Goal: Task Accomplishment & Management: Manage account settings

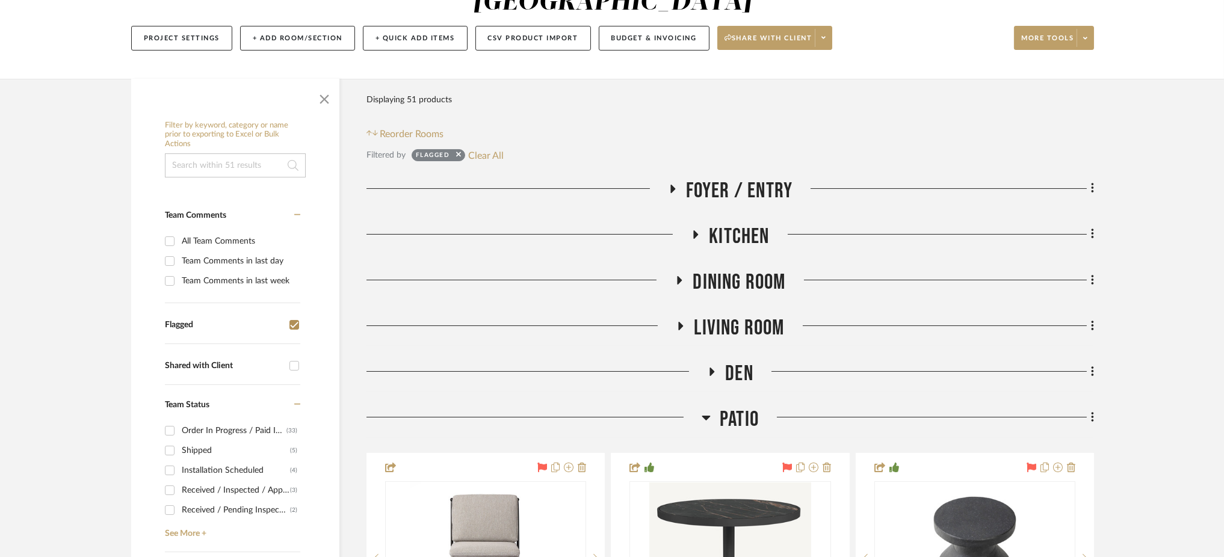
scroll to position [169, 0]
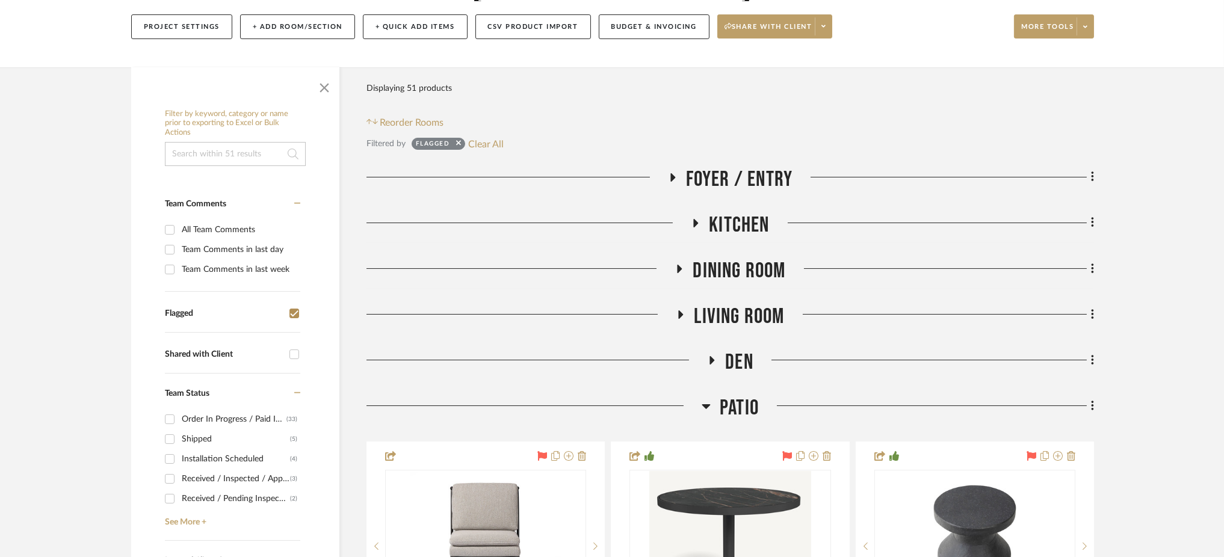
click at [709, 356] on icon at bounding box center [712, 360] width 14 height 9
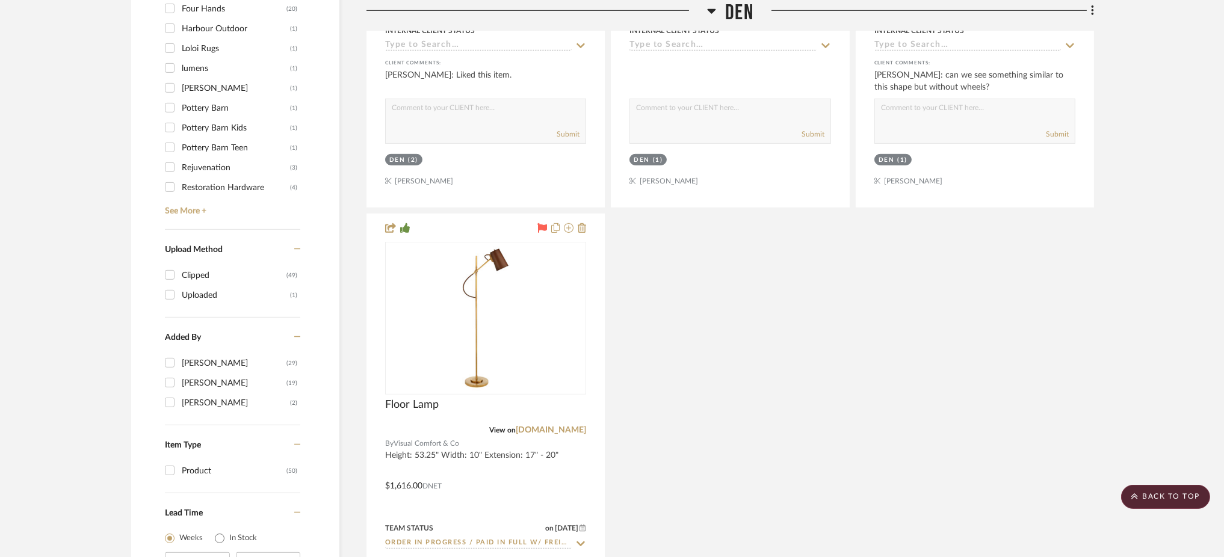
scroll to position [1419, 0]
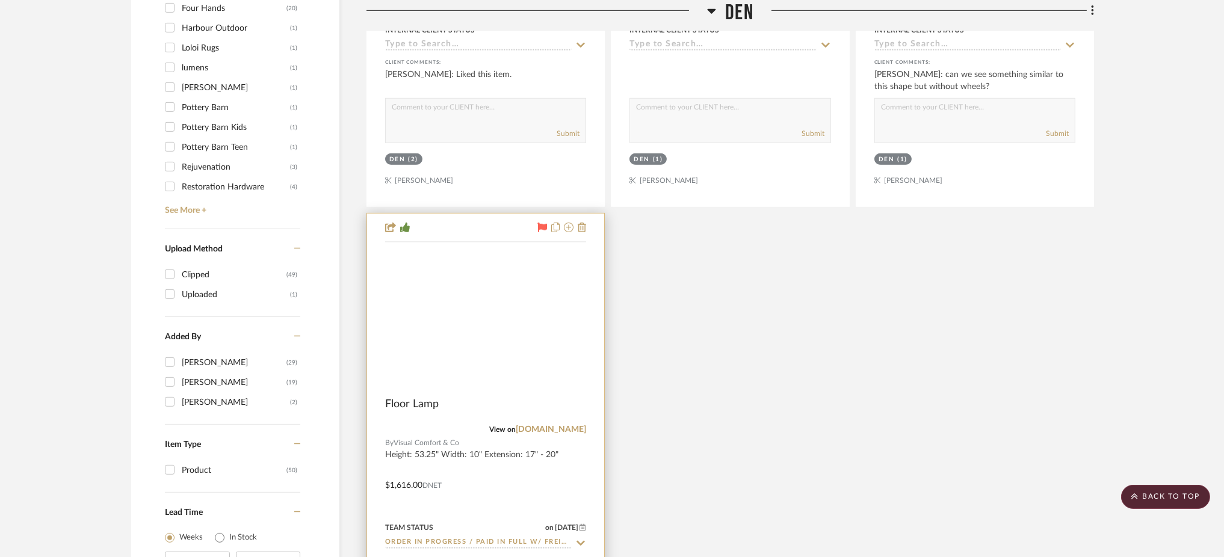
click at [0, 0] on img at bounding box center [0, 0] width 0 height 0
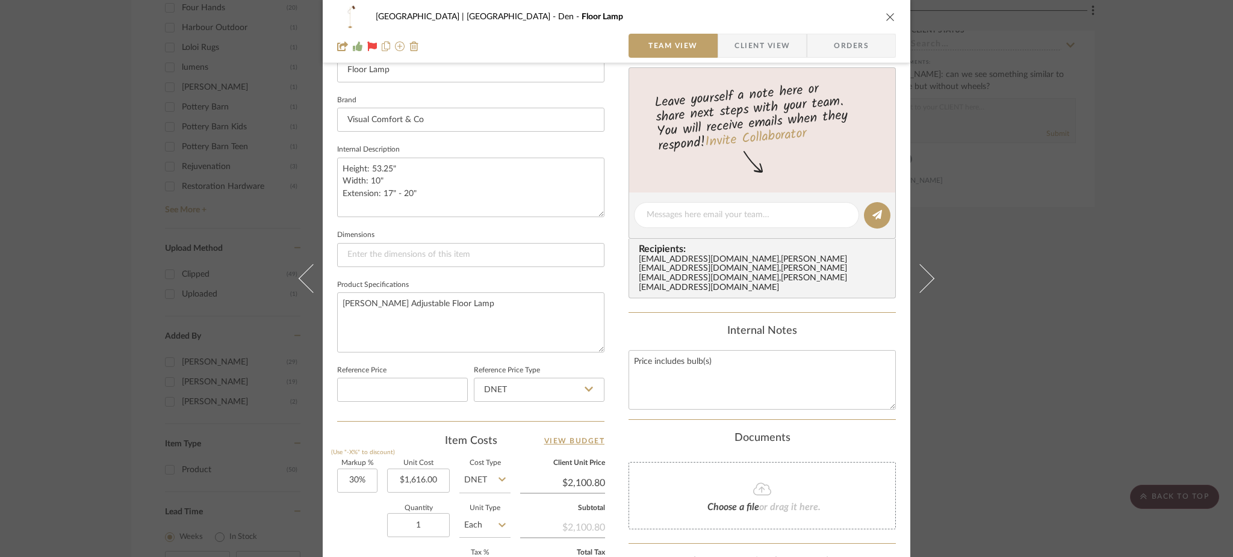
scroll to position [360, 0]
click at [1021, 284] on div "Meadow Mountain | Vail Valley Den Floor Lamp Team View Client View Orders Team-…" at bounding box center [616, 278] width 1233 height 557
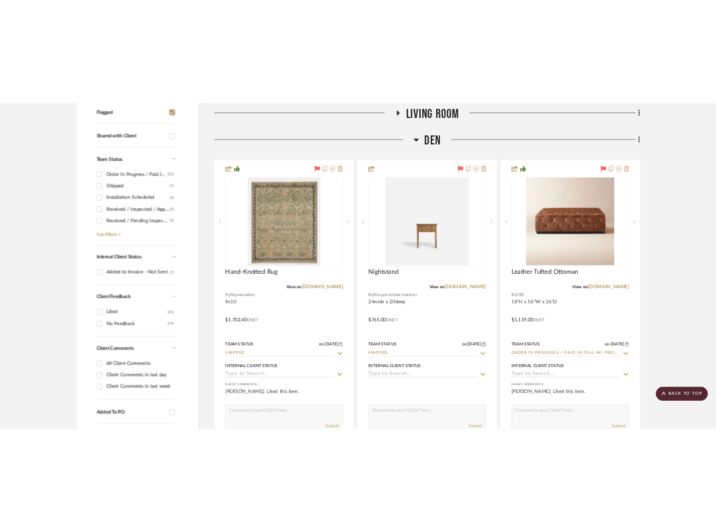
scroll to position [497, 0]
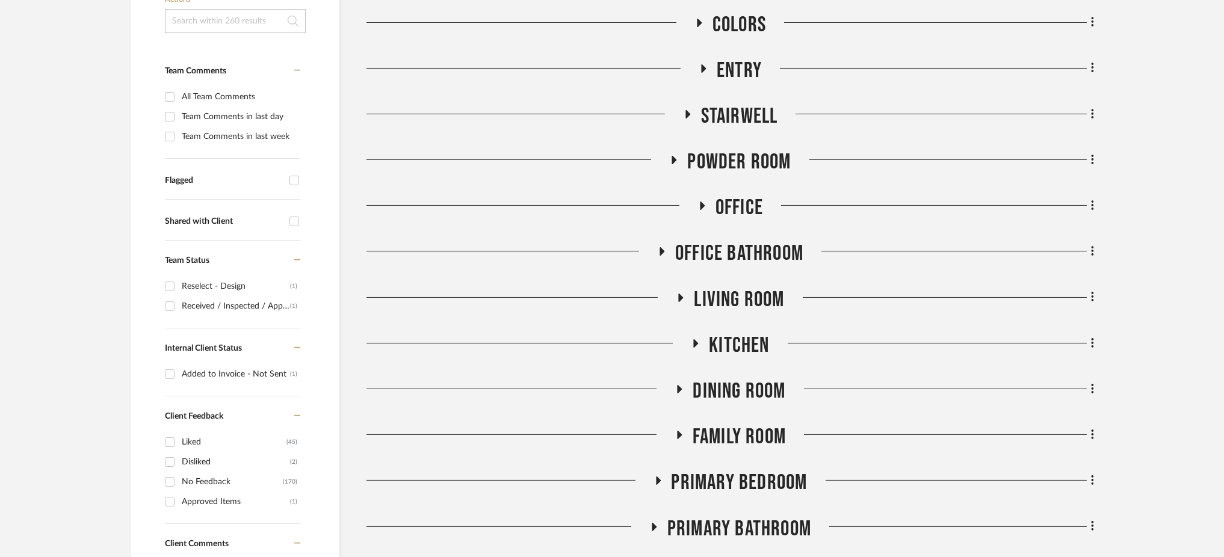
scroll to position [321, 0]
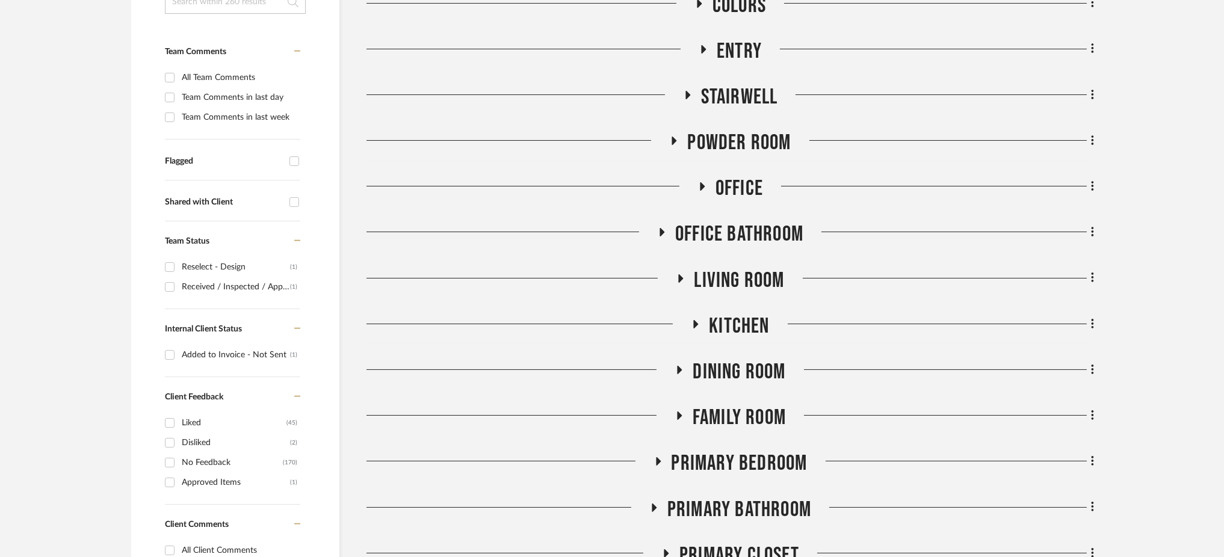
click at [663, 228] on icon at bounding box center [662, 232] width 14 height 9
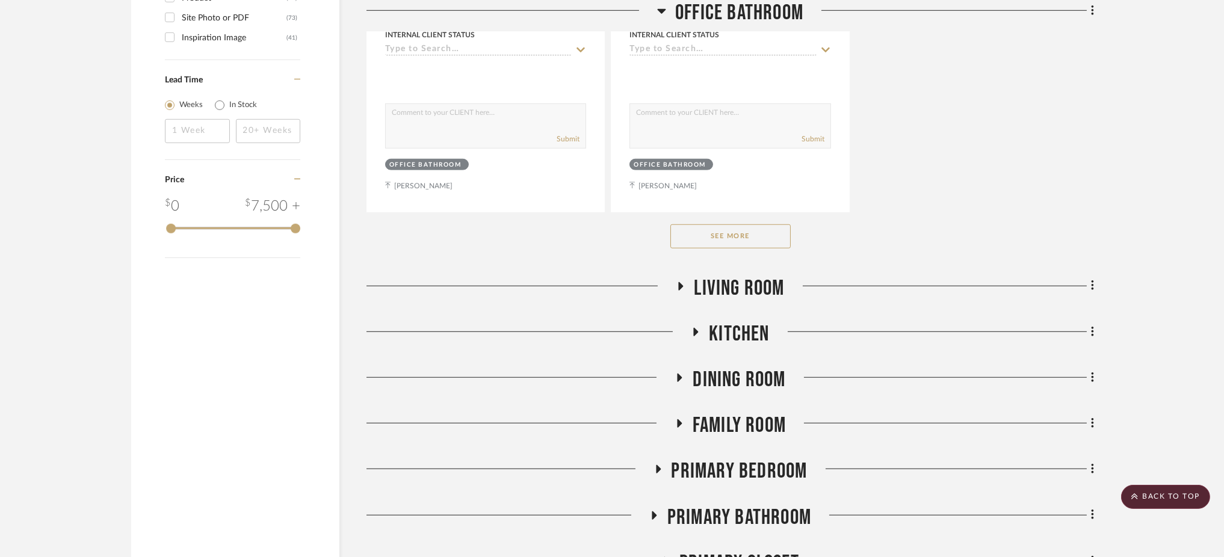
scroll to position [2006, 0]
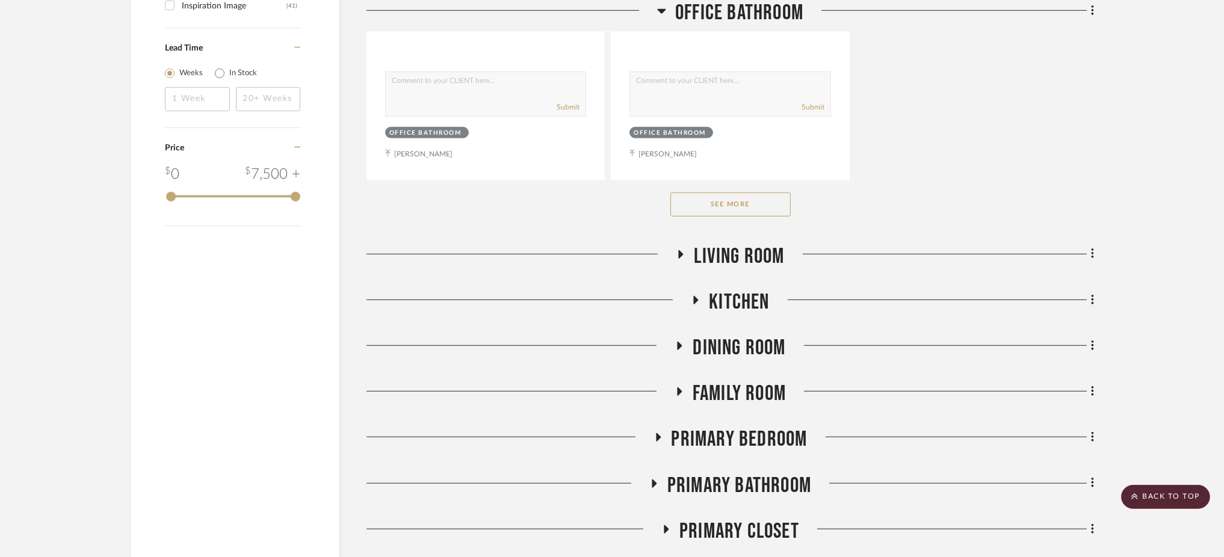
click at [676, 250] on icon at bounding box center [680, 254] width 14 height 9
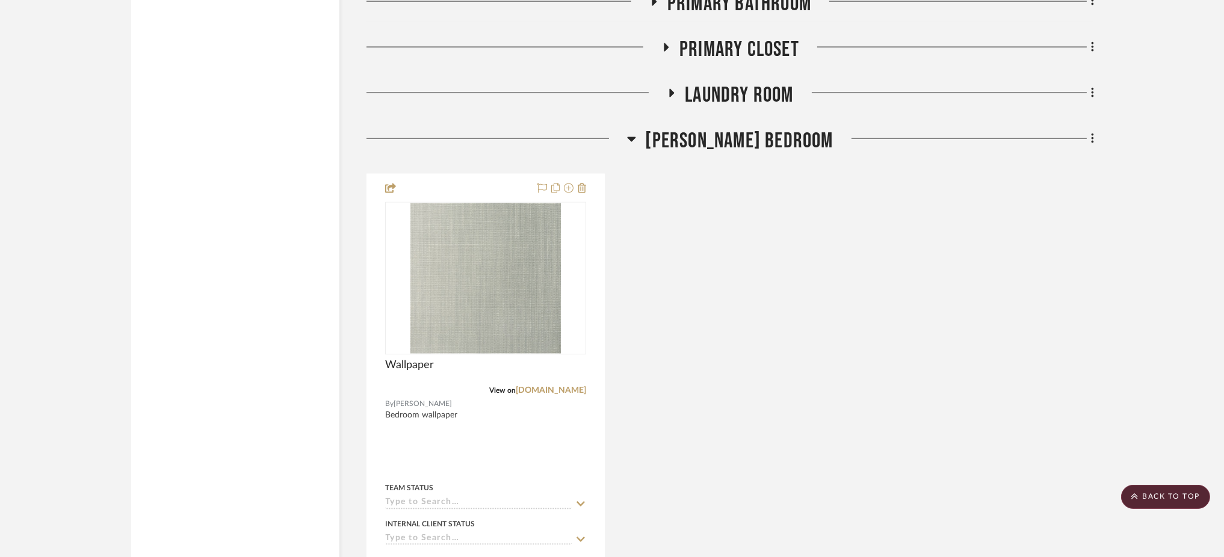
scroll to position [4012, 0]
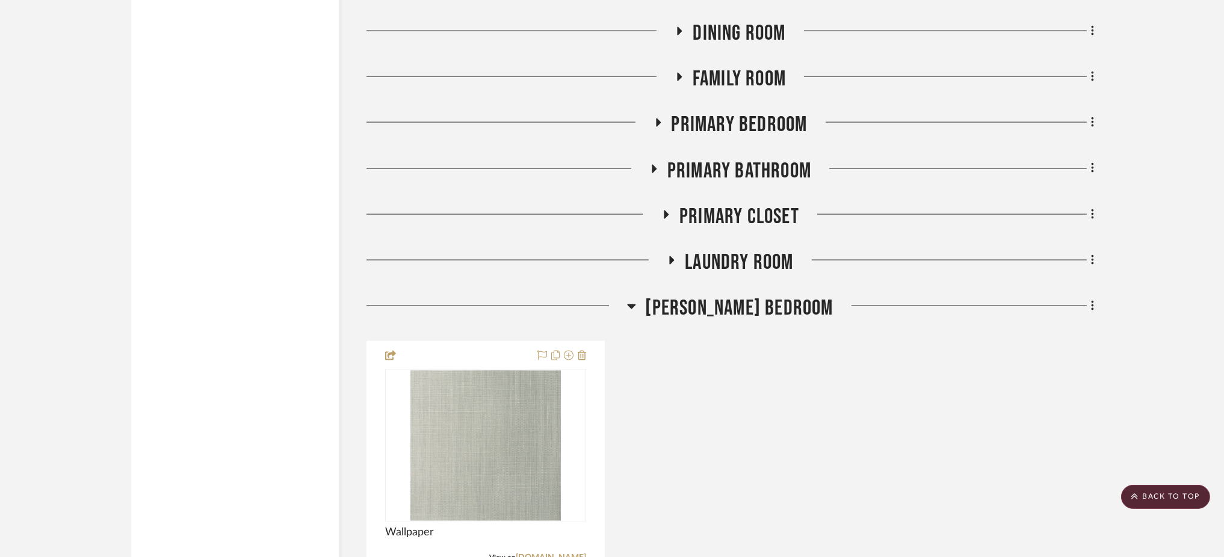
click at [636, 305] on icon at bounding box center [632, 307] width 8 height 5
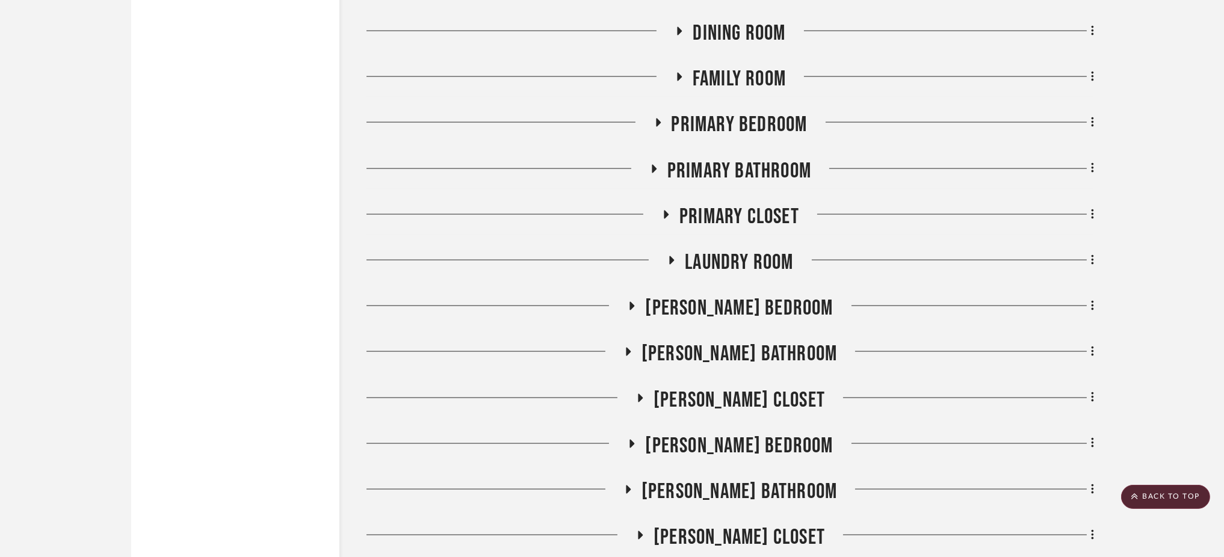
click at [631, 348] on icon at bounding box center [628, 352] width 5 height 8
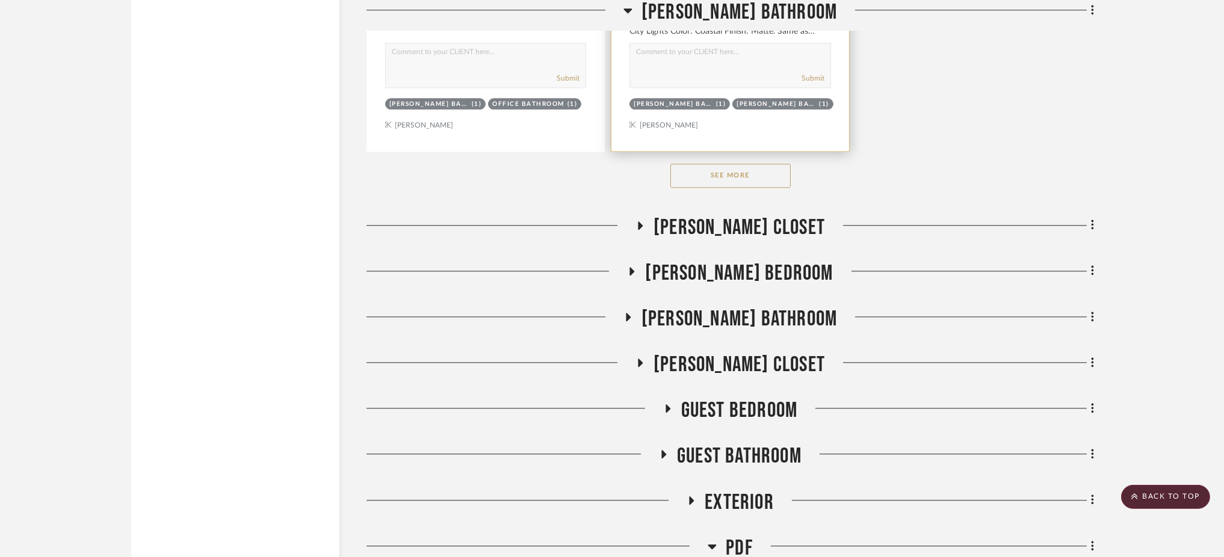
scroll to position [5778, 0]
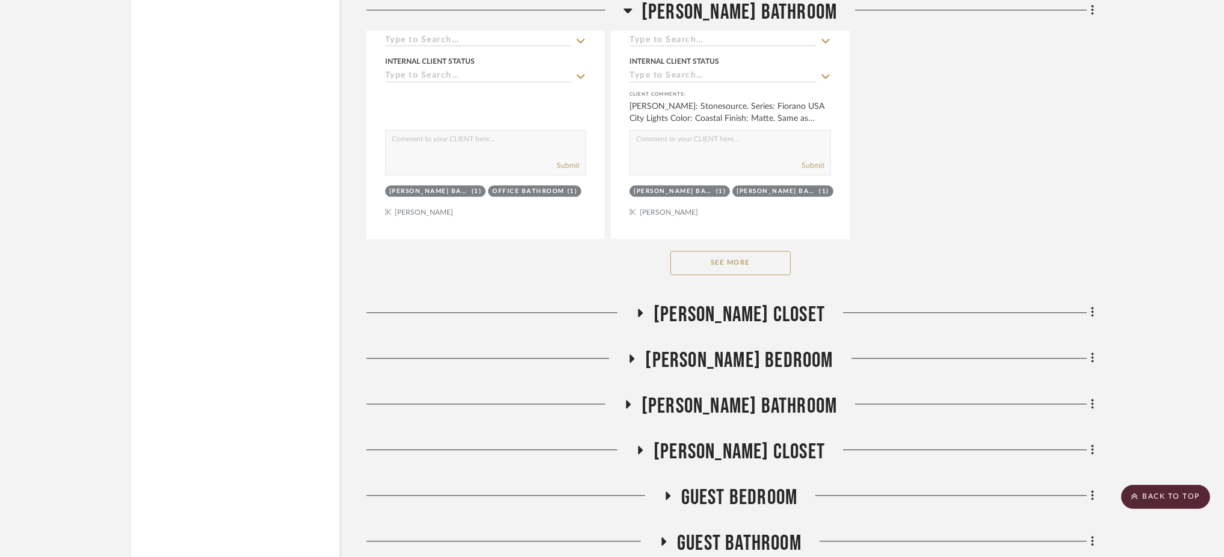
click at [631, 400] on icon at bounding box center [628, 404] width 5 height 8
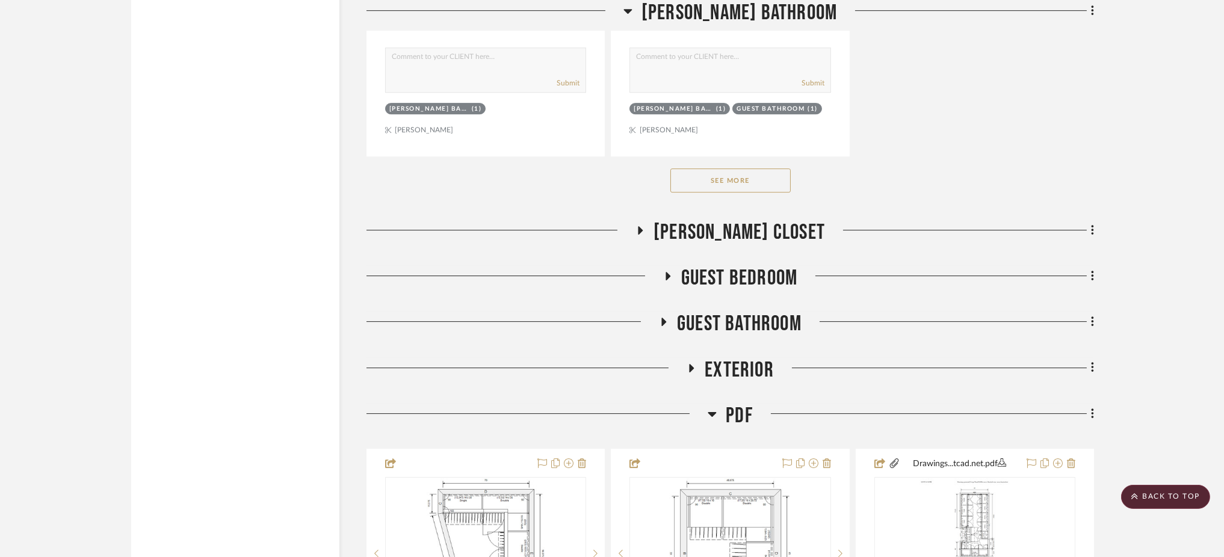
scroll to position [7704, 0]
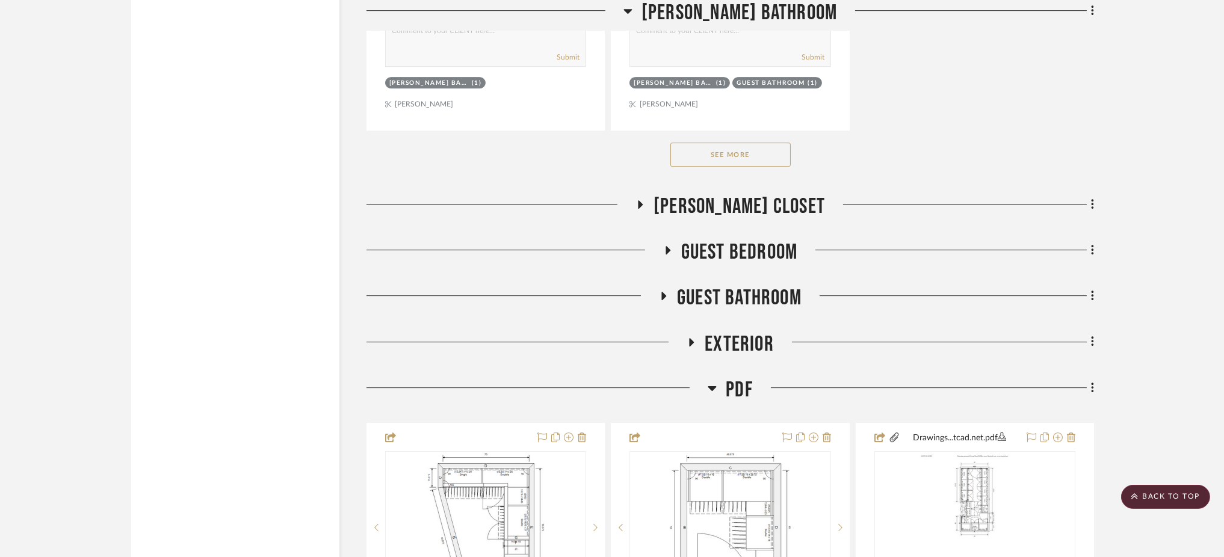
click at [660, 292] on icon at bounding box center [664, 296] width 14 height 9
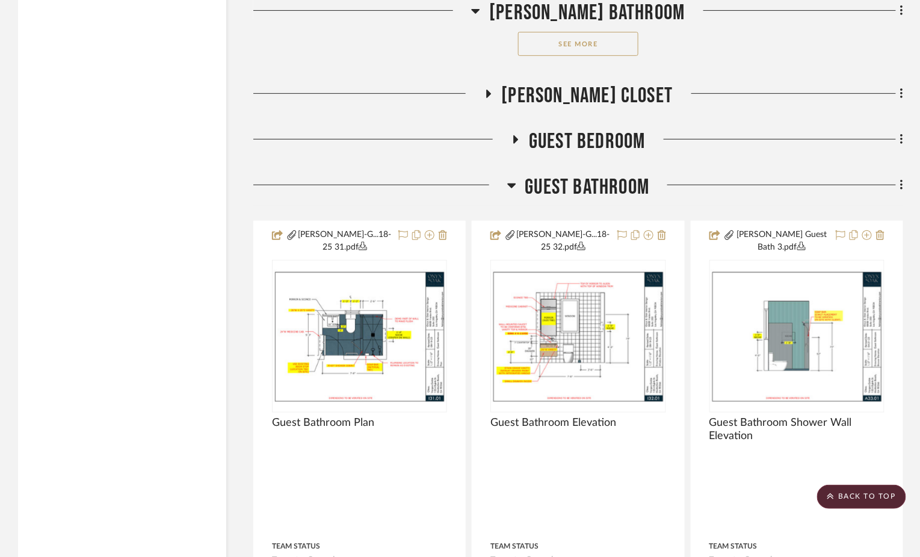
scroll to position [7962, 0]
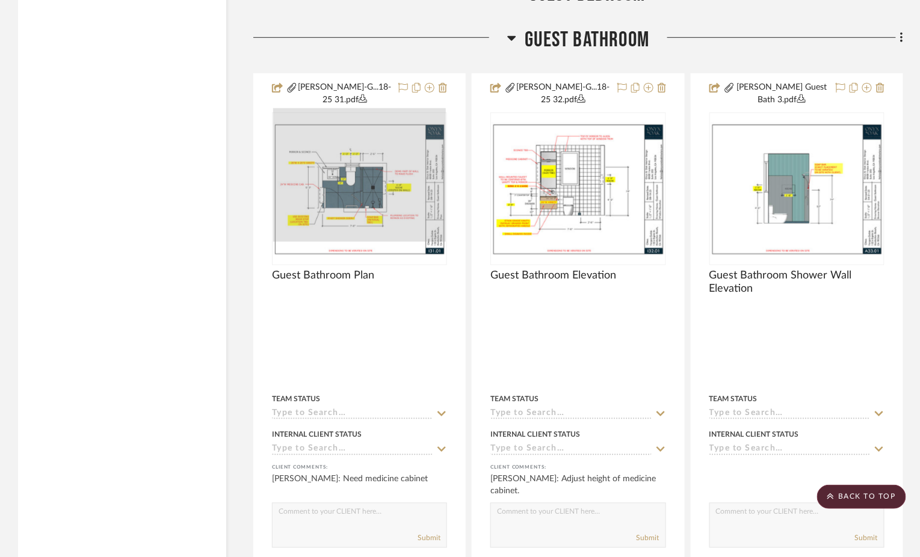
click at [379, 169] on div at bounding box center [359, 175] width 173 height 134
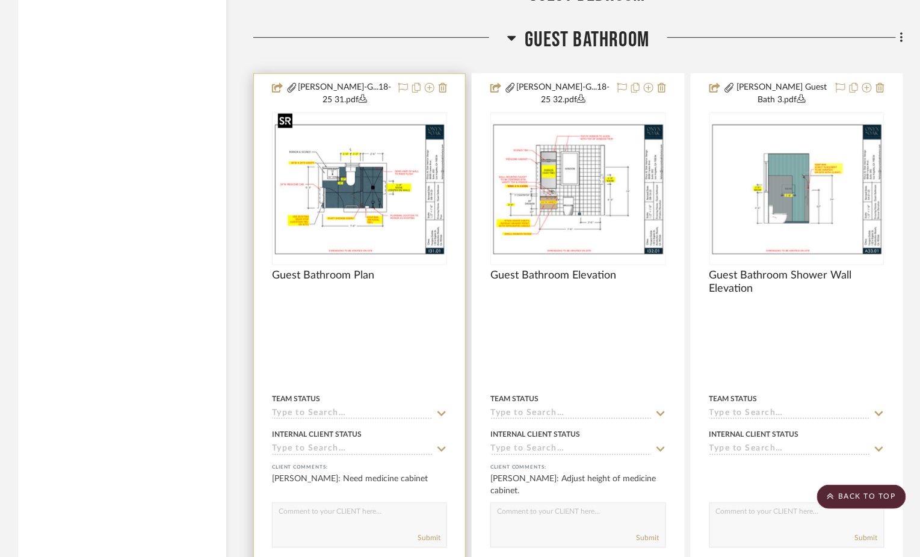
click at [362, 146] on img "0" at bounding box center [359, 189] width 173 height 134
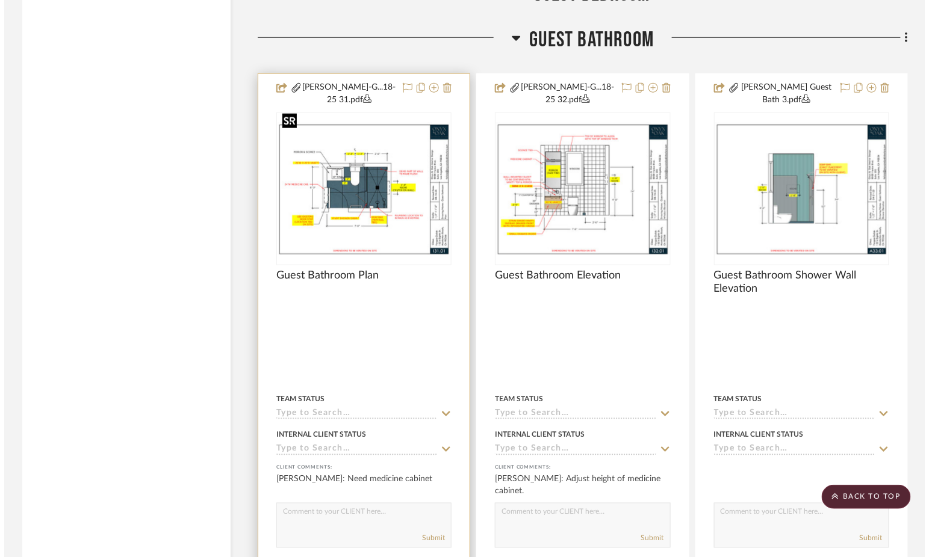
scroll to position [0, 0]
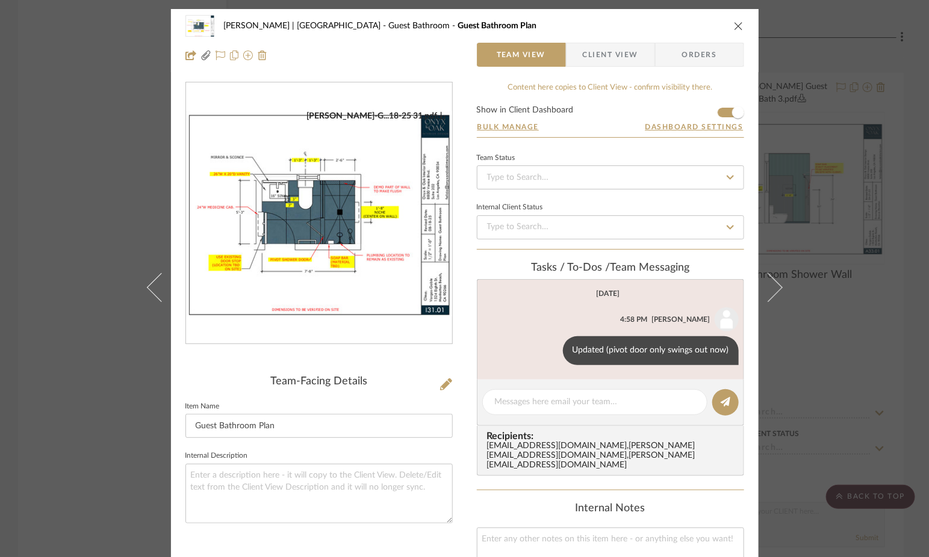
click at [263, 195] on img "0" at bounding box center [319, 214] width 266 height 206
click at [838, 164] on div "Vargas-Gable | Manhattan Beach Guest Bathroom Guest Bathroom Plan Team View Cli…" at bounding box center [464, 278] width 929 height 557
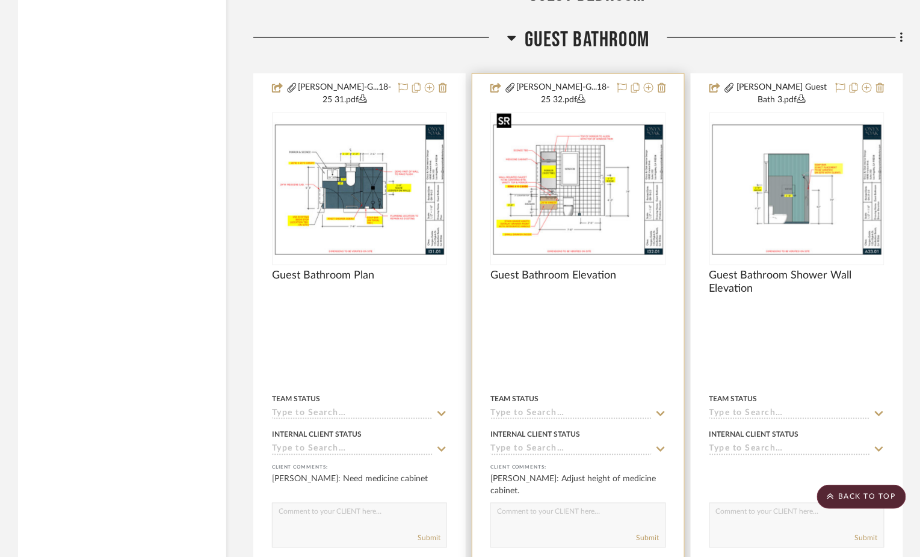
scroll to position [7785, 0]
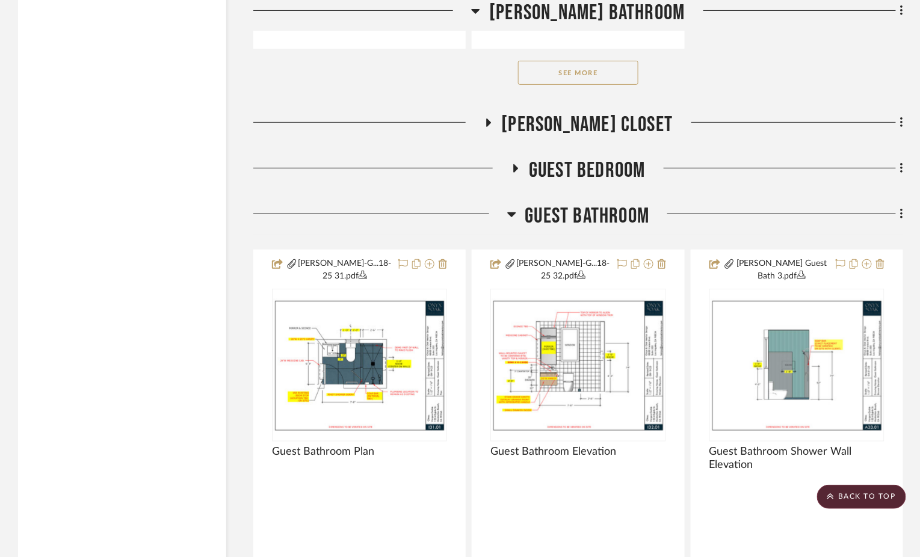
click at [510, 212] on icon at bounding box center [511, 214] width 8 height 5
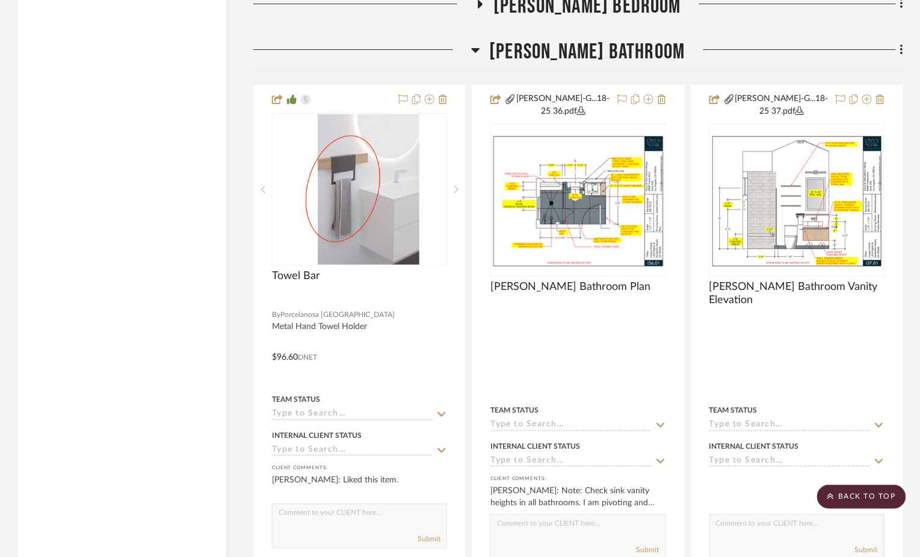
scroll to position [6132, 0]
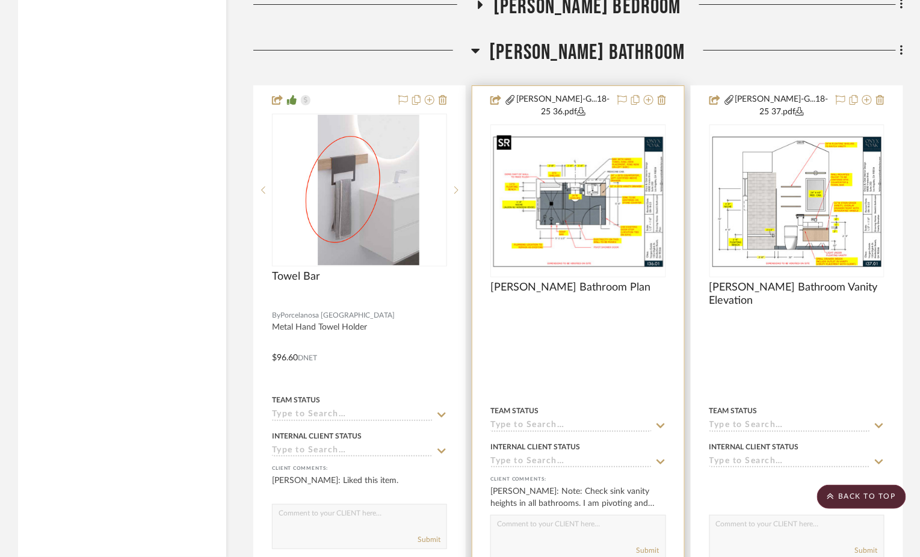
click at [595, 242] on img "0" at bounding box center [578, 201] width 173 height 134
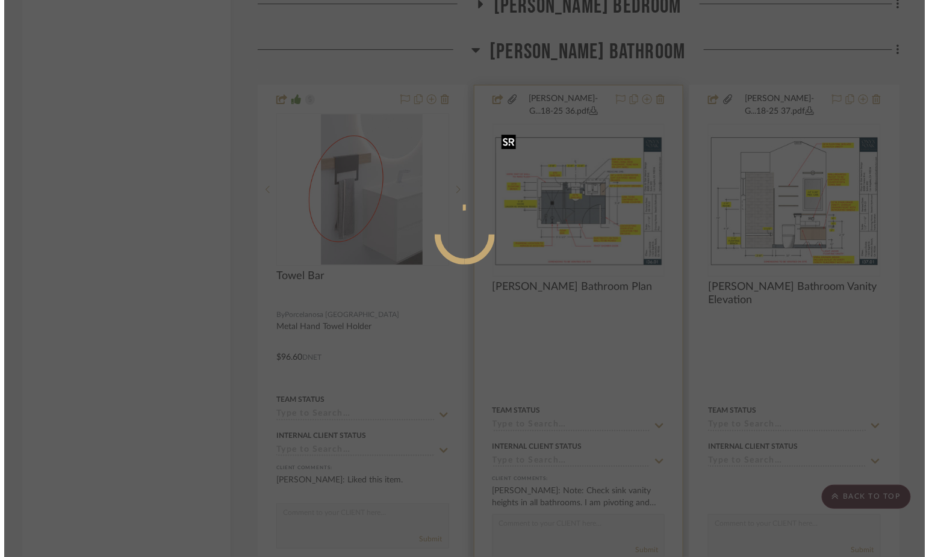
scroll to position [0, 0]
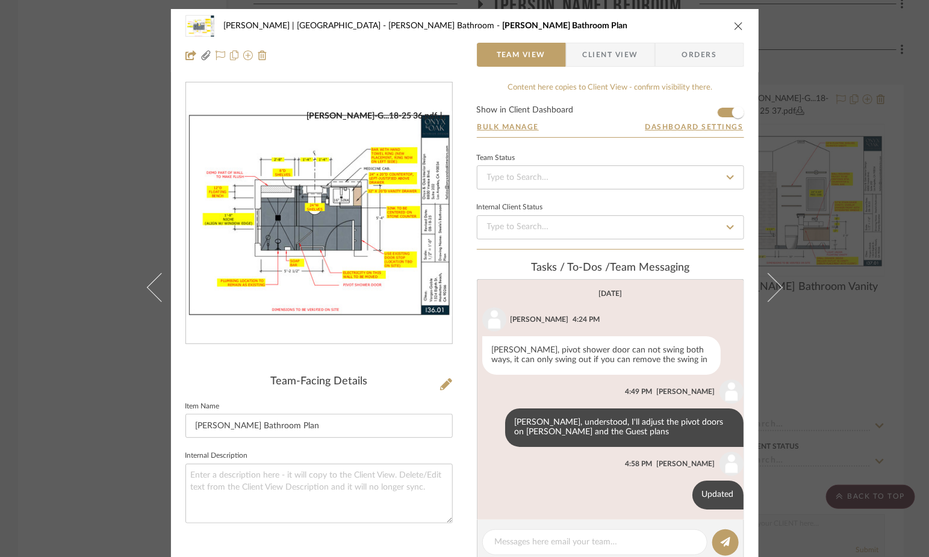
click at [392, 217] on img "0" at bounding box center [319, 214] width 266 height 206
click at [806, 124] on div "Vargas-Gable | Manhattan Beach Steele's Bathroom Steele's Bathroom Plan Team Vi…" at bounding box center [464, 278] width 929 height 557
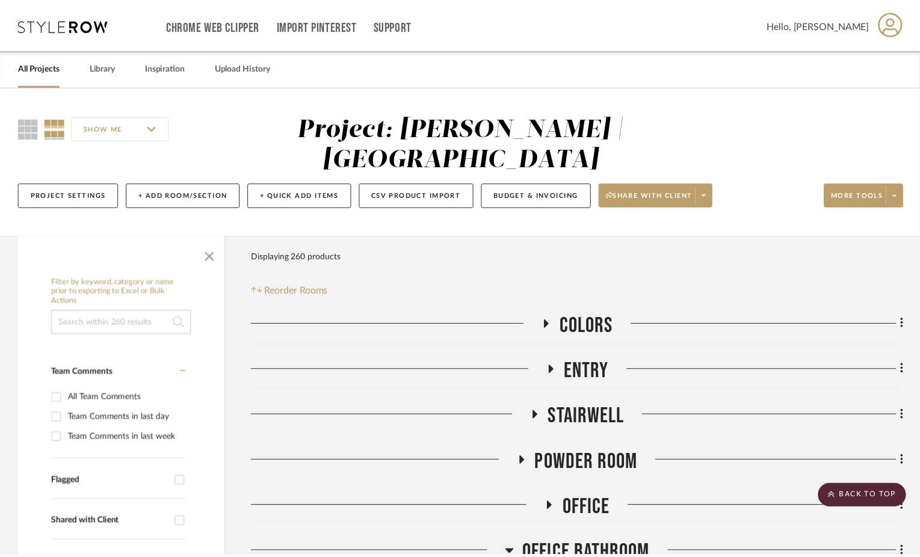
scroll to position [6132, 0]
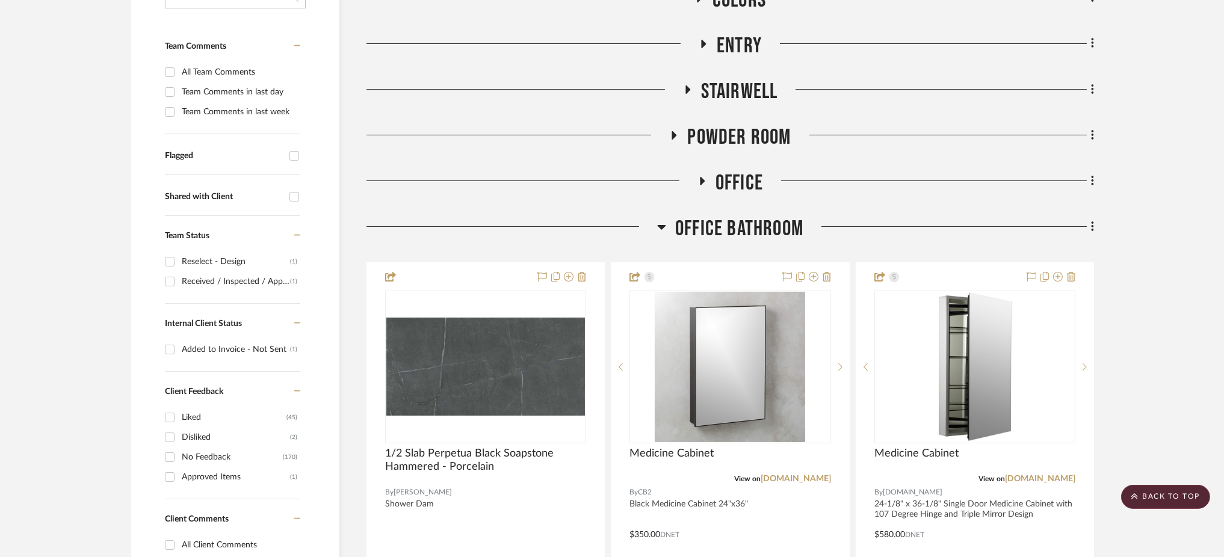
scroll to position [401, 0]
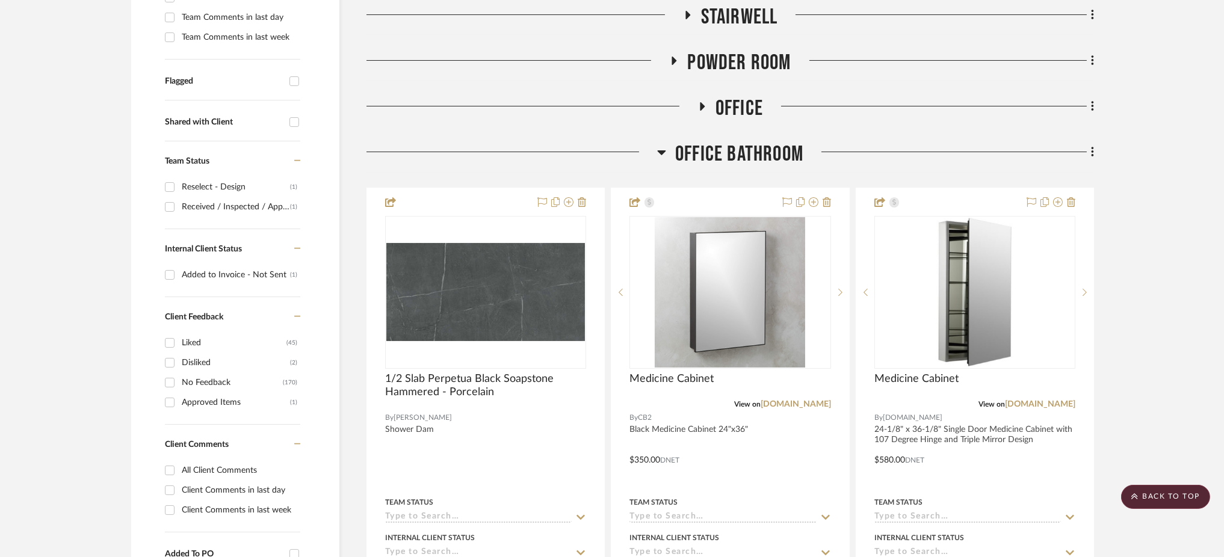
click at [663, 145] on icon at bounding box center [661, 152] width 9 height 14
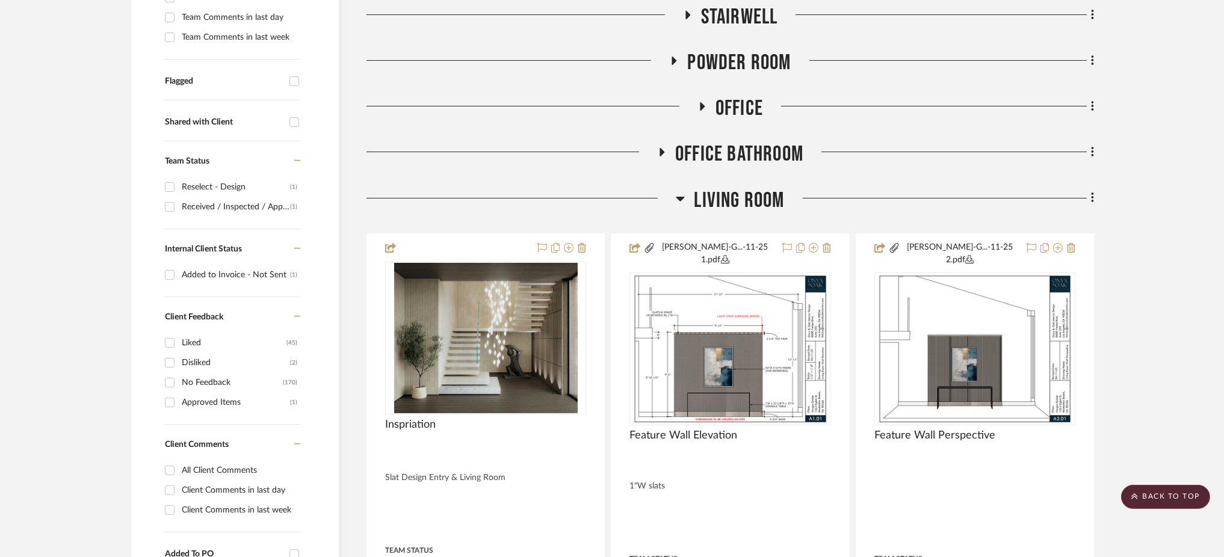
click at [681, 191] on icon at bounding box center [680, 198] width 9 height 14
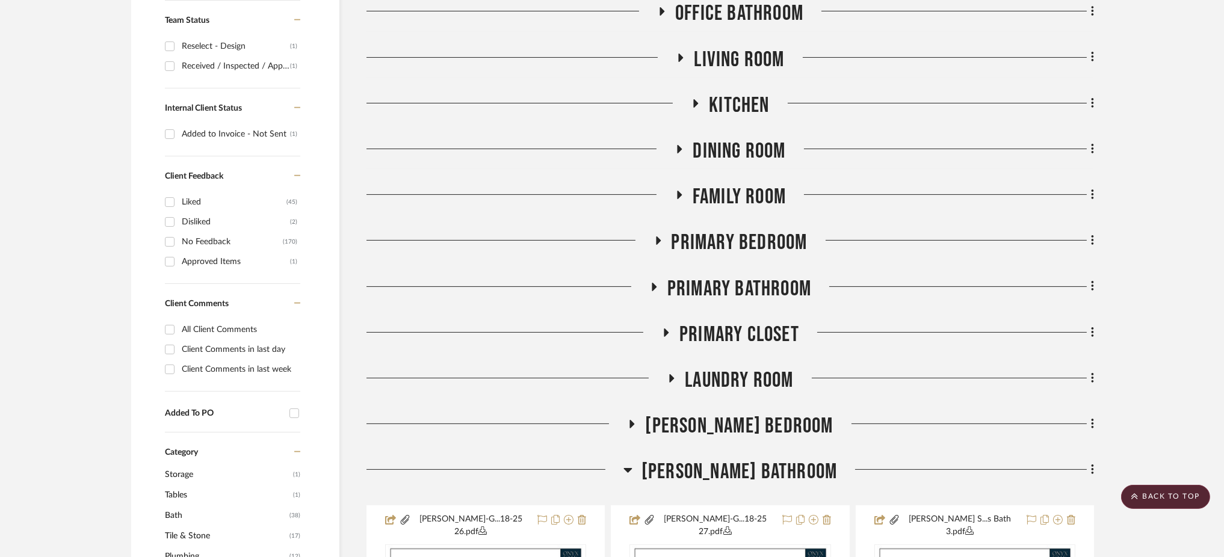
scroll to position [722, 0]
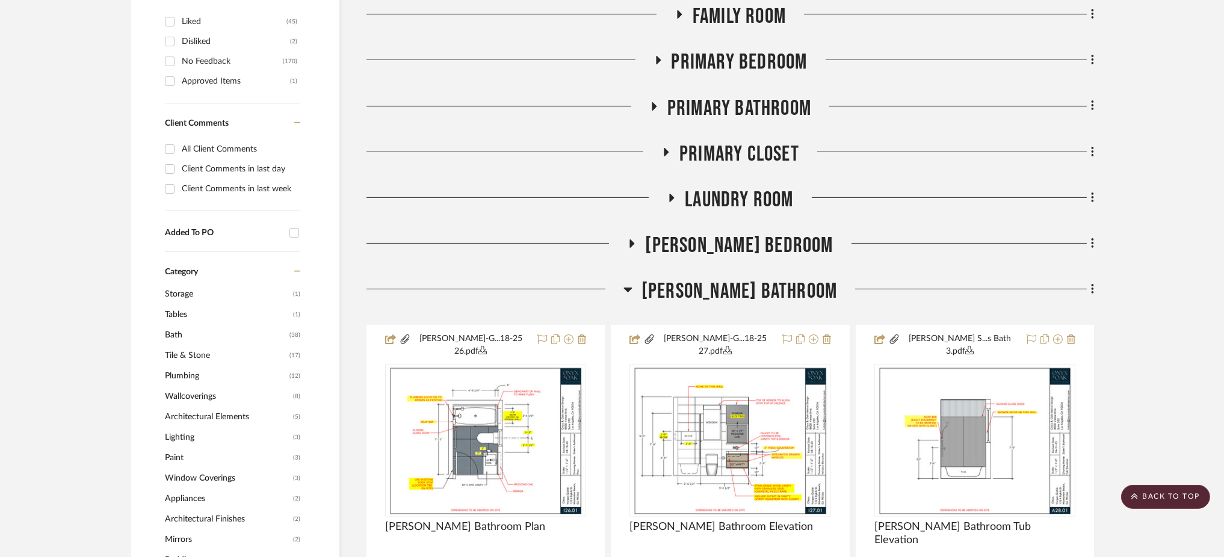
click at [633, 282] on icon at bounding box center [628, 289] width 9 height 14
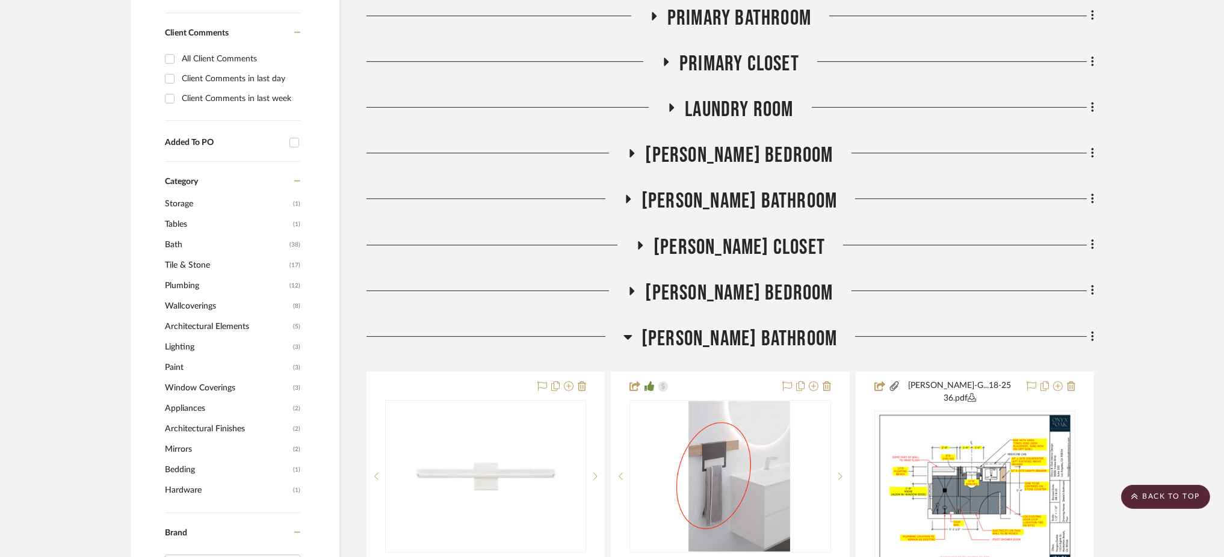
scroll to position [882, 0]
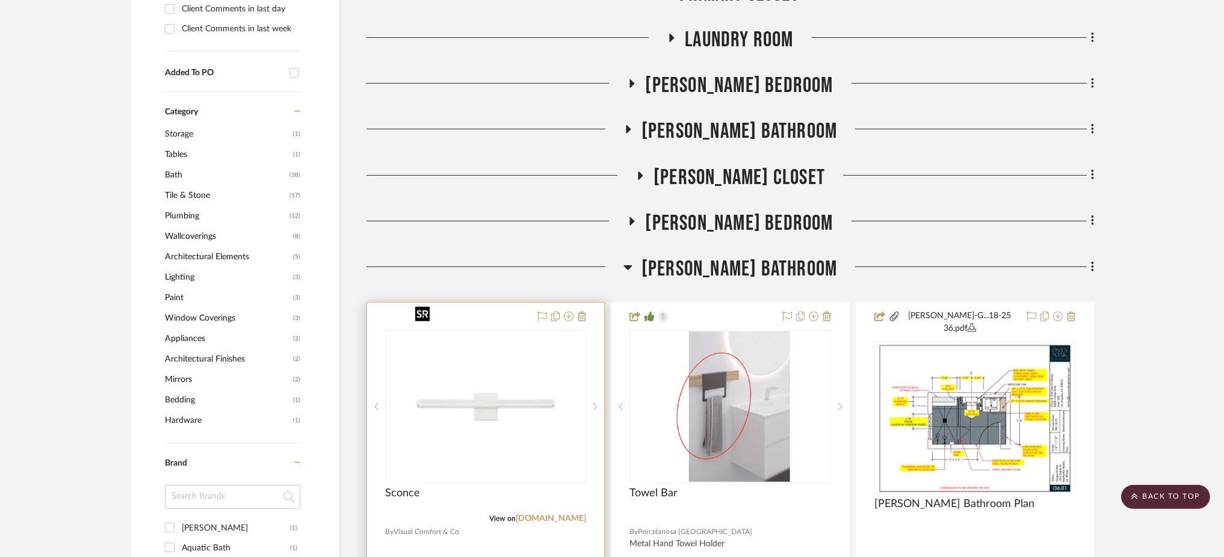
click at [545, 343] on img "0" at bounding box center [485, 407] width 150 height 150
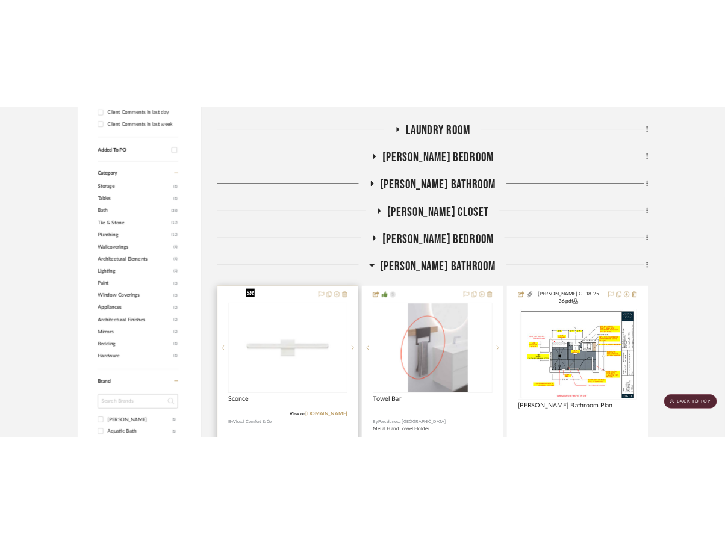
scroll to position [0, 0]
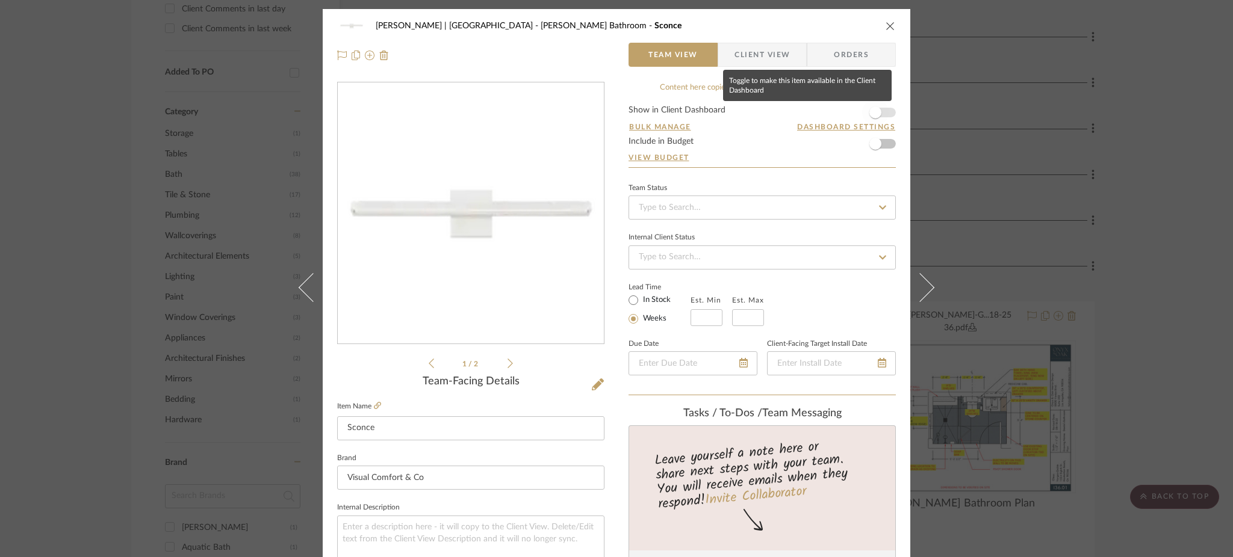
drag, startPoint x: 878, startPoint y: 110, endPoint x: 888, endPoint y: 119, distance: 12.8
click at [878, 110] on span "button" at bounding box center [875, 112] width 26 height 26
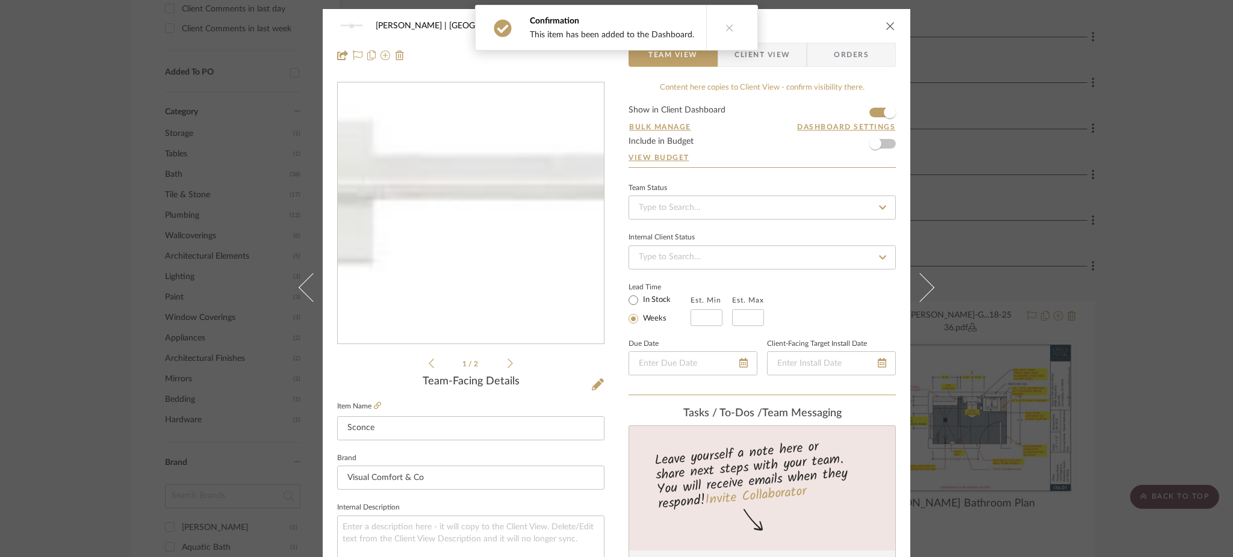
click at [523, 218] on img "0" at bounding box center [470, 213] width 261 height 261
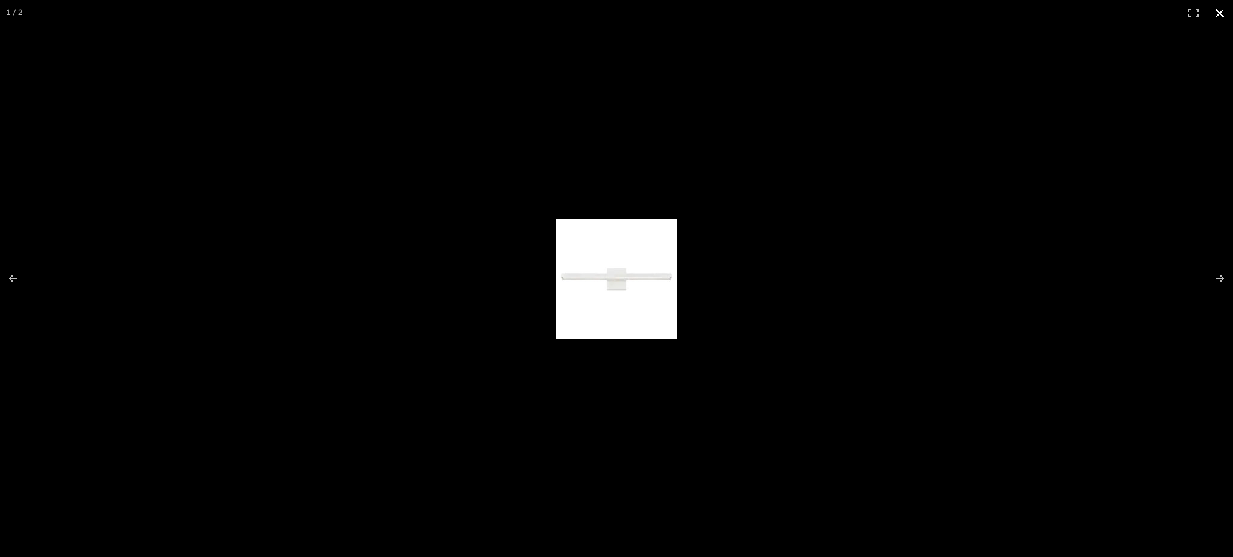
click at [746, 269] on div at bounding box center [703, 285] width 294 height 133
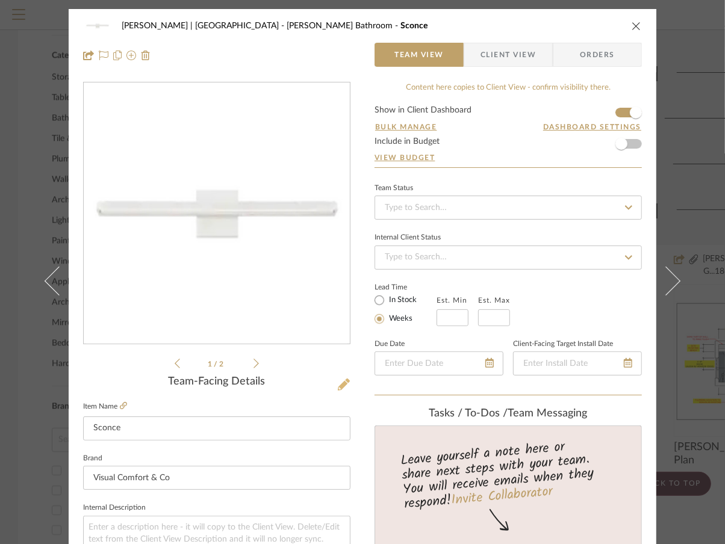
click at [338, 385] on icon at bounding box center [344, 385] width 12 height 12
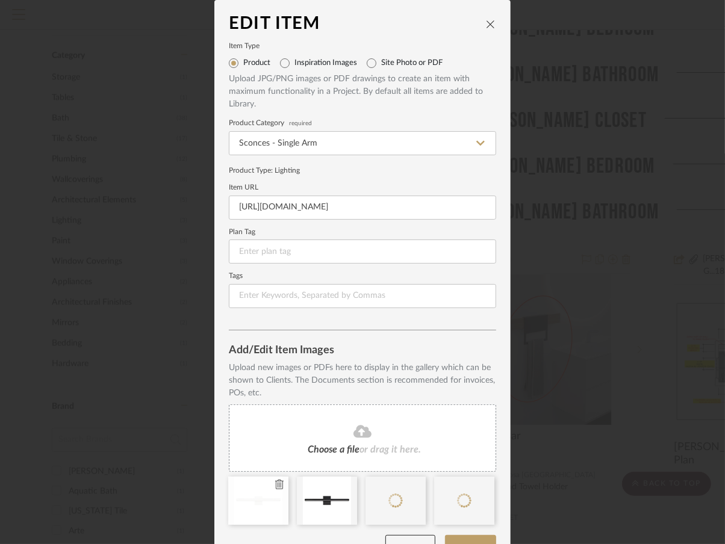
click at [275, 484] on icon at bounding box center [279, 485] width 8 height 10
click at [0, 0] on icon at bounding box center [0, 0] width 0 height 0
click at [469, 535] on button "Update" at bounding box center [470, 547] width 51 height 25
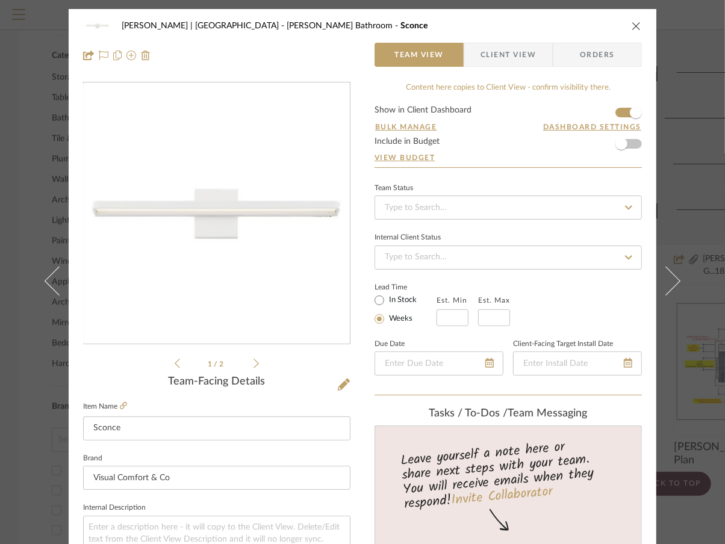
click at [253, 363] on icon at bounding box center [255, 363] width 5 height 11
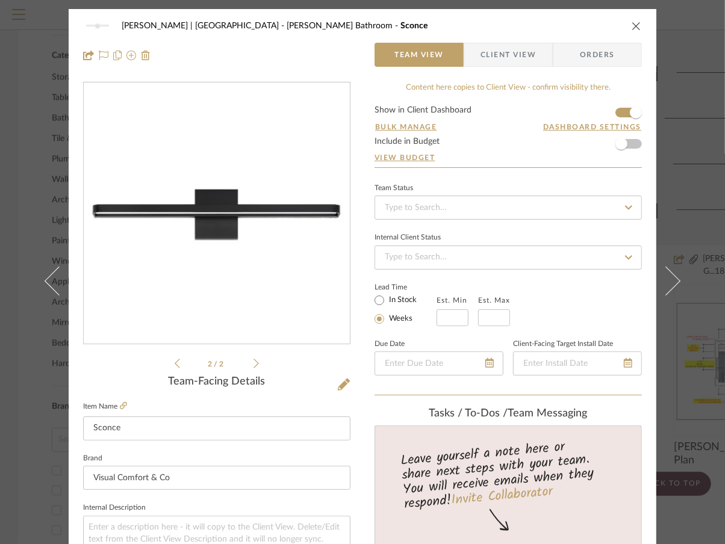
click at [698, 187] on div "Vargas-Gable | Manhattan Beach Steele's Bathroom Sconce Team View Client View O…" at bounding box center [362, 272] width 725 height 544
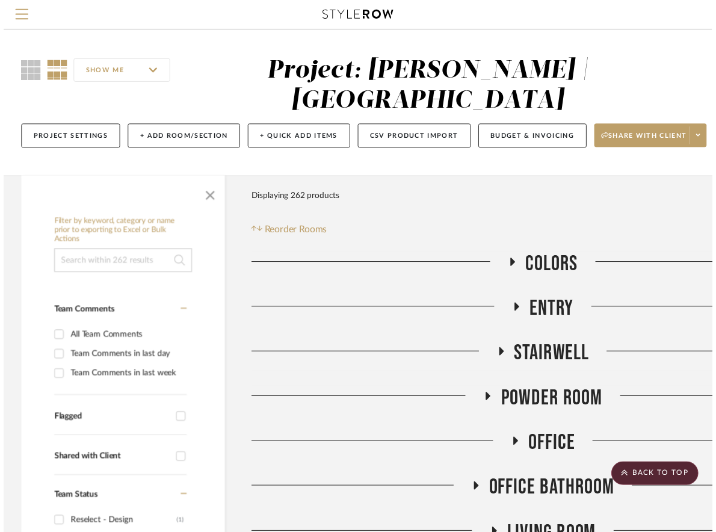
scroll to position [882, 0]
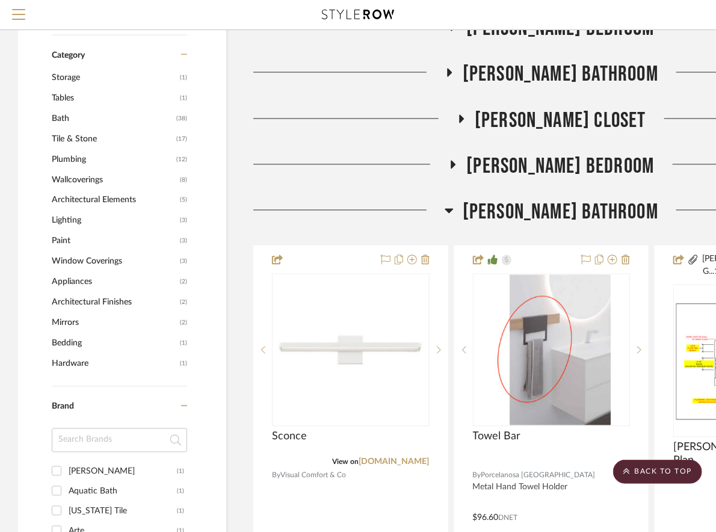
click at [454, 215] on icon at bounding box center [449, 210] width 9 height 14
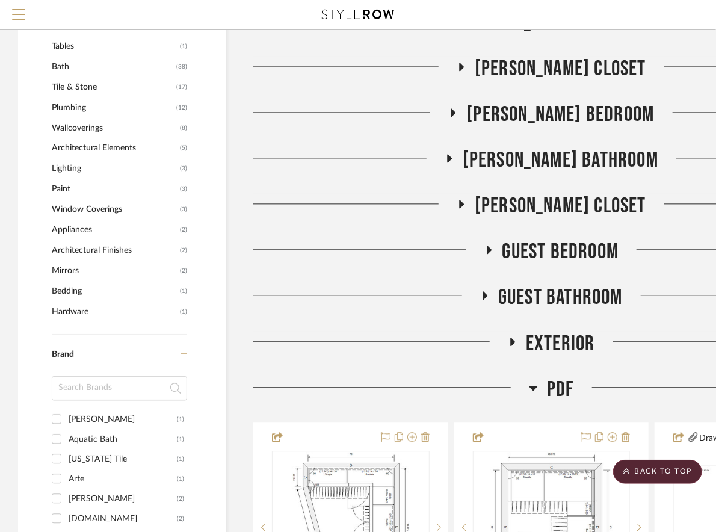
scroll to position [963, 0]
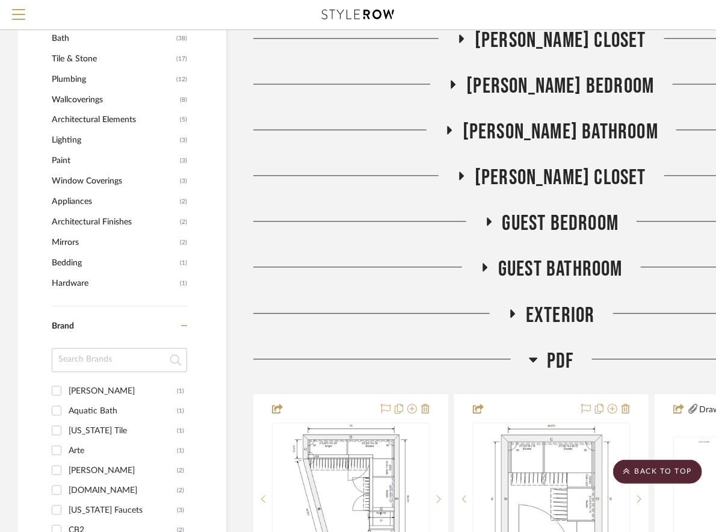
click at [486, 268] on icon at bounding box center [485, 267] width 5 height 8
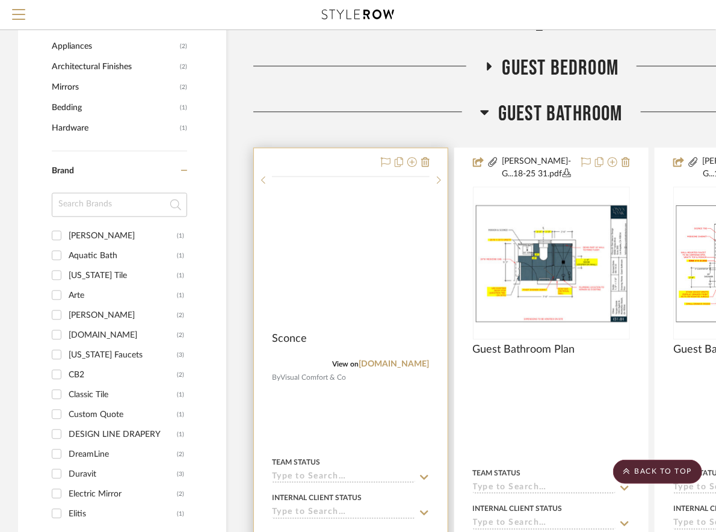
scroll to position [1123, 0]
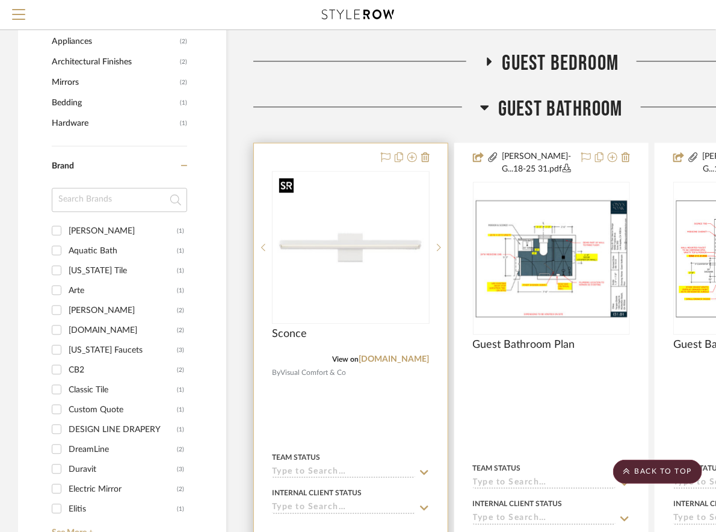
click at [0, 0] on img at bounding box center [0, 0] width 0 height 0
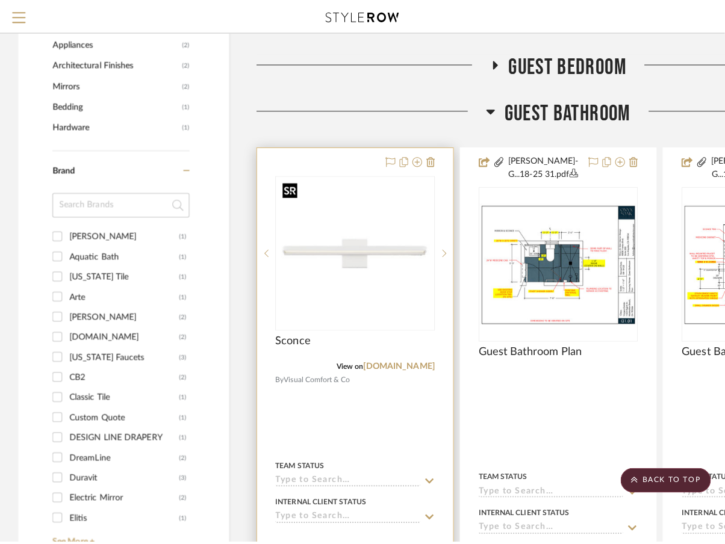
scroll to position [0, 0]
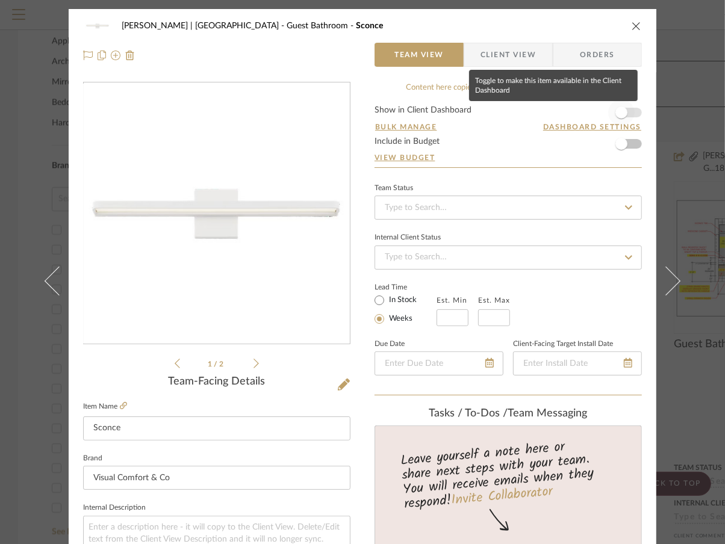
click at [618, 110] on span "button" at bounding box center [621, 113] width 12 height 12
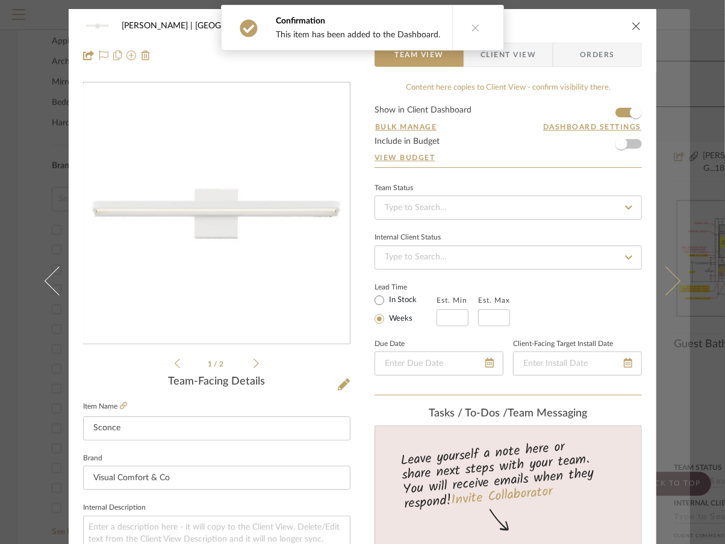
click at [687, 95] on div "Vargas-Gable | Manhattan Beach Guest Bathroom Sconce Team View Client View Orde…" at bounding box center [362, 272] width 725 height 544
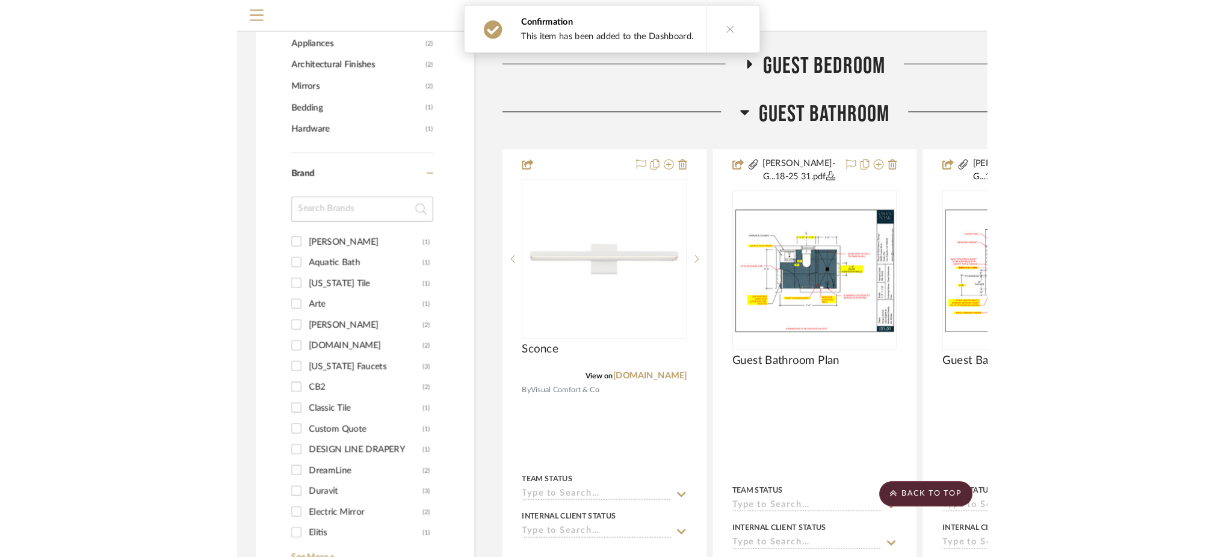
scroll to position [1092, 0]
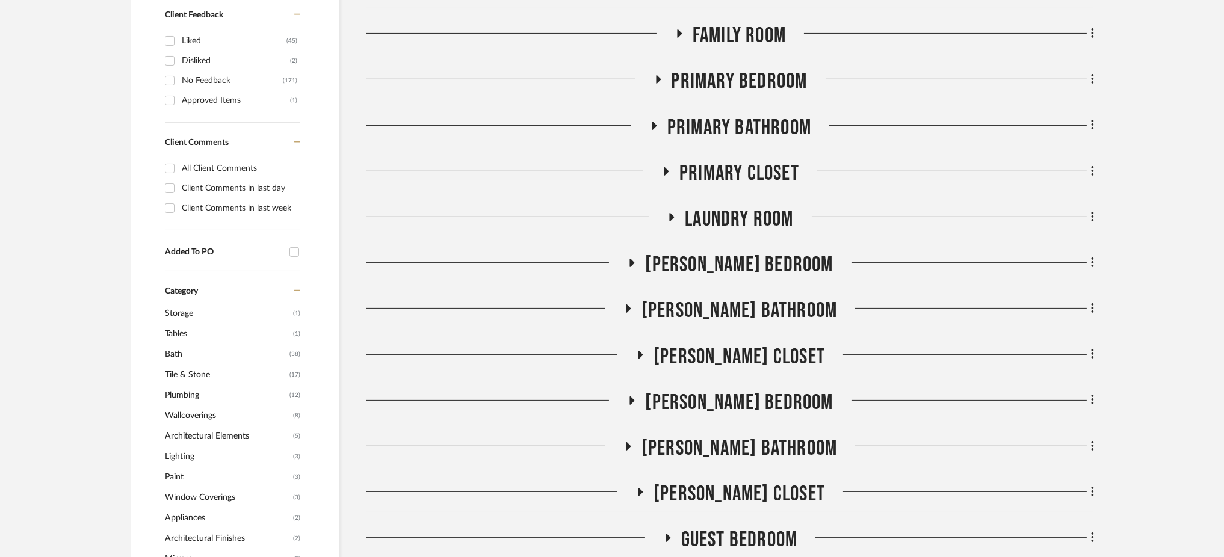
scroll to position [722, 0]
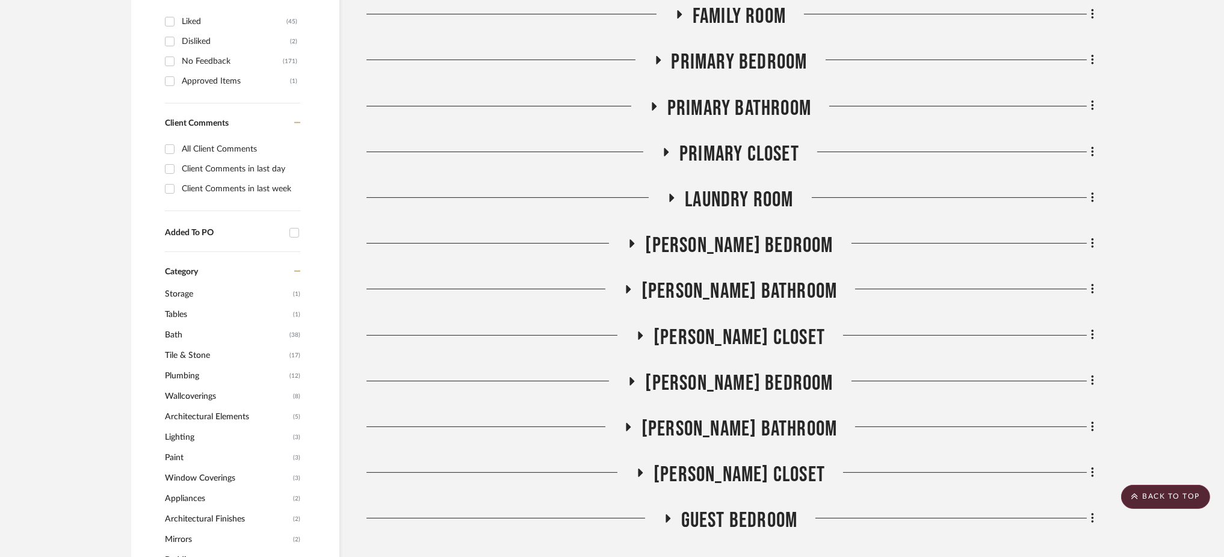
click at [648, 331] on icon at bounding box center [640, 335] width 14 height 9
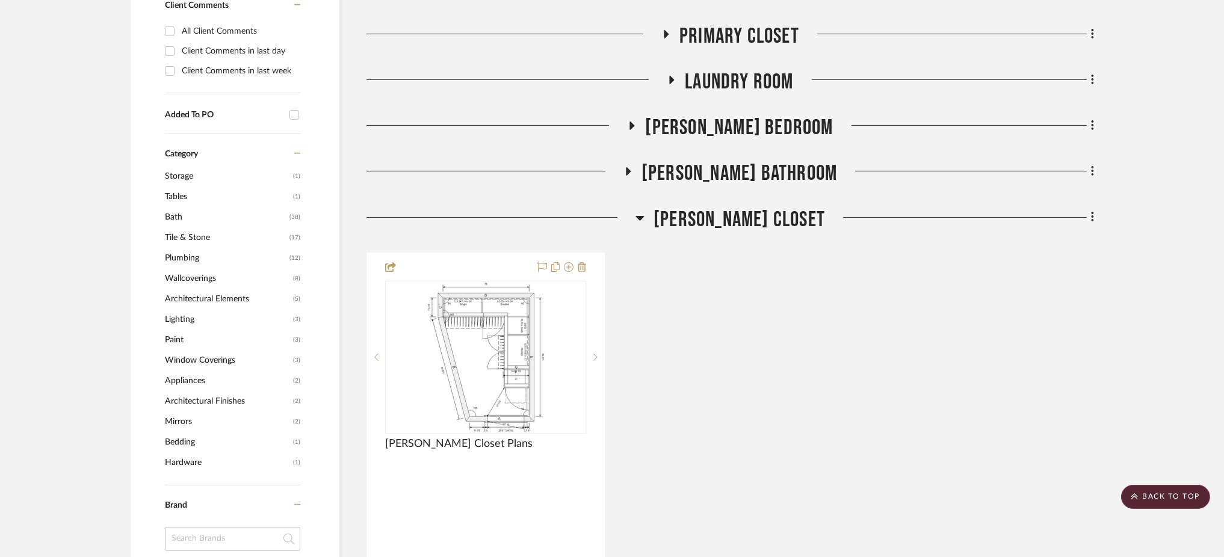
scroll to position [963, 0]
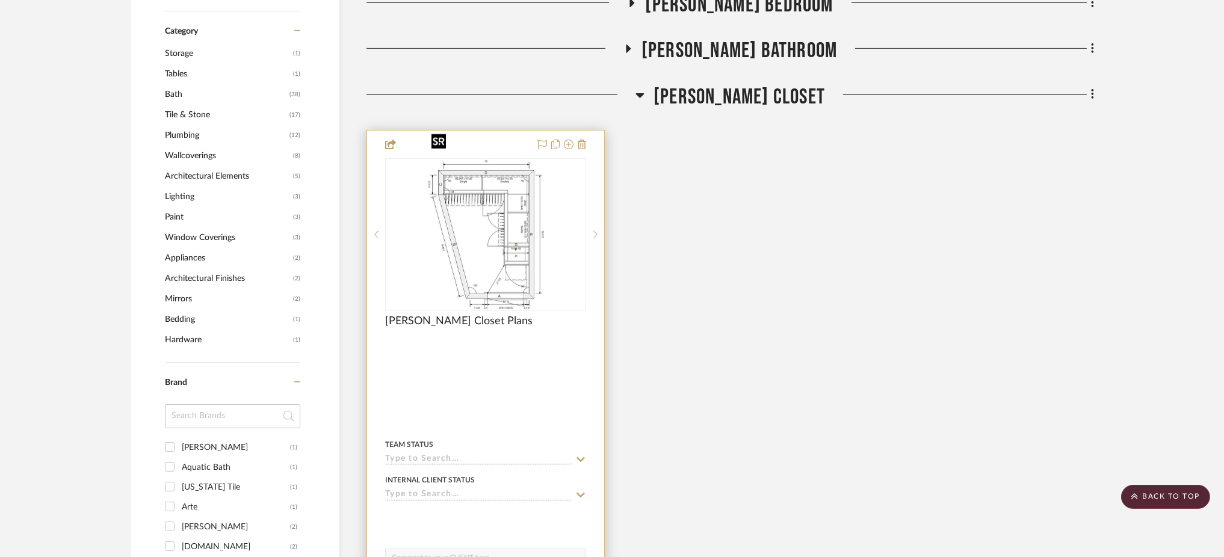
click at [0, 0] on img at bounding box center [0, 0] width 0 height 0
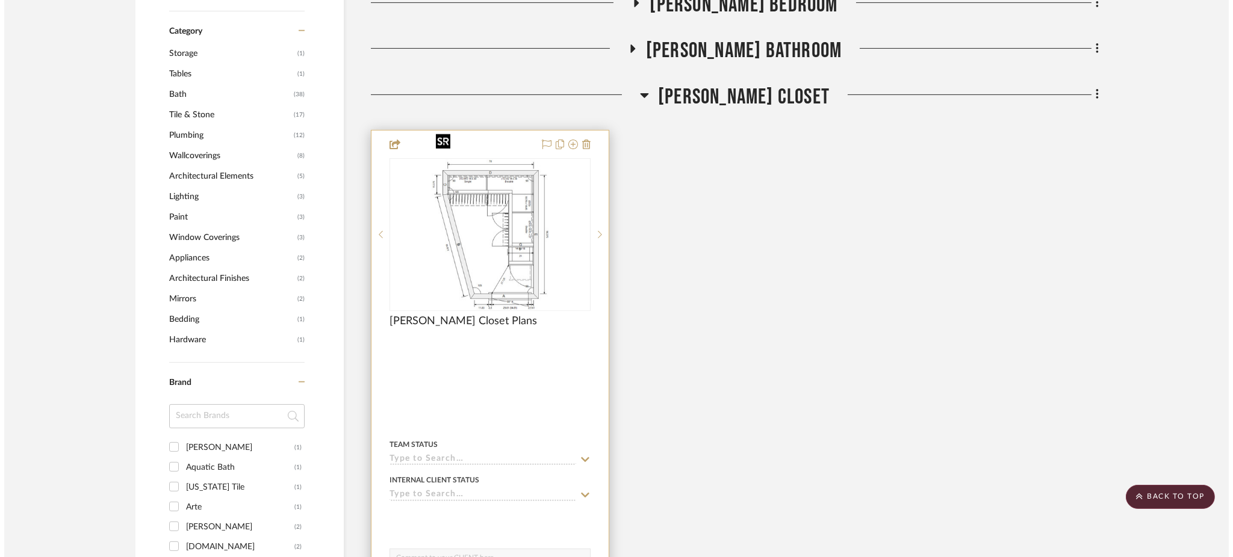
scroll to position [0, 0]
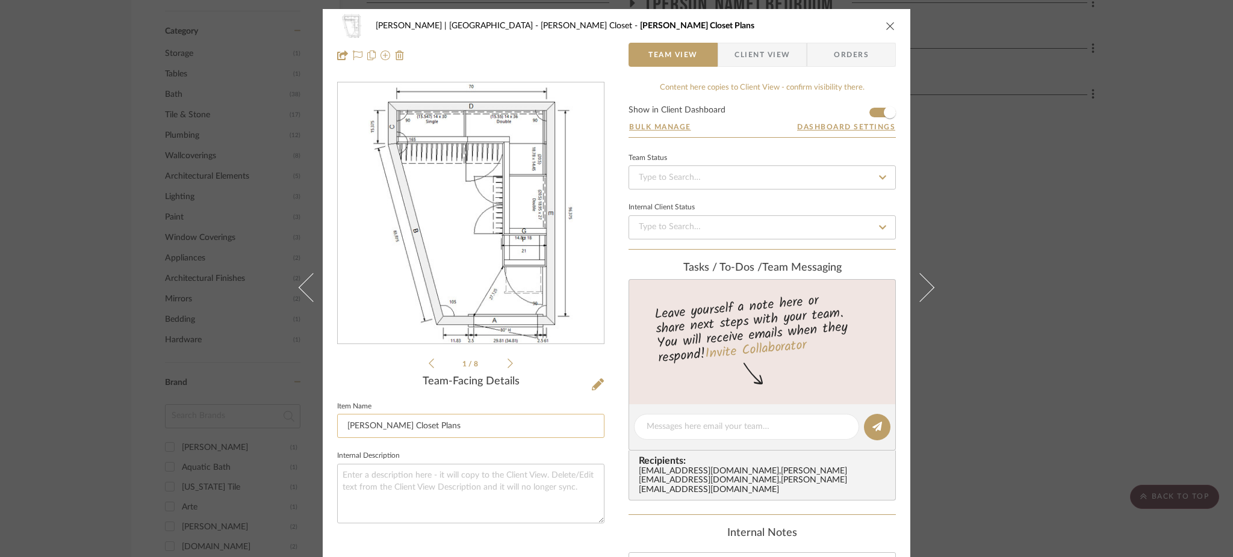
click at [438, 430] on input "[PERSON_NAME] Closet Plans" at bounding box center [470, 426] width 267 height 24
type input "[PERSON_NAME] Closet Plans 3-B"
click at [482, 492] on textarea at bounding box center [470, 494] width 267 height 60
click at [1108, 288] on div "[PERSON_NAME] | [GEOGRAPHIC_DATA] [PERSON_NAME] Closet [PERSON_NAME] Closet Pla…" at bounding box center [616, 278] width 1233 height 557
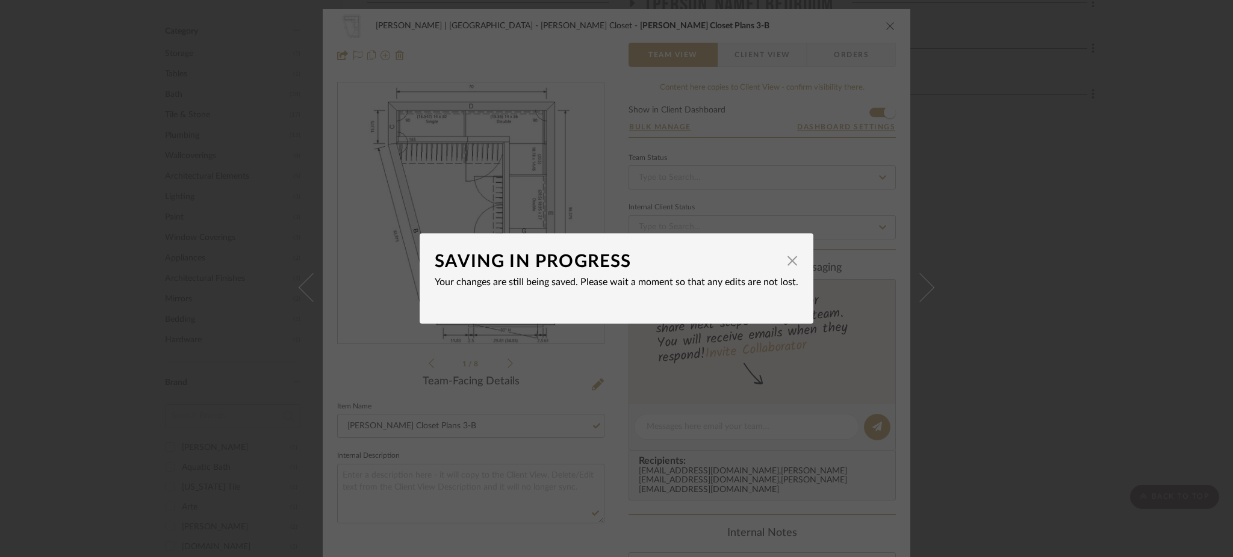
click at [1033, 247] on div "SAVING IN PROGRESS × Your changes are still being saved. Please wait a moment s…" at bounding box center [616, 278] width 1233 height 557
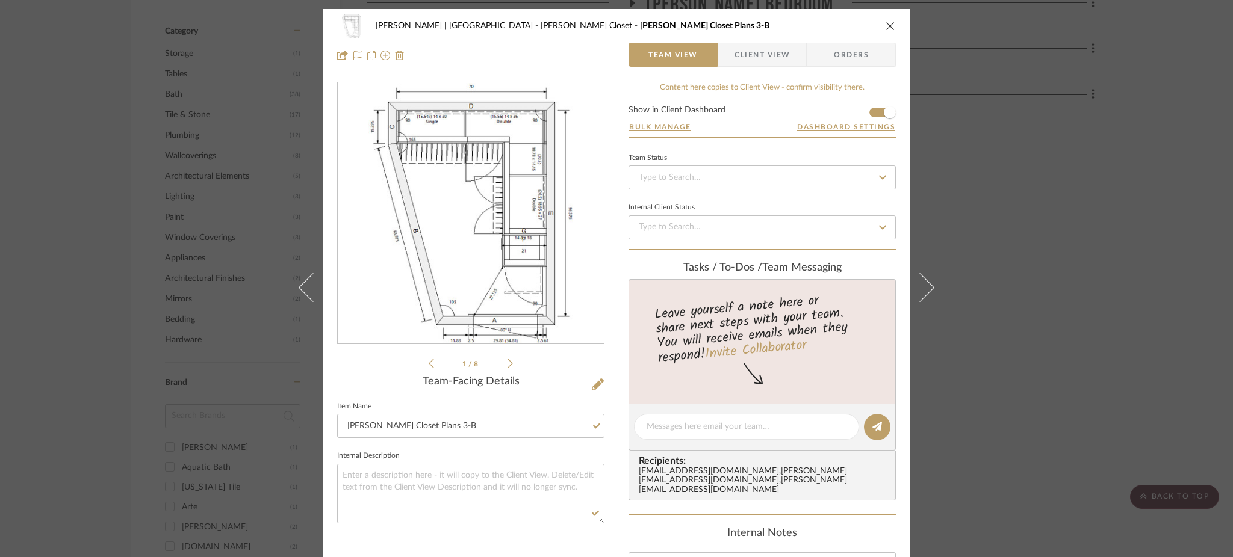
click at [1045, 241] on div "[PERSON_NAME] | [GEOGRAPHIC_DATA] [PERSON_NAME] Closet [PERSON_NAME] Closet Pla…" at bounding box center [616, 278] width 1233 height 557
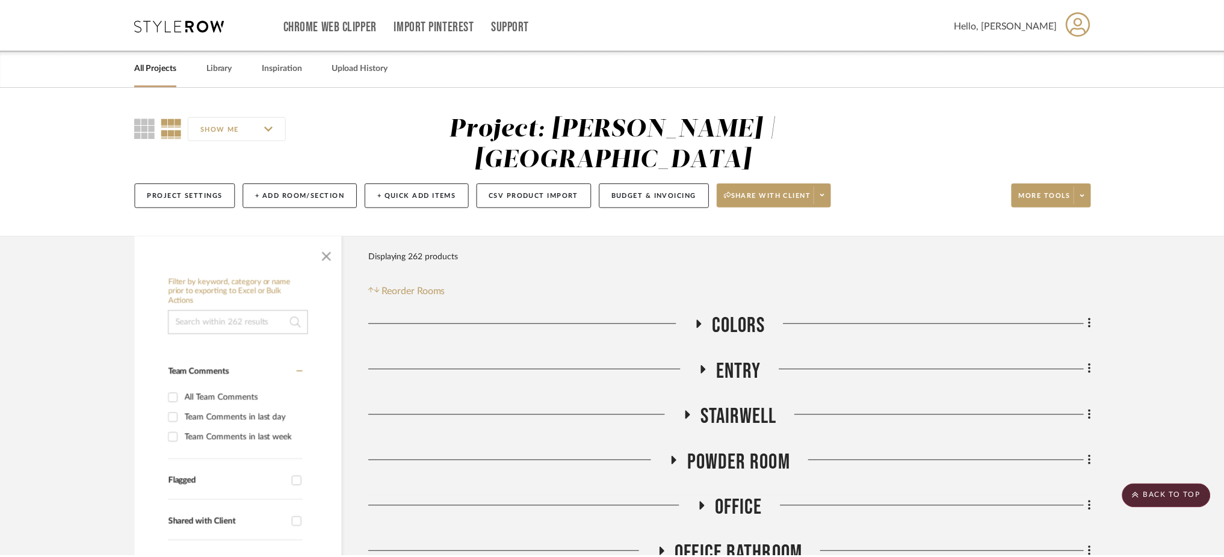
scroll to position [963, 0]
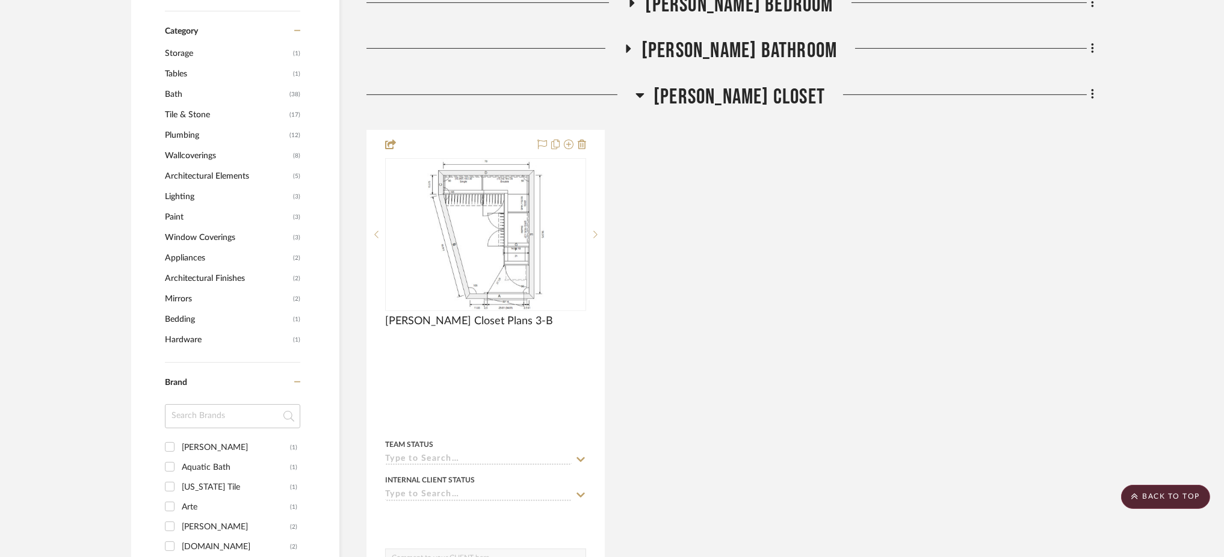
click at [645, 93] on icon at bounding box center [640, 95] width 8 height 5
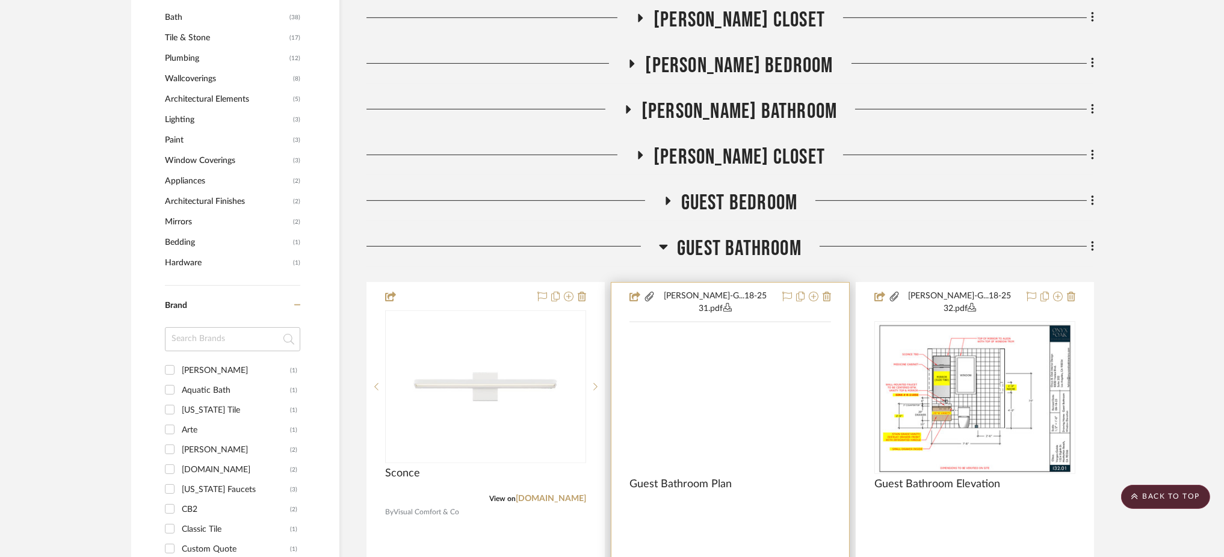
scroll to position [1123, 0]
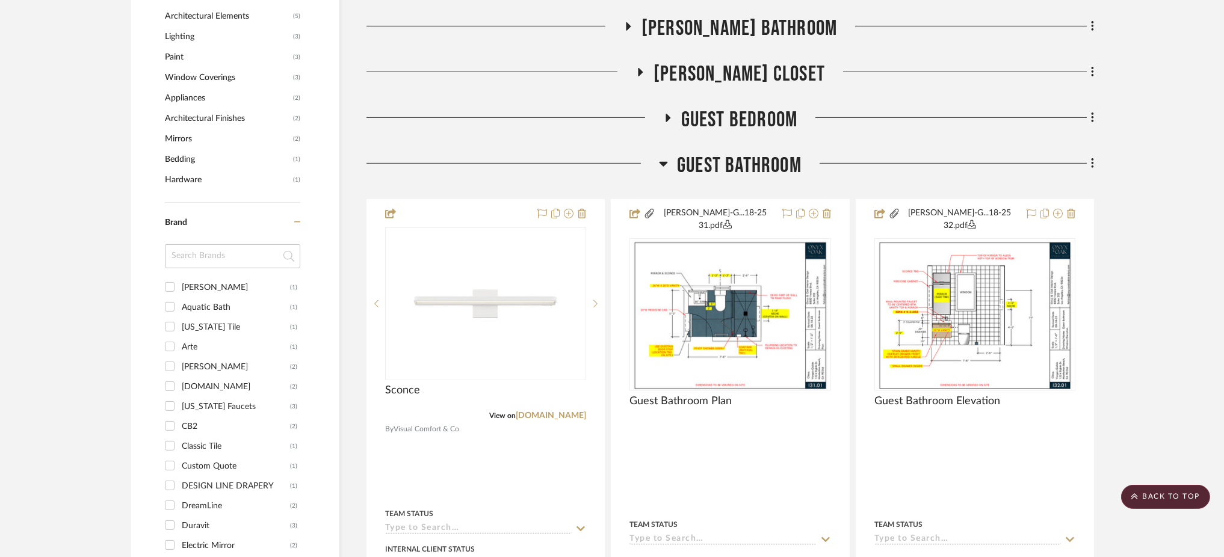
click at [663, 162] on icon at bounding box center [664, 164] width 8 height 5
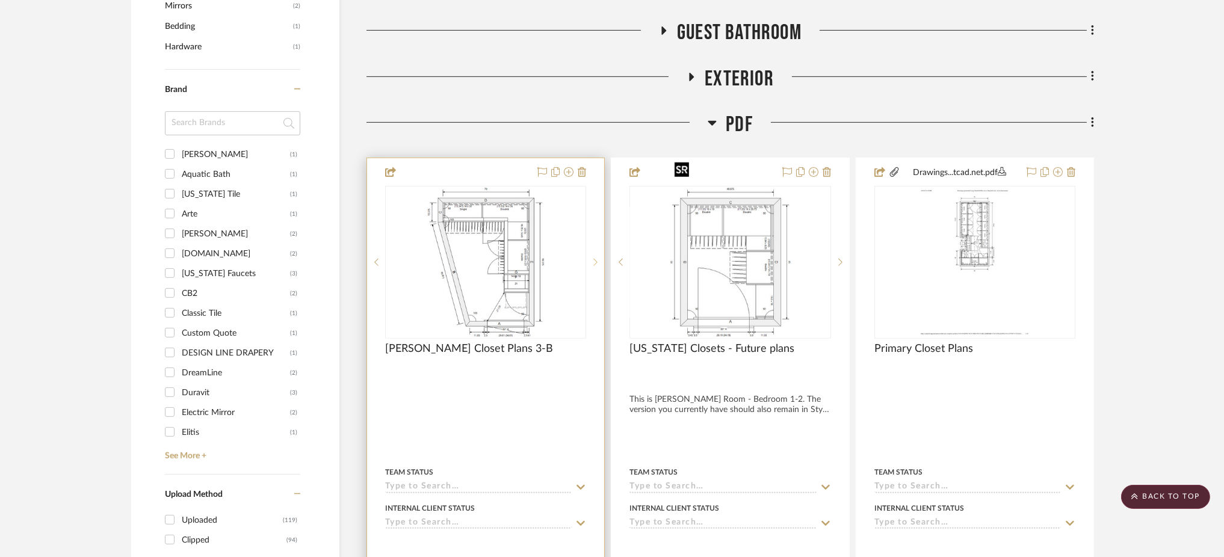
scroll to position [1284, 0]
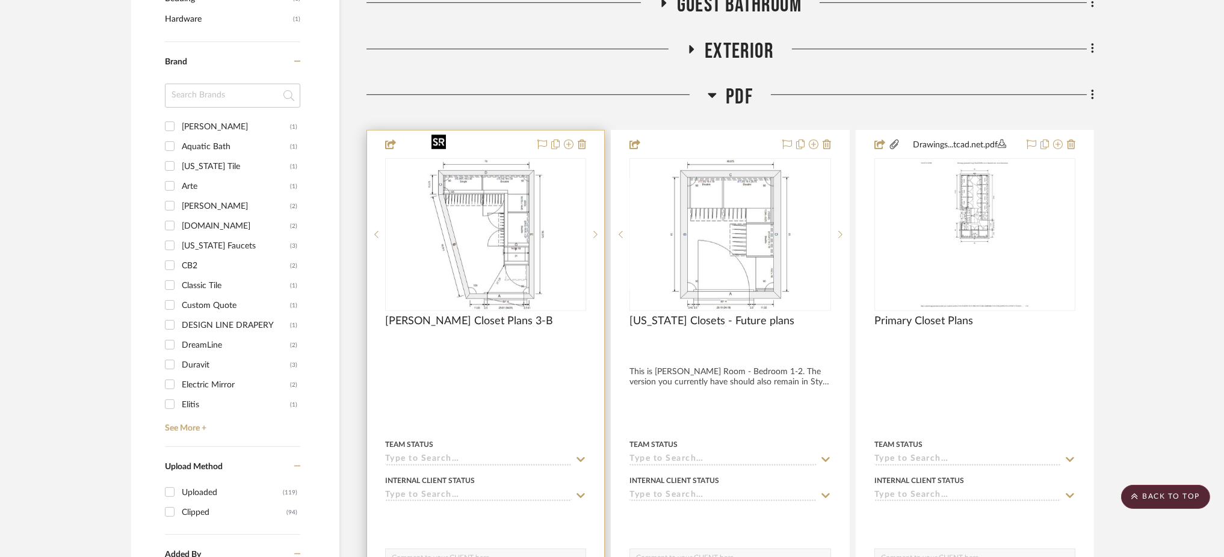
click at [0, 0] on img at bounding box center [0, 0] width 0 height 0
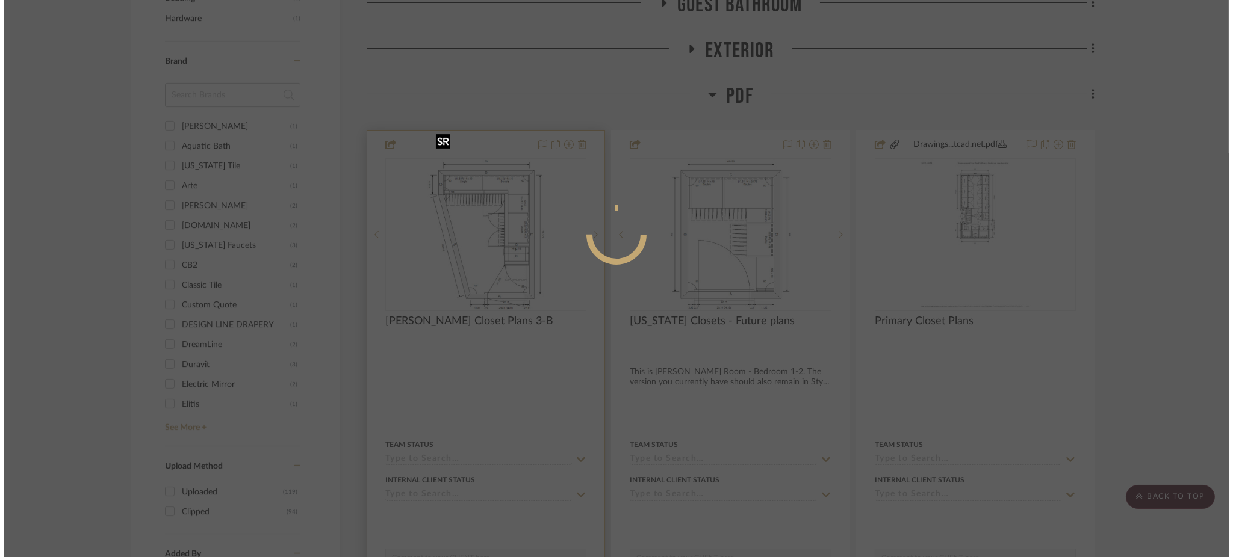
scroll to position [0, 0]
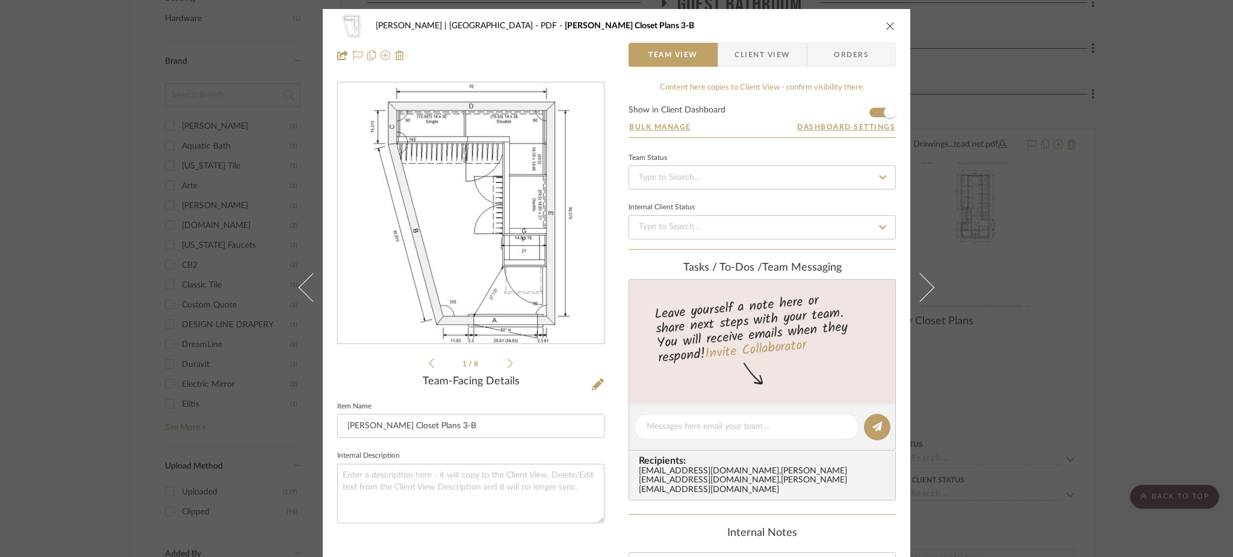
click at [1082, 203] on div "[PERSON_NAME] | [GEOGRAPHIC_DATA] PDF [PERSON_NAME] Closet Plans 3-B Team View …" at bounding box center [616, 278] width 1233 height 557
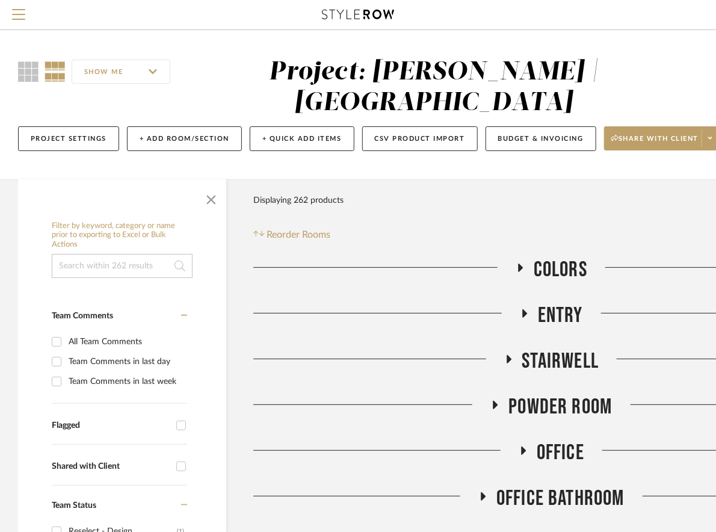
scroll to position [0, 150]
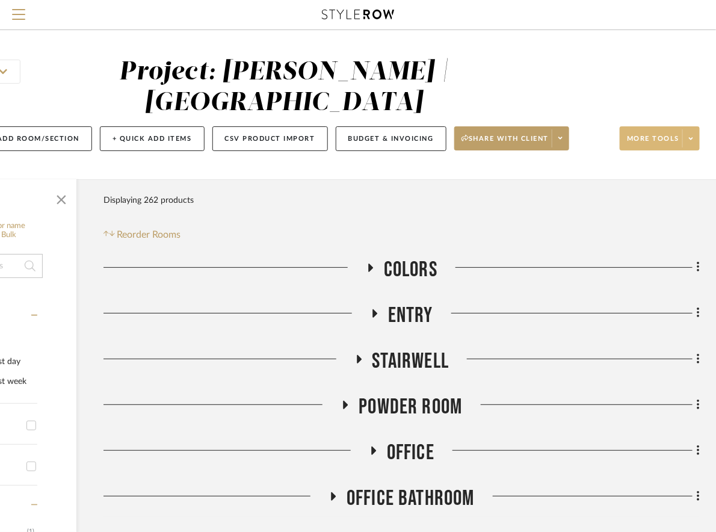
click at [682, 134] on span at bounding box center [690, 138] width 17 height 18
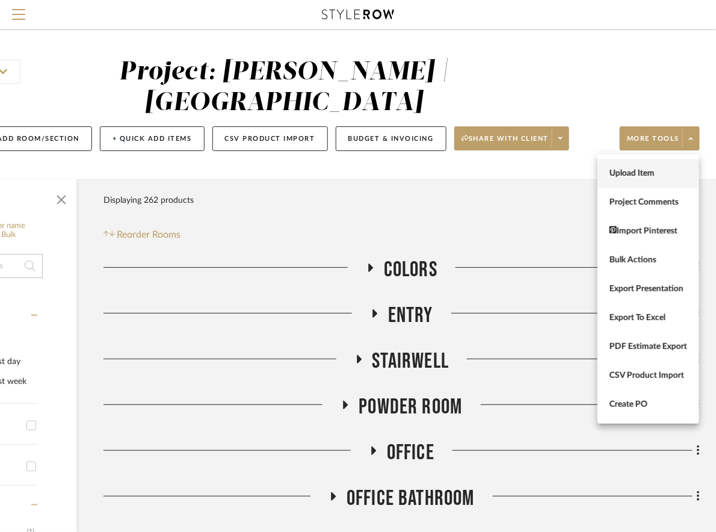
click at [669, 170] on span "Upload Item" at bounding box center [649, 173] width 78 height 10
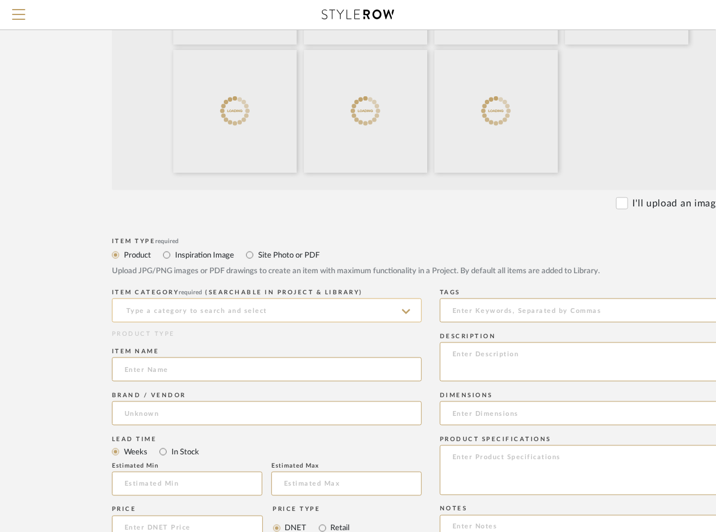
scroll to position [481, 2]
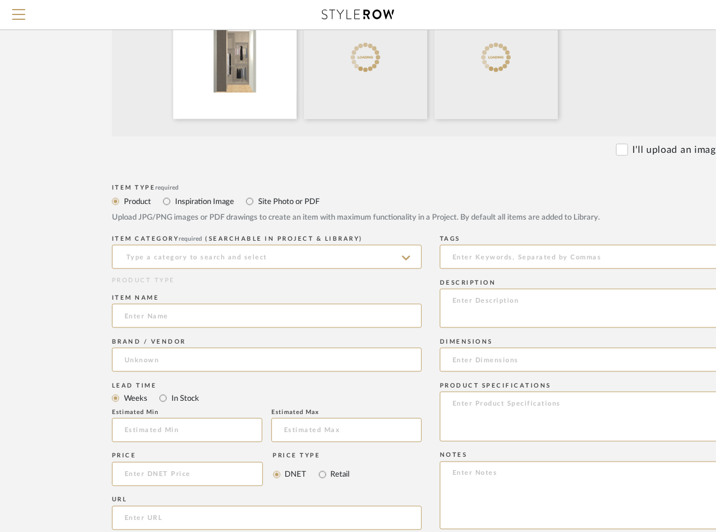
click at [277, 202] on label "Site Photo or PDF" at bounding box center [288, 201] width 63 height 13
click at [257, 202] on input "Site Photo or PDF" at bounding box center [250, 201] width 14 height 14
radio input "true"
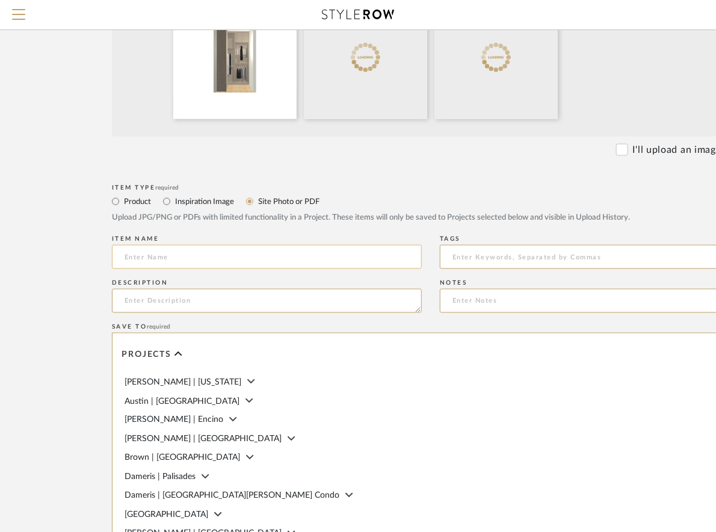
click at [187, 261] on input at bounding box center [267, 257] width 310 height 24
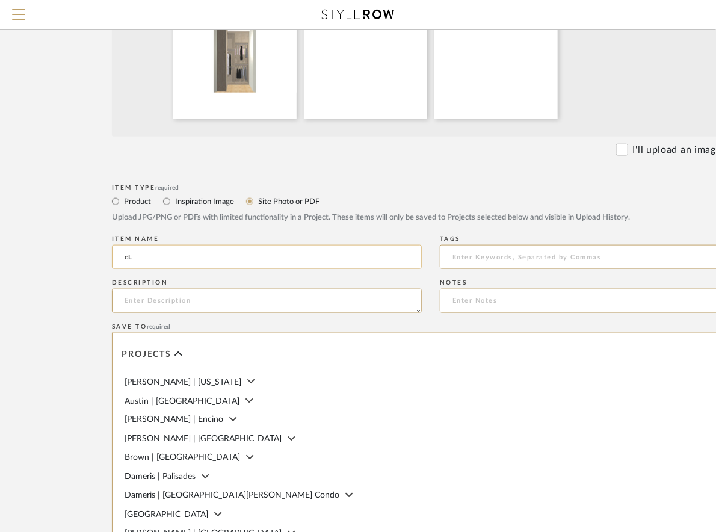
type input "c"
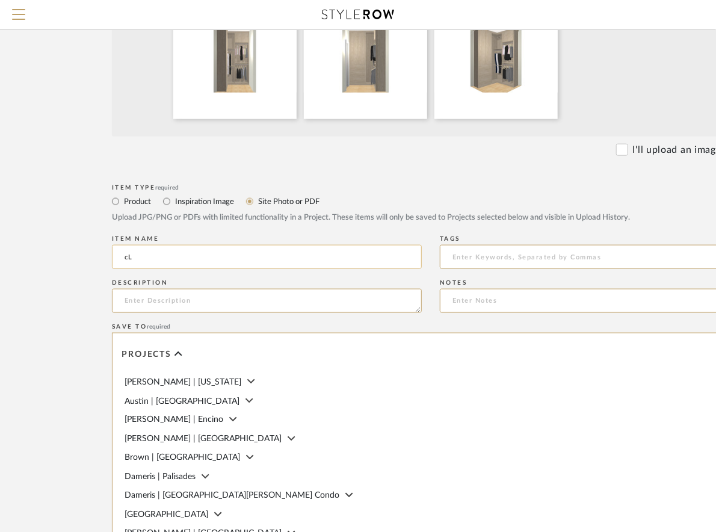
type input "c"
paste input "Guest Room Closet Bedroom 2-B (Please include that it is Bedroom 2-B in the Sty…"
drag, startPoint x: 417, startPoint y: 256, endPoint x: 299, endPoint y: 259, distance: 118.6
click at [299, 259] on input "Closet Plans Guest Room Closet Bedroom 2-B (Please include that it is Bedroom 2…" at bounding box center [267, 257] width 310 height 24
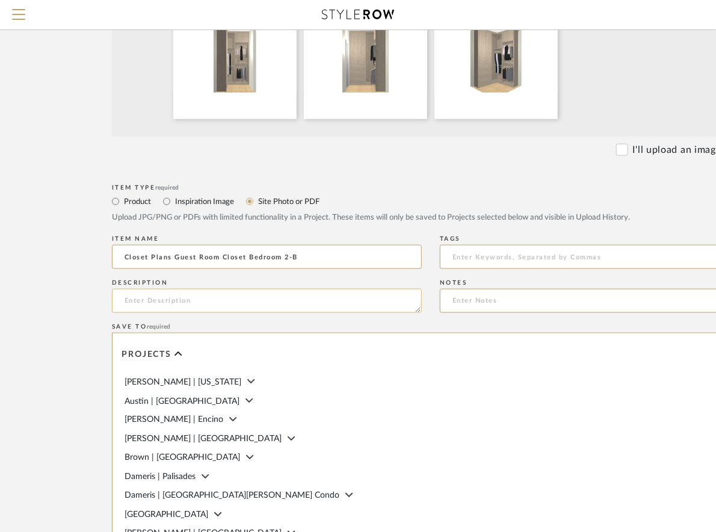
type input "Closet Plans Guest Room Closet Bedroom 2-B"
click at [264, 307] on textarea at bounding box center [267, 301] width 310 height 24
paste textarea "(Please include that it is Bedroom 2-B in the Style Row notes so that we know w…"
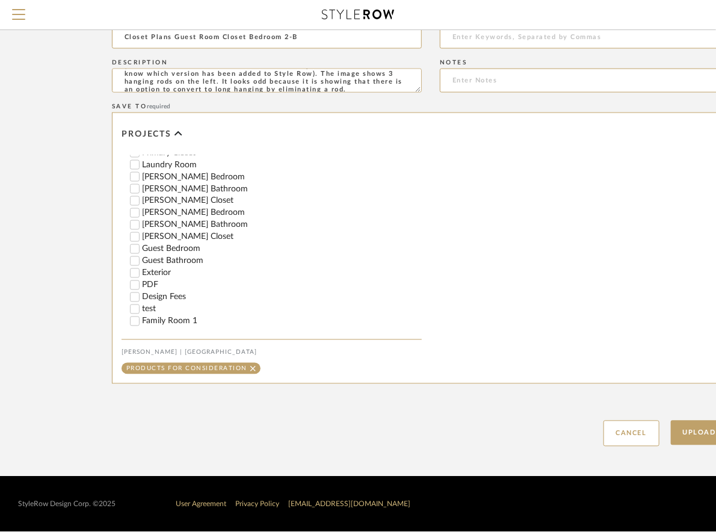
scroll to position [590, 0]
type textarea "(Please include that it is Bedroom 2-B in the Style Row notes so that we know w…"
click at [136, 249] on input "Guest Bedroom" at bounding box center [135, 249] width 12 height 12
checkbox input "false"
click at [137, 284] on input "PDF" at bounding box center [135, 285] width 12 height 12
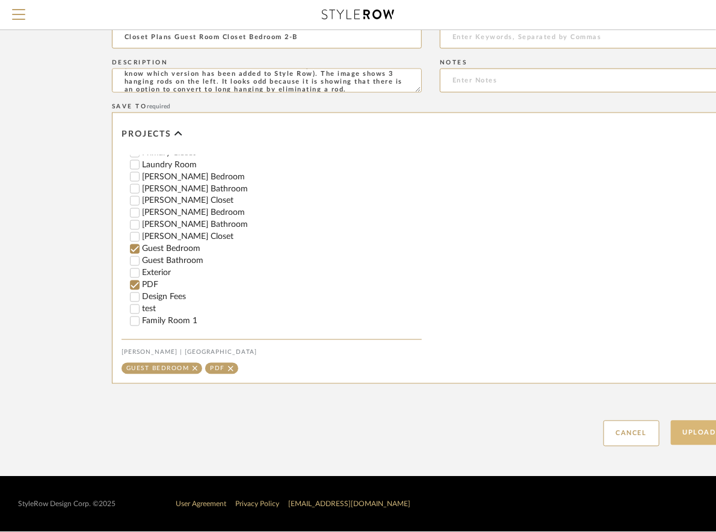
click at [689, 430] on button "Upload Item" at bounding box center [710, 433] width 79 height 25
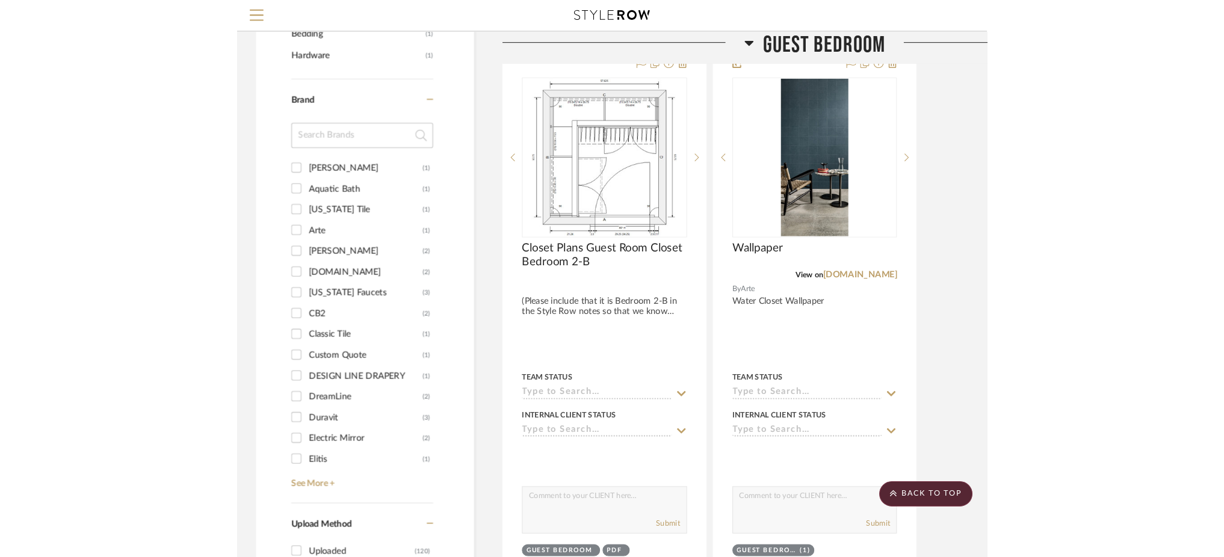
scroll to position [1143, 0]
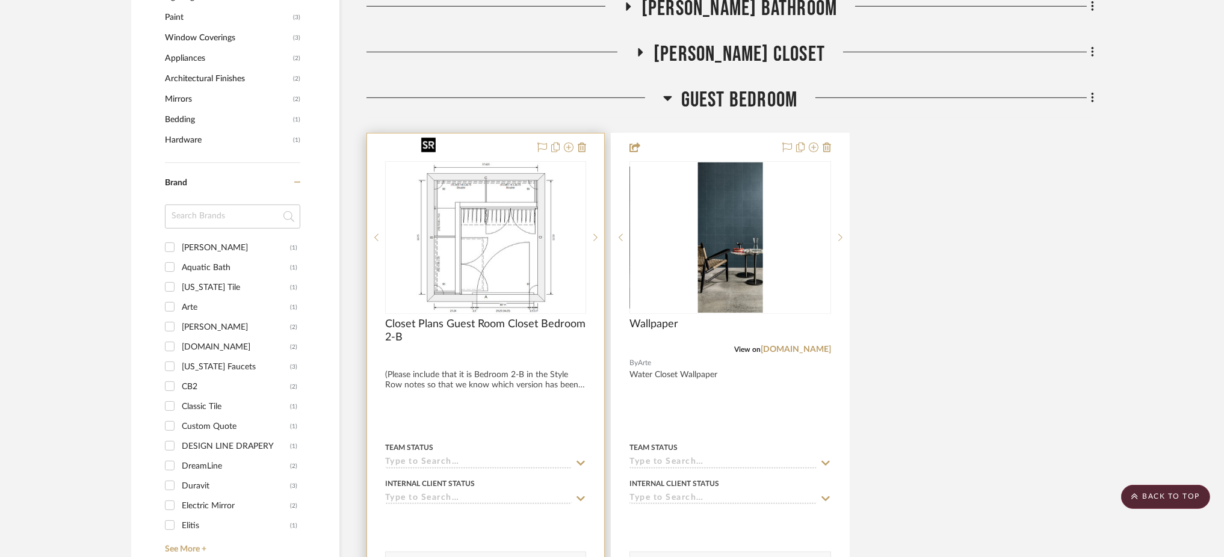
click at [535, 208] on img "0" at bounding box center [485, 237] width 139 height 150
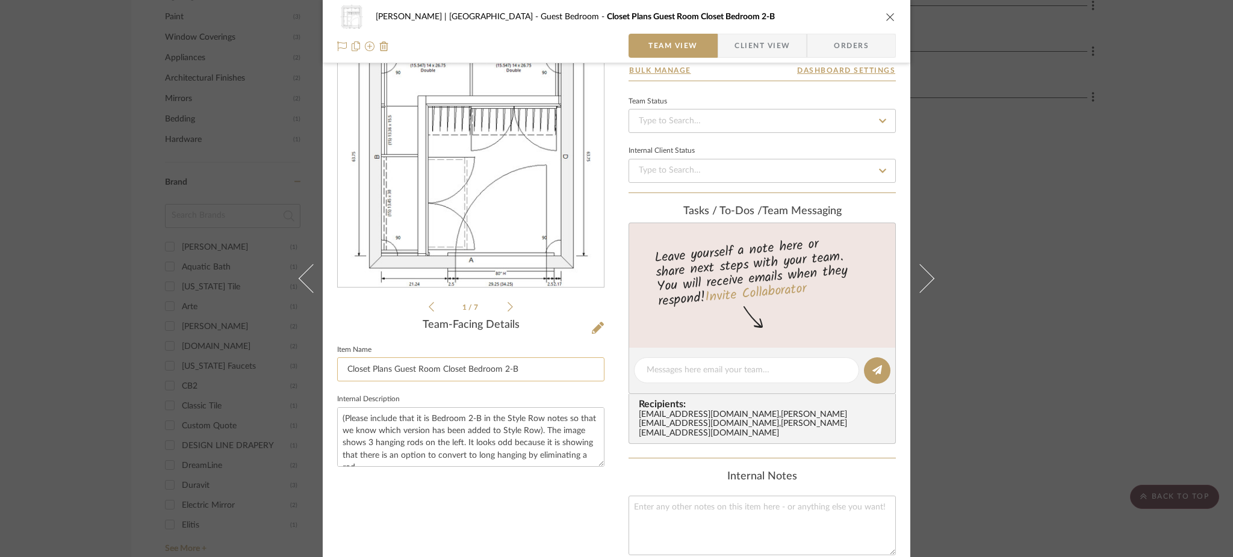
scroll to position [80, 0]
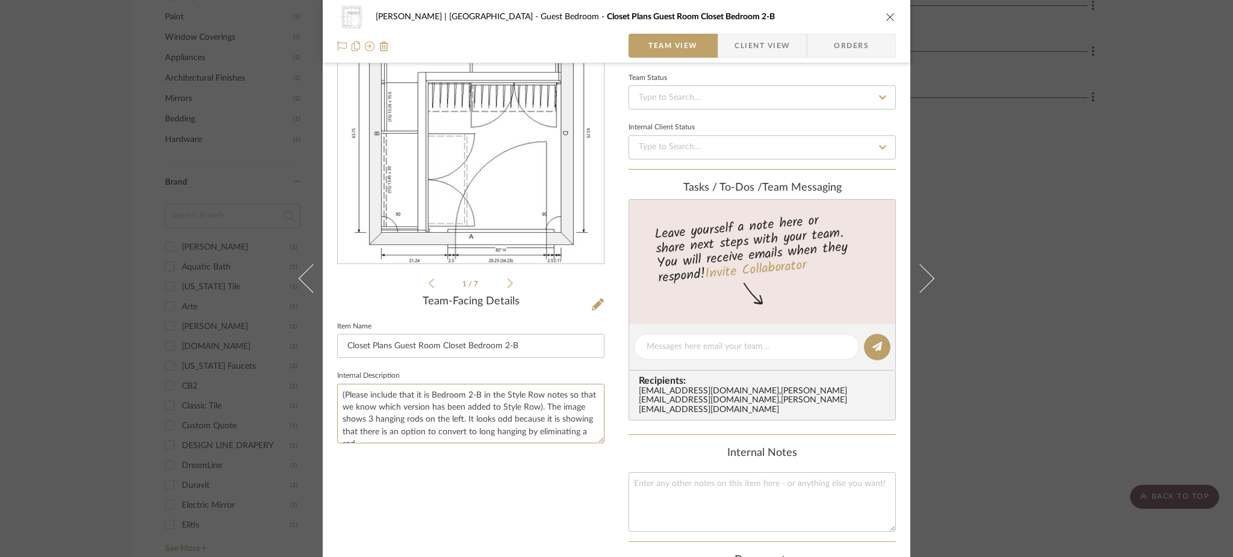
drag, startPoint x: 557, startPoint y: 404, endPoint x: 324, endPoint y: 385, distance: 233.1
click at [324, 385] on div "[PERSON_NAME] | [GEOGRAPHIC_DATA] Guest Bedroom Closet Plans Guest Room Closet …" at bounding box center [616, 358] width 587 height 858
click at [442, 418] on textarea "The image shows 3 hanging rods on the left. It looks odd because it is showing …" at bounding box center [470, 414] width 267 height 60
type textarea "The image shows 3 hanging rods on the left. It looks odd because it is showing …"
click at [716, 497] on textarea at bounding box center [761, 502] width 267 height 60
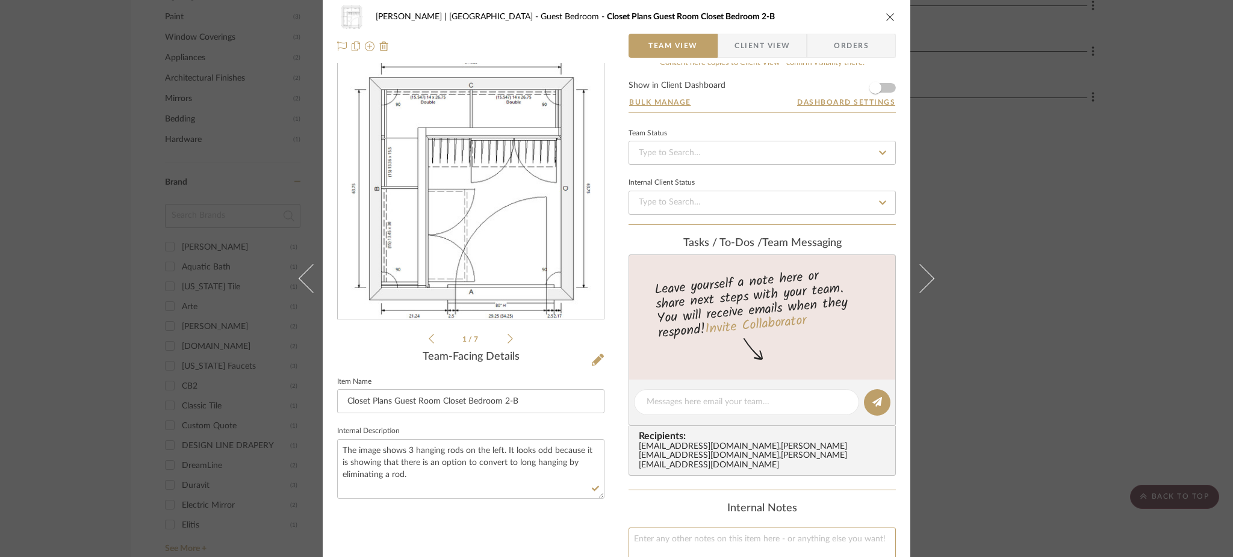
scroll to position [0, 0]
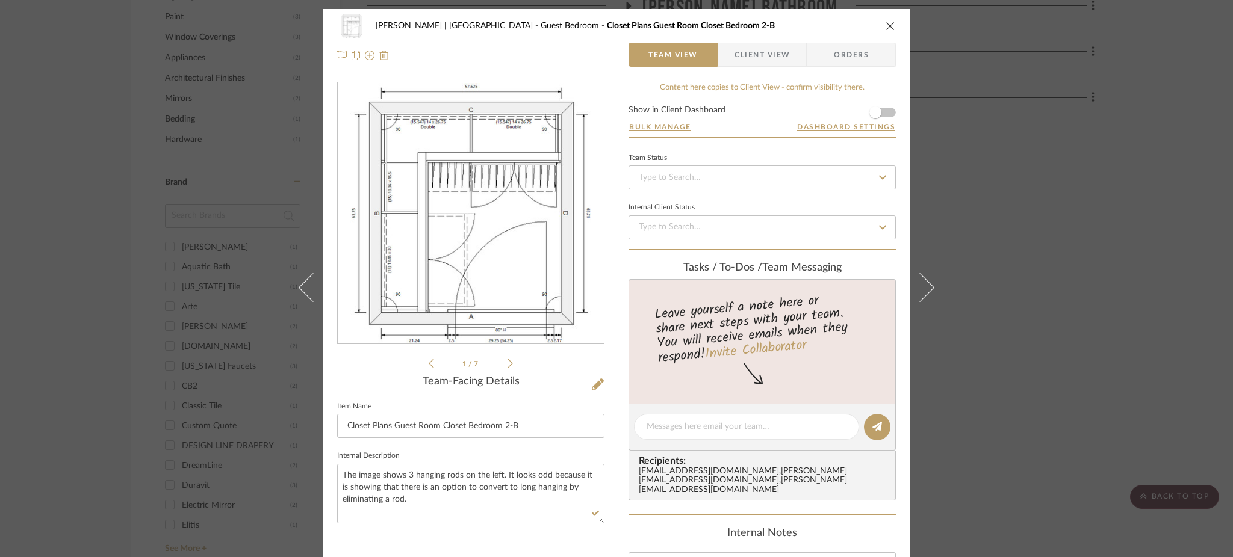
click at [994, 163] on div "[PERSON_NAME] | [GEOGRAPHIC_DATA] Guest Bedroom Closet Plans Guest Room Closet …" at bounding box center [616, 278] width 1233 height 557
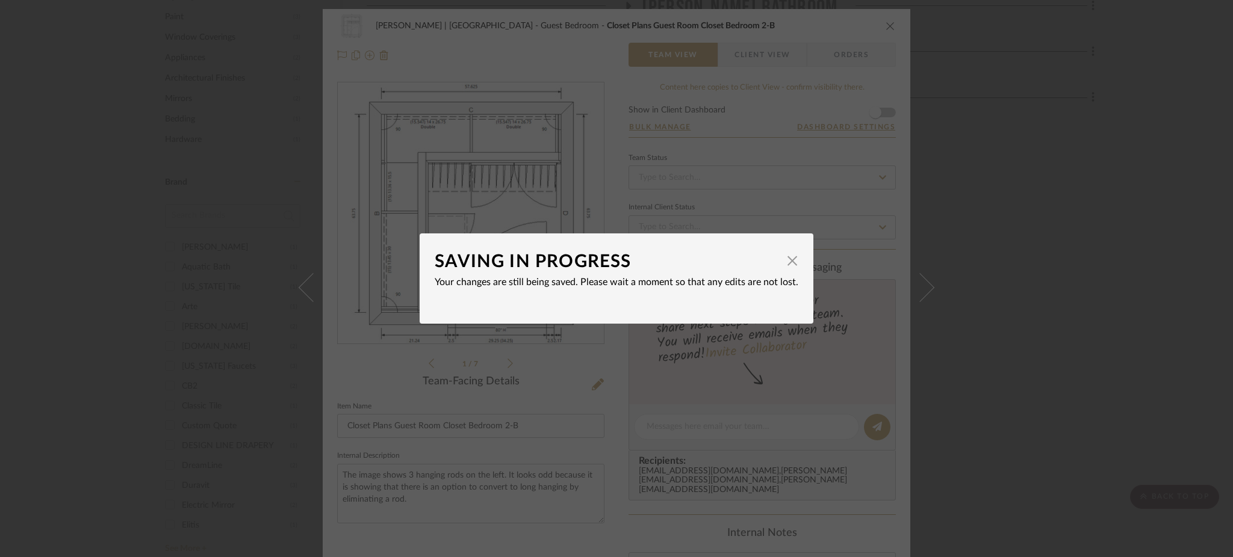
click at [983, 231] on div "SAVING IN PROGRESS × Your changes are still being saved. Please wait a moment s…" at bounding box center [616, 278] width 1233 height 557
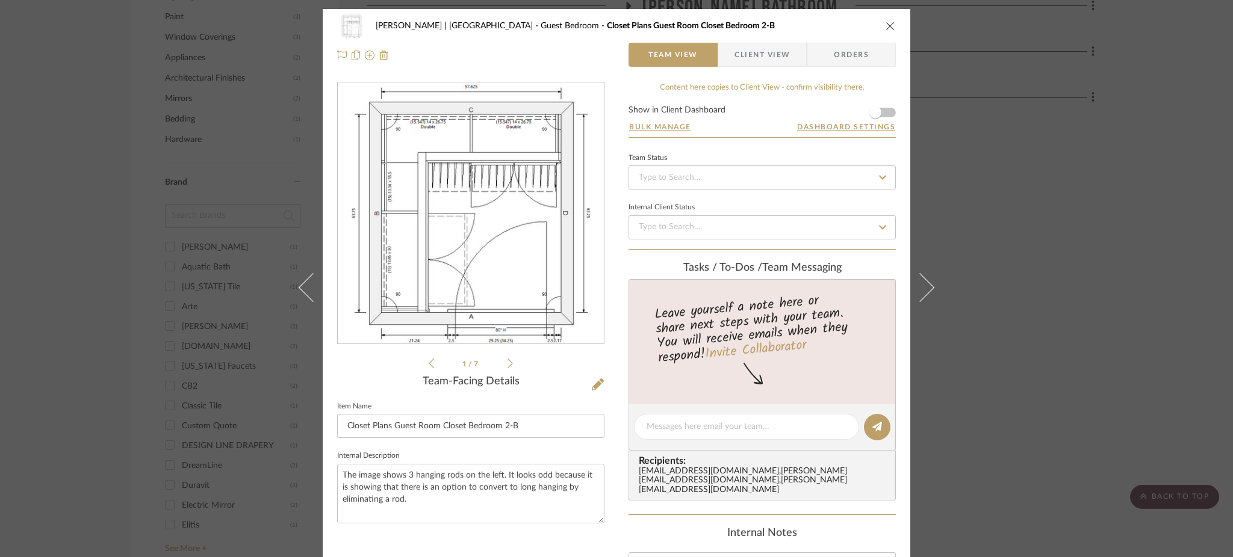
click at [1048, 258] on div "[PERSON_NAME] | [GEOGRAPHIC_DATA] Guest Bedroom Closet Plans Guest Room Closet …" at bounding box center [616, 278] width 1233 height 557
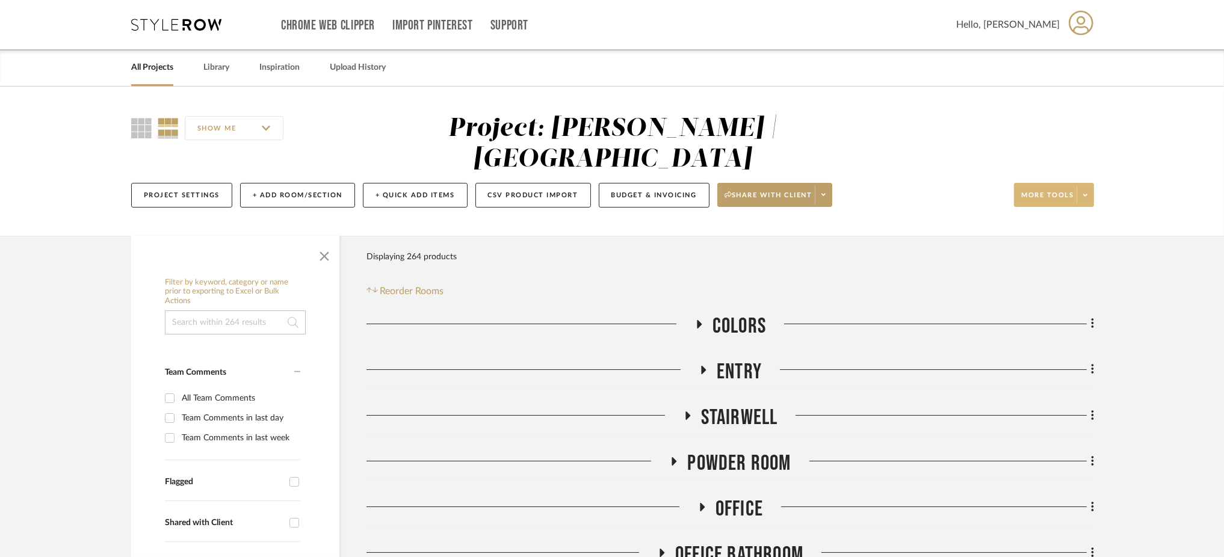
click at [1086, 194] on icon at bounding box center [1085, 195] width 4 height 2
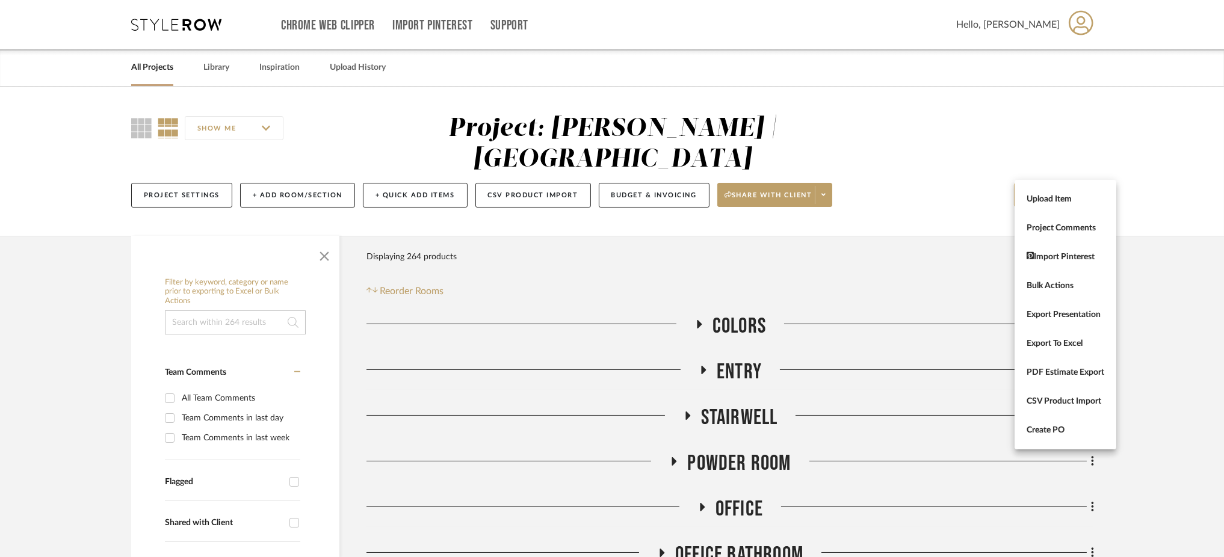
click at [805, 164] on div at bounding box center [612, 278] width 1224 height 557
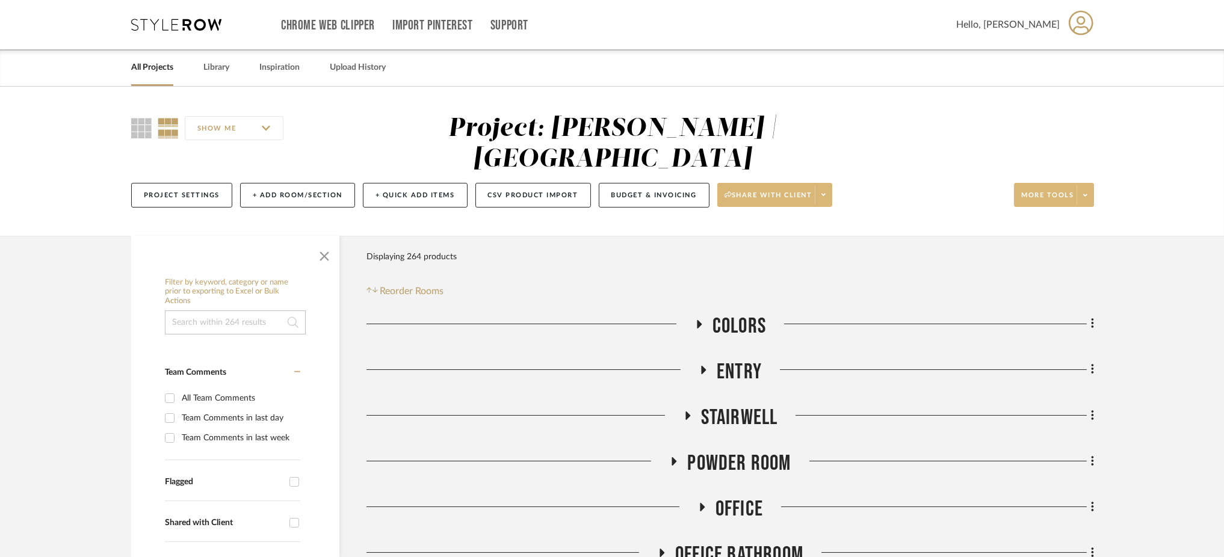
click at [820, 186] on span at bounding box center [823, 195] width 17 height 18
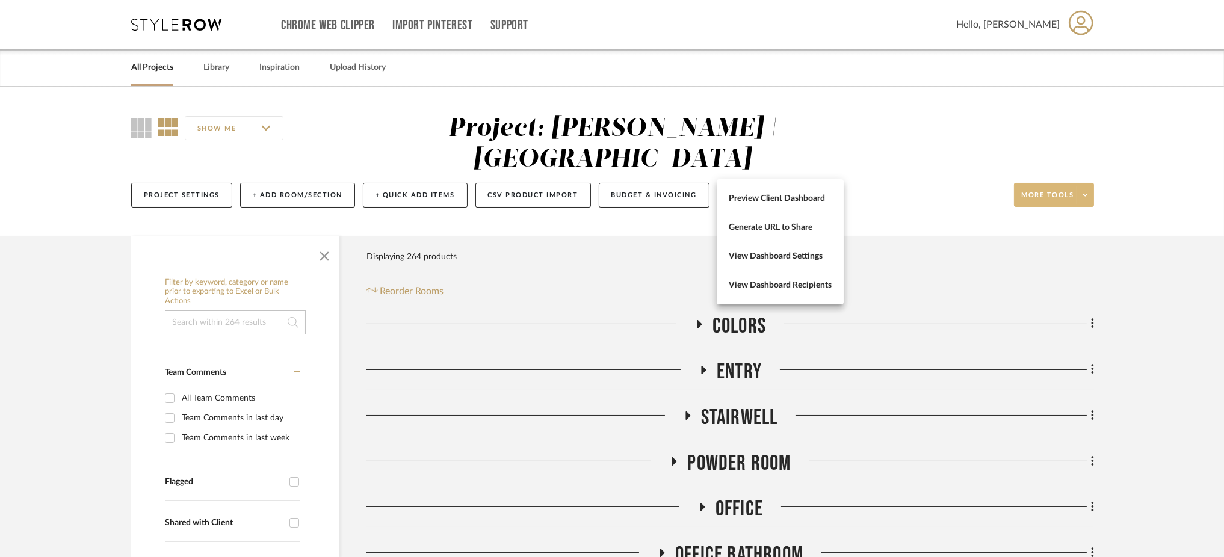
click at [314, 170] on div at bounding box center [612, 278] width 1224 height 557
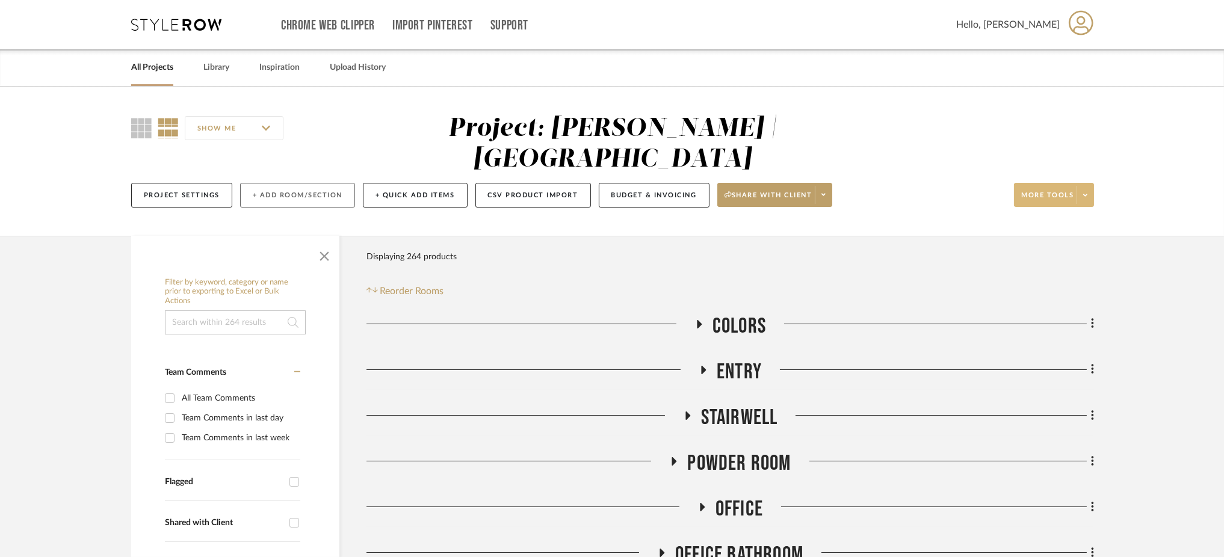
click at [314, 183] on button "+ Add Room/Section" at bounding box center [297, 195] width 115 height 25
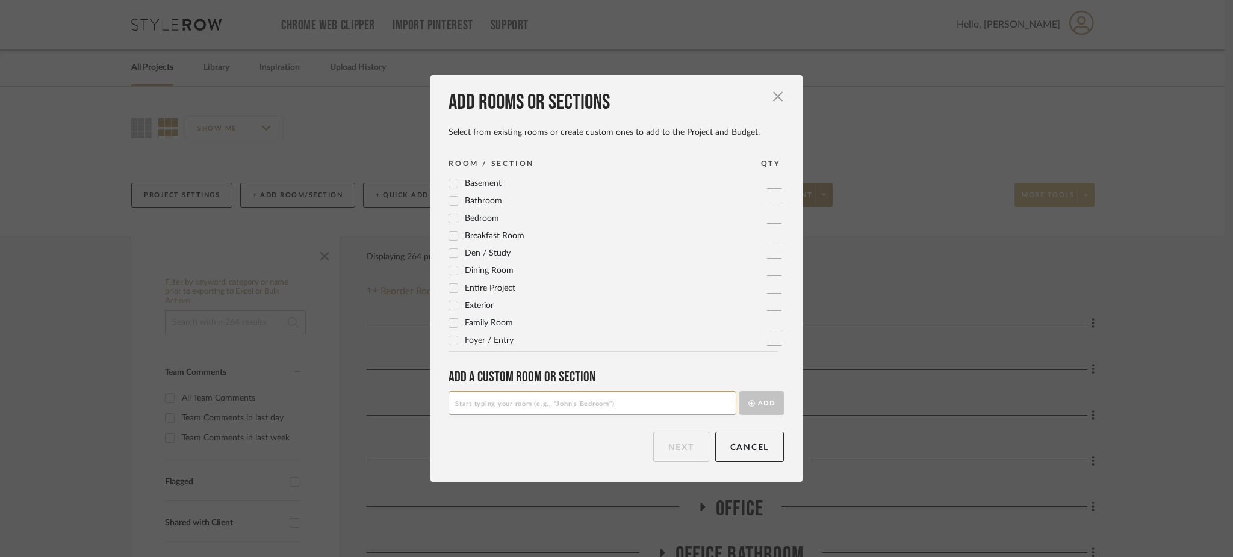
click at [518, 404] on input at bounding box center [592, 403] width 288 height 24
type input "Guest Closet"
click at [752, 415] on button "Add" at bounding box center [761, 403] width 45 height 24
click at [657, 459] on button "Next" at bounding box center [681, 447] width 56 height 30
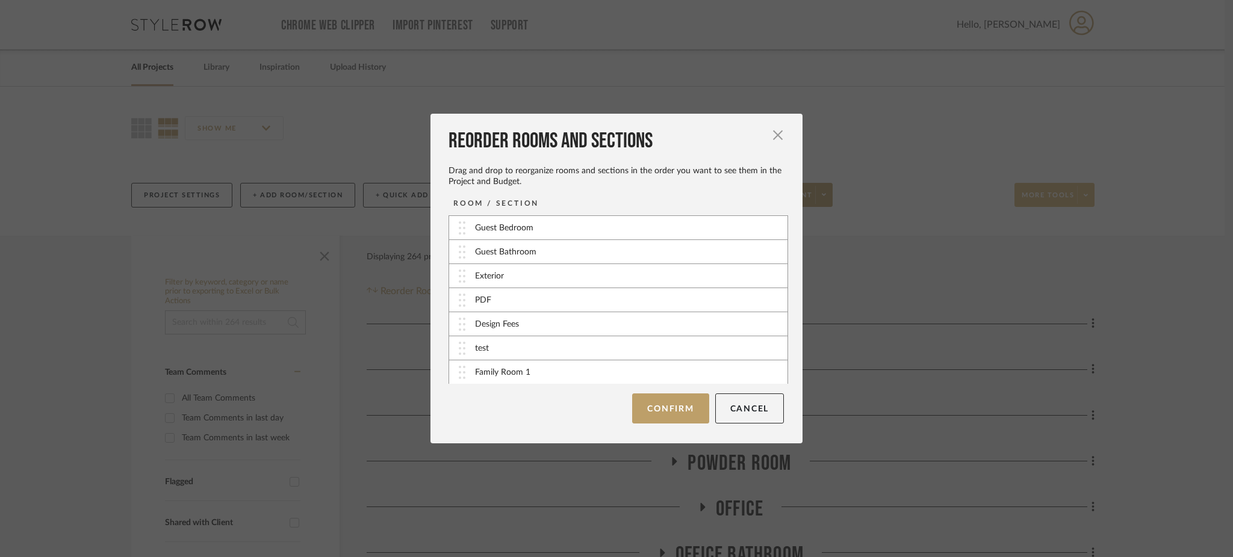
scroll to position [507, 0]
drag, startPoint x: 486, startPoint y: 375, endPoint x: 495, endPoint y: 253, distance: 122.6
click at [682, 408] on button "Confirm" at bounding box center [670, 409] width 76 height 30
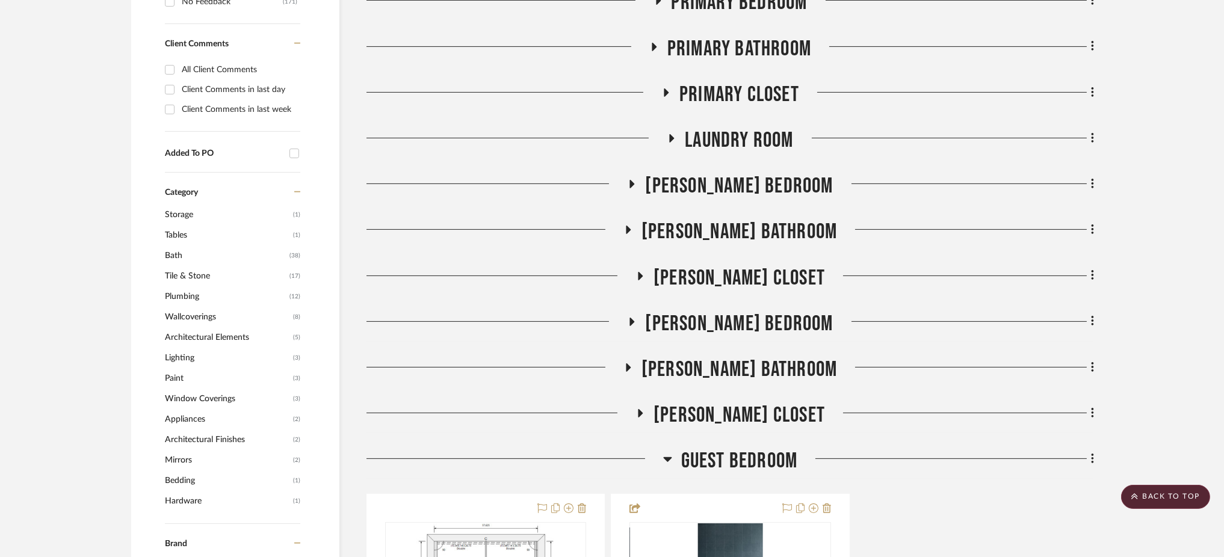
scroll to position [1043, 0]
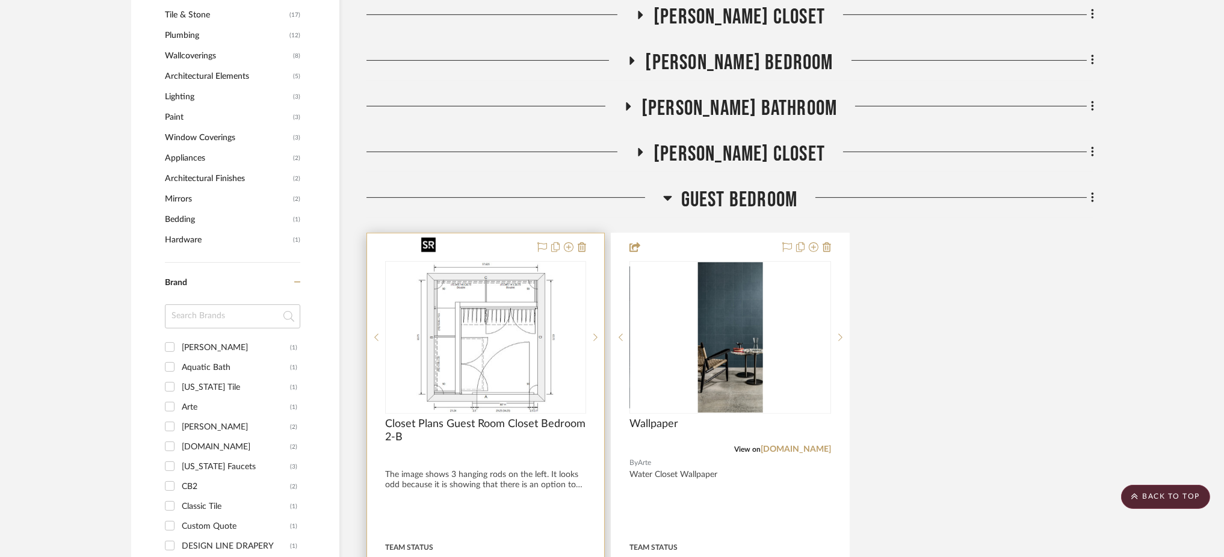
click at [512, 315] on img "0" at bounding box center [485, 337] width 139 height 150
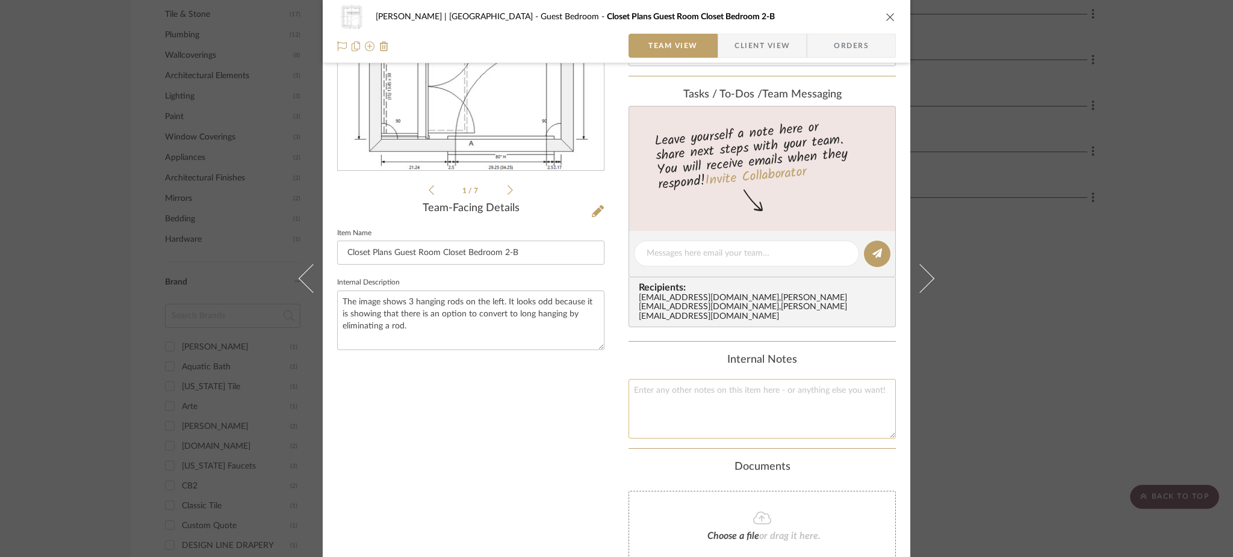
scroll to position [308, 0]
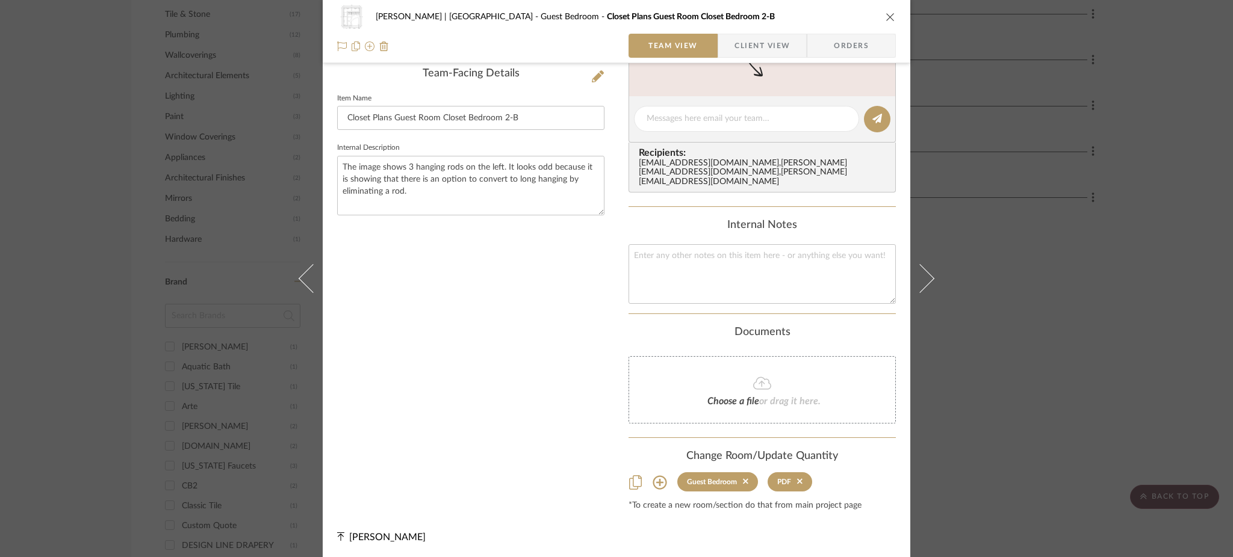
click at [652, 482] on icon at bounding box center [659, 482] width 14 height 14
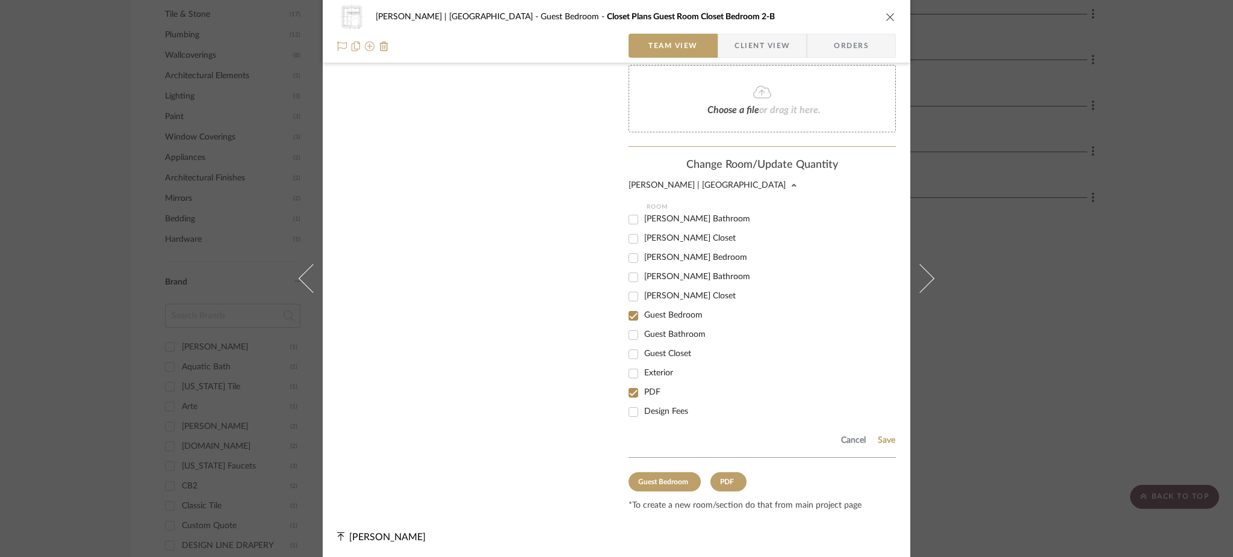
scroll to position [333, 0]
click at [627, 308] on input "Guest Closet" at bounding box center [633, 311] width 19 height 19
checkbox input "true"
click at [630, 270] on input "Guest Bedroom" at bounding box center [633, 272] width 19 height 19
checkbox input "false"
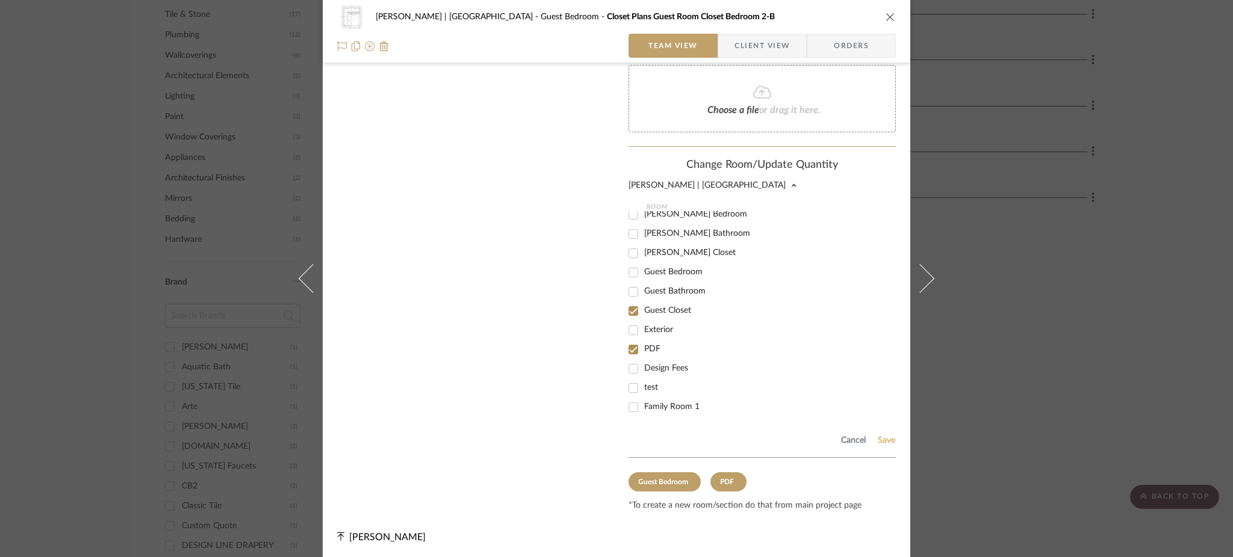
click at [877, 438] on button "Save" at bounding box center [886, 441] width 19 height 10
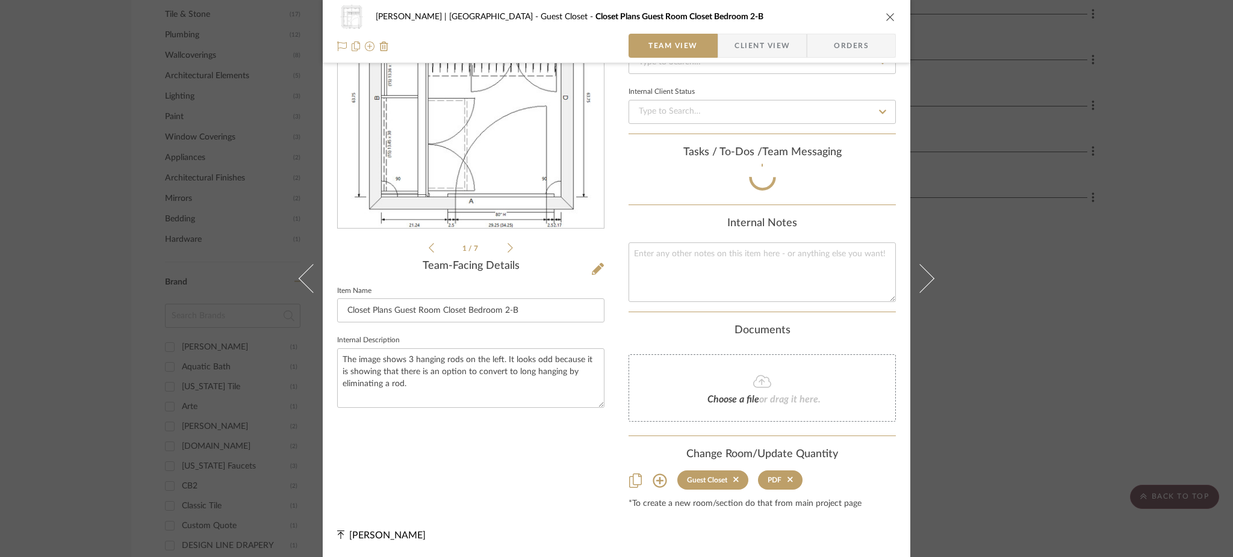
scroll to position [308, 0]
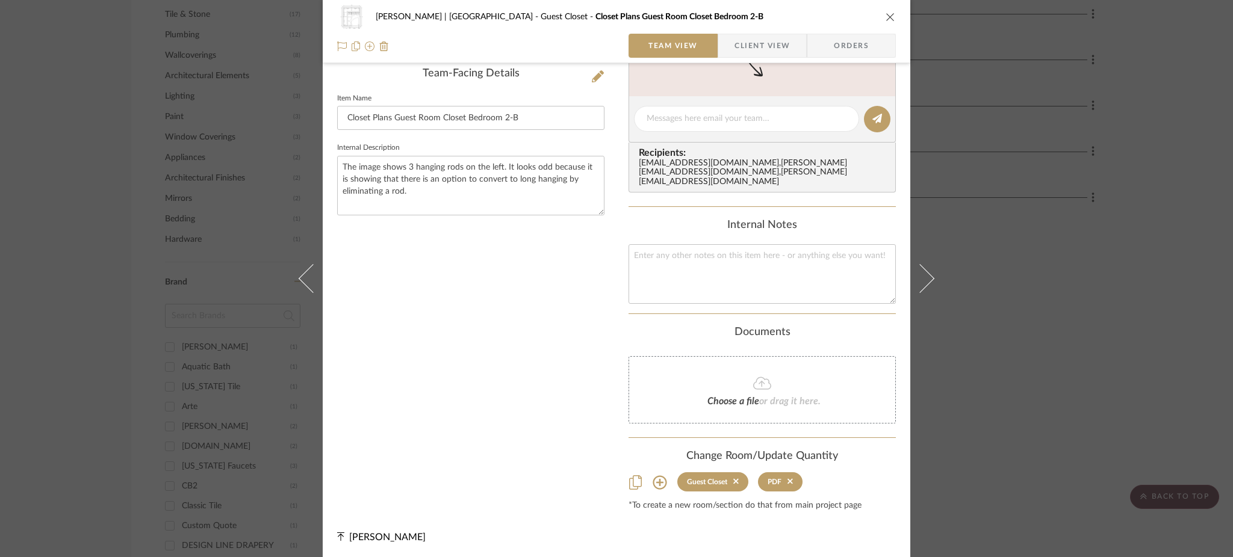
click at [996, 337] on div "[PERSON_NAME] | [GEOGRAPHIC_DATA] Guest Closet Closet Plans Guest Room Closet B…" at bounding box center [616, 278] width 1233 height 557
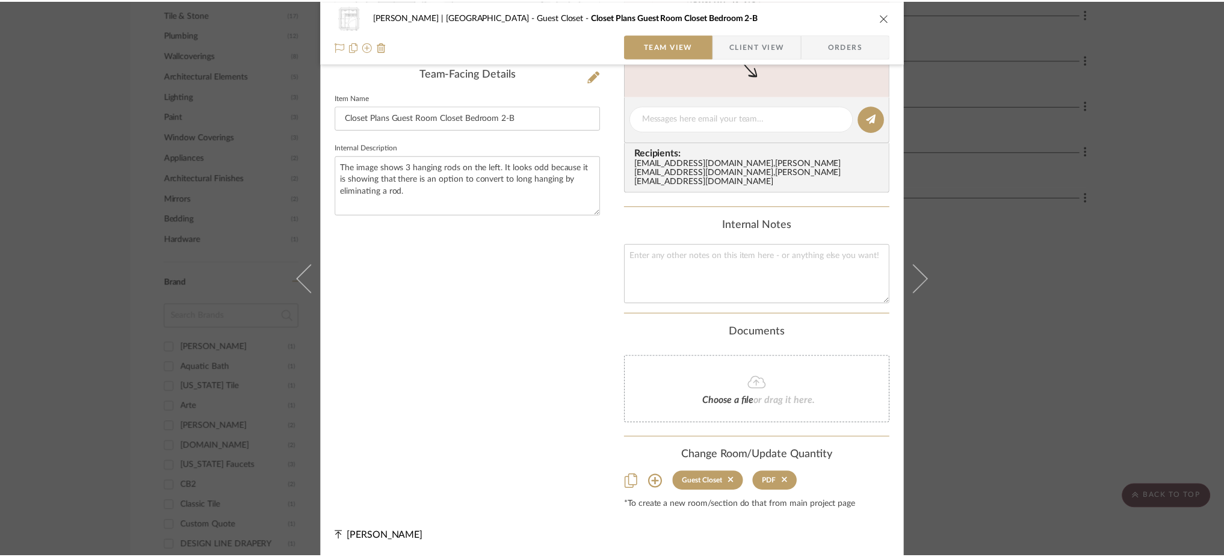
scroll to position [1043, 0]
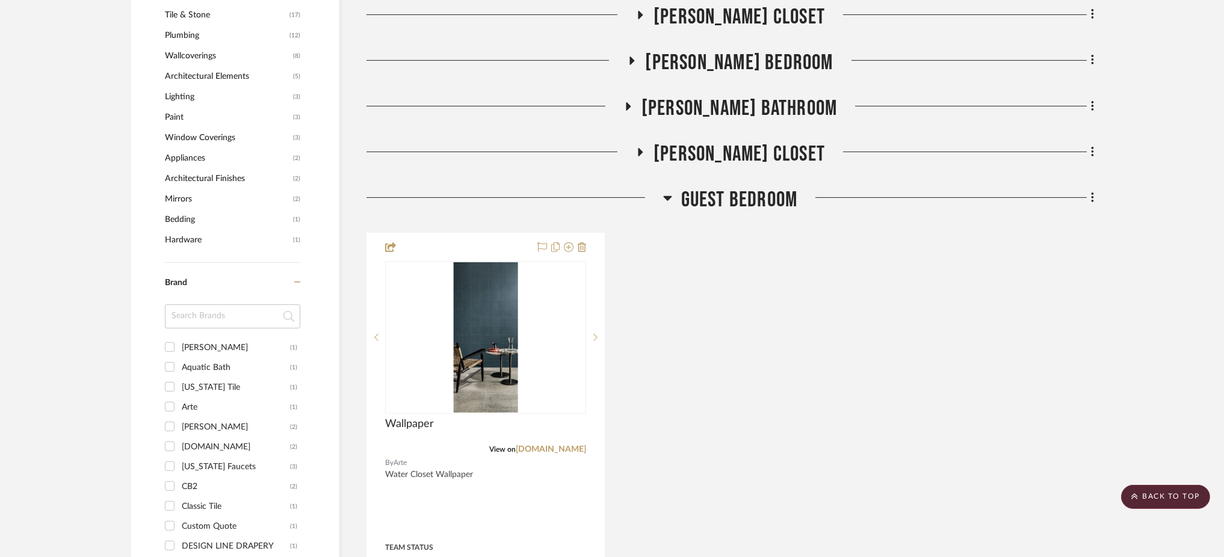
click at [670, 191] on icon at bounding box center [667, 198] width 9 height 14
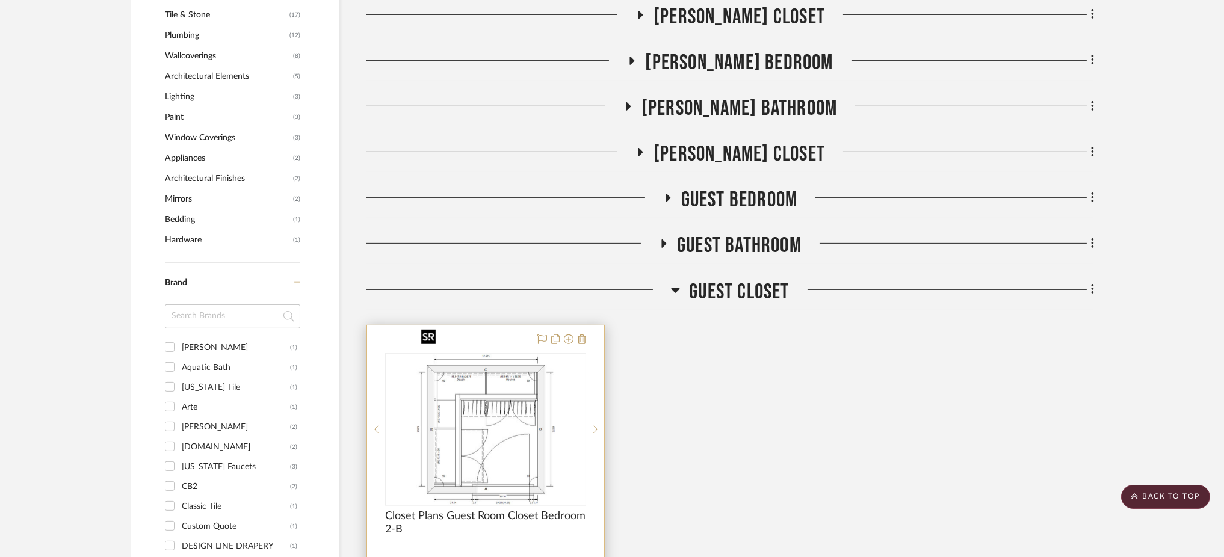
click at [0, 0] on img at bounding box center [0, 0] width 0 height 0
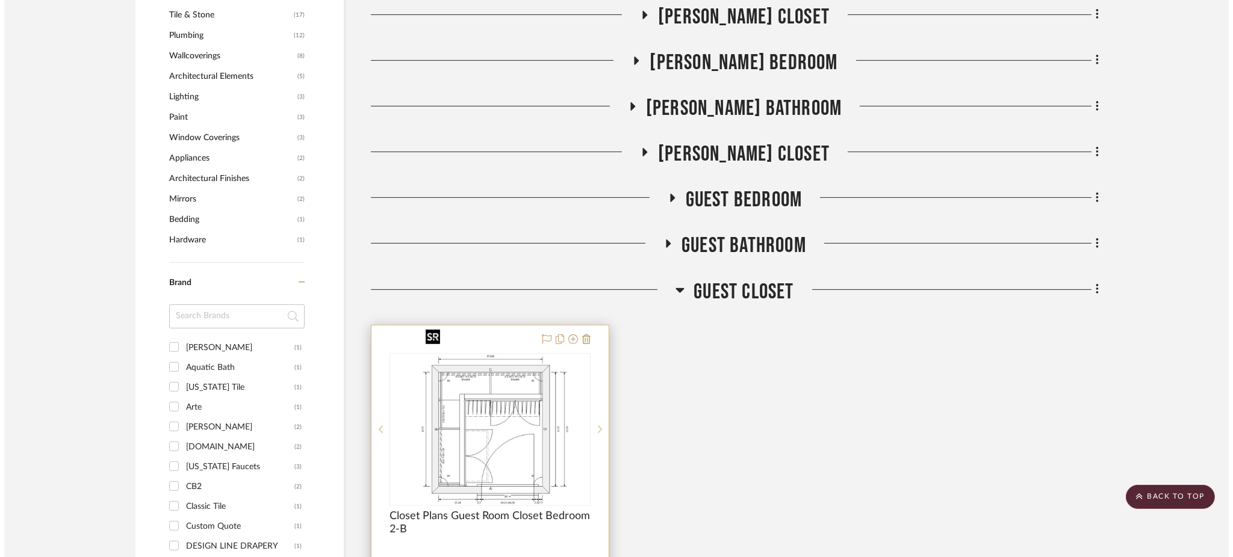
scroll to position [0, 0]
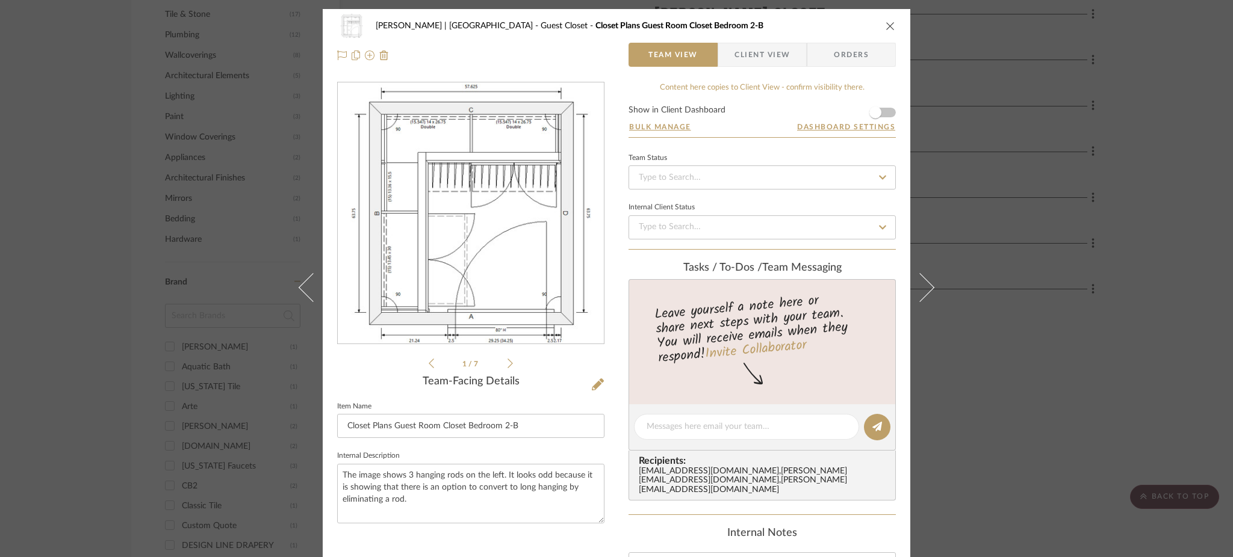
click at [1042, 178] on div "[PERSON_NAME] | [GEOGRAPHIC_DATA] Guest Closet Closet Plans Guest Room Closet B…" at bounding box center [616, 278] width 1233 height 557
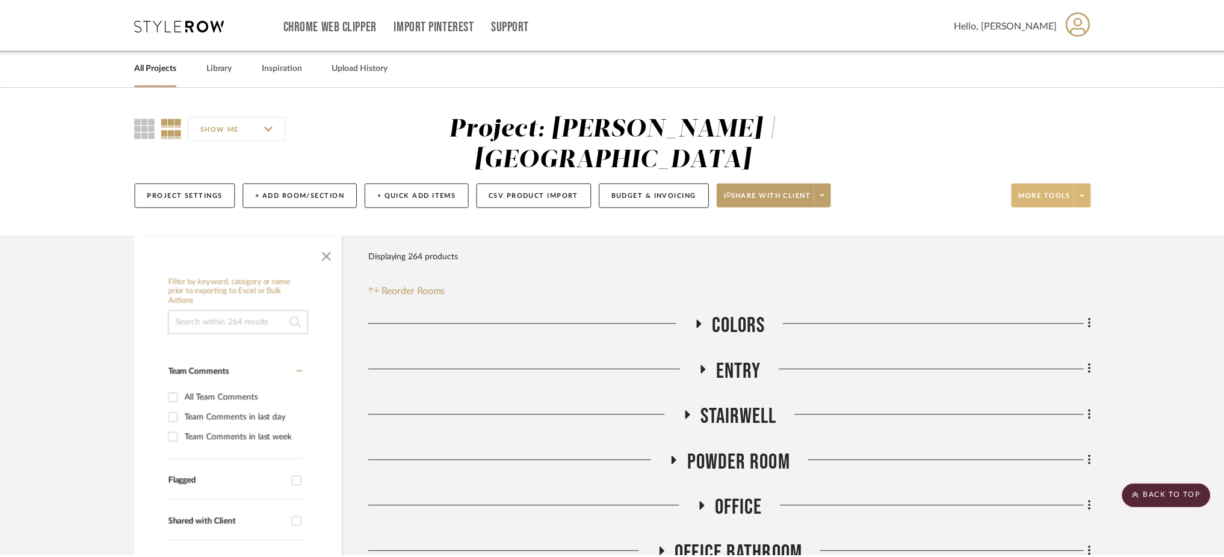
scroll to position [1043, 0]
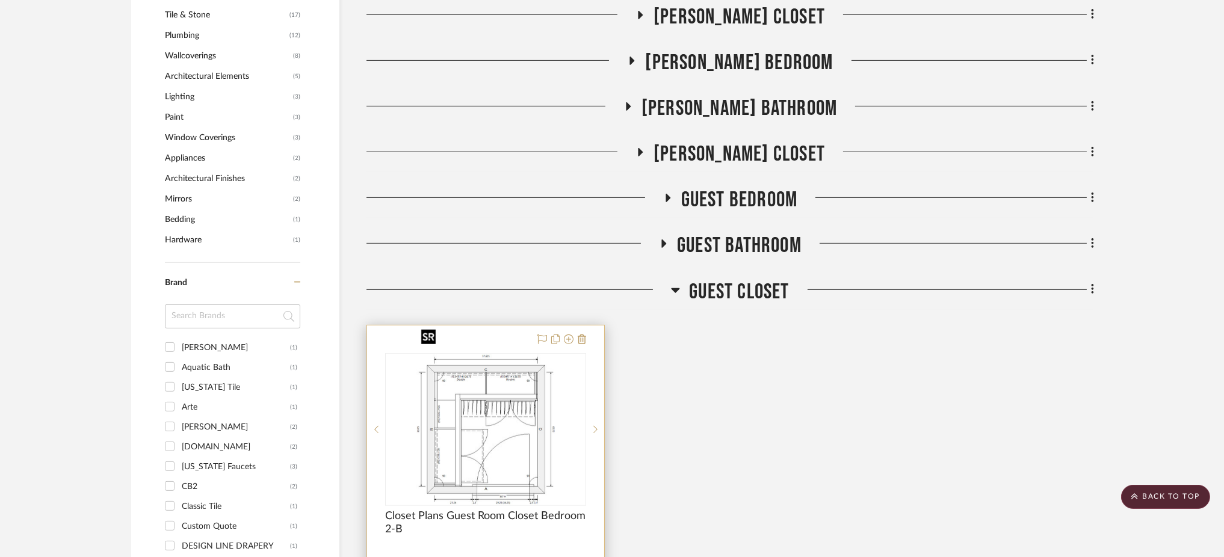
click at [524, 407] on img "0" at bounding box center [485, 429] width 139 height 150
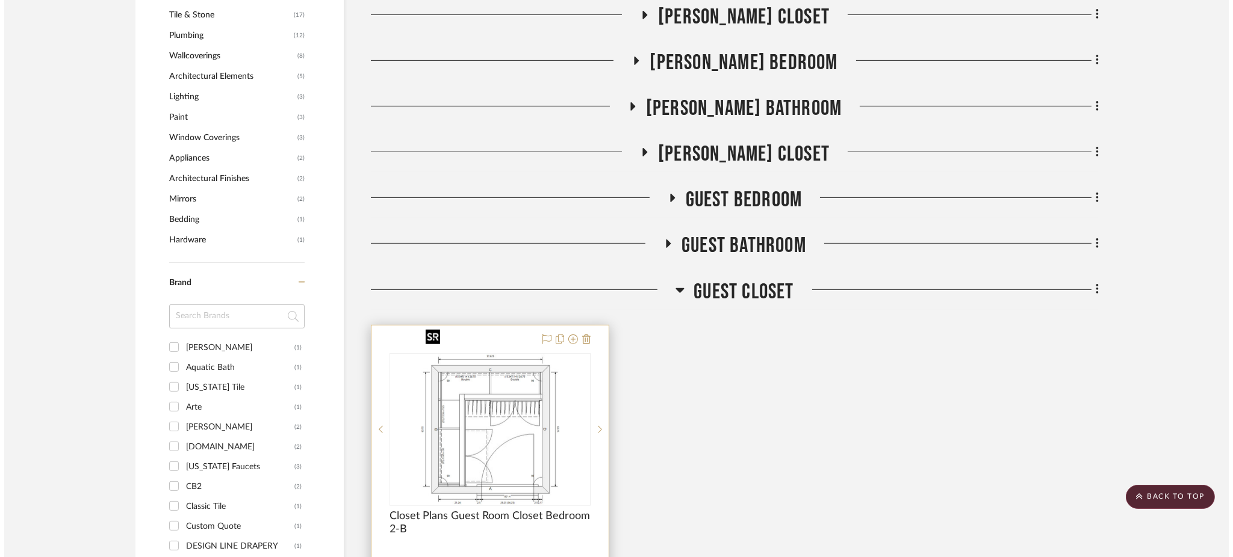
scroll to position [0, 0]
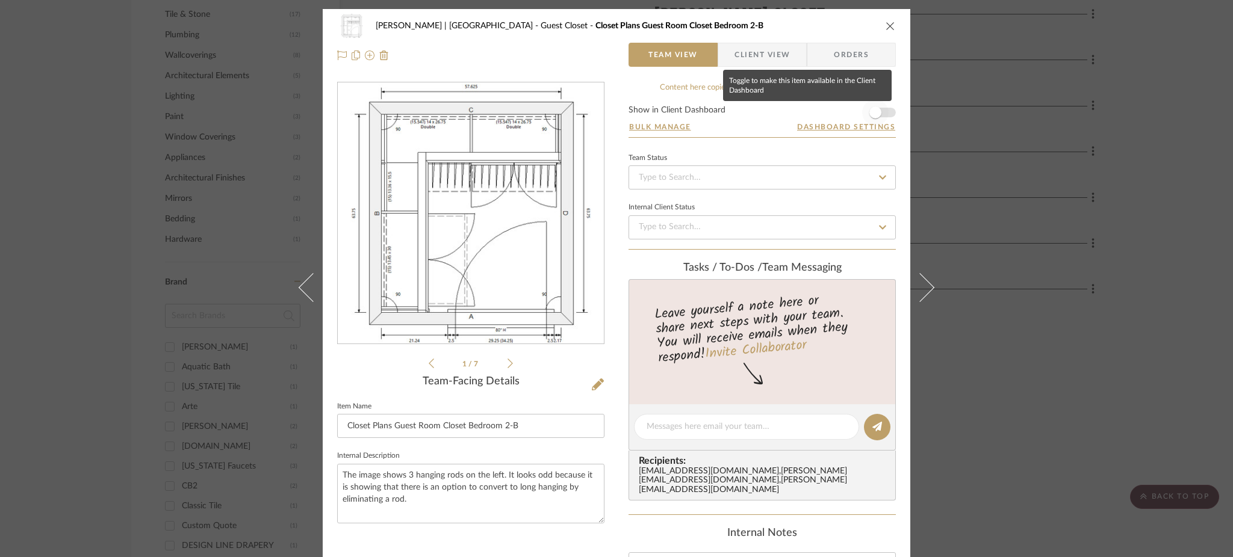
click at [876, 108] on span "button" at bounding box center [875, 112] width 26 height 26
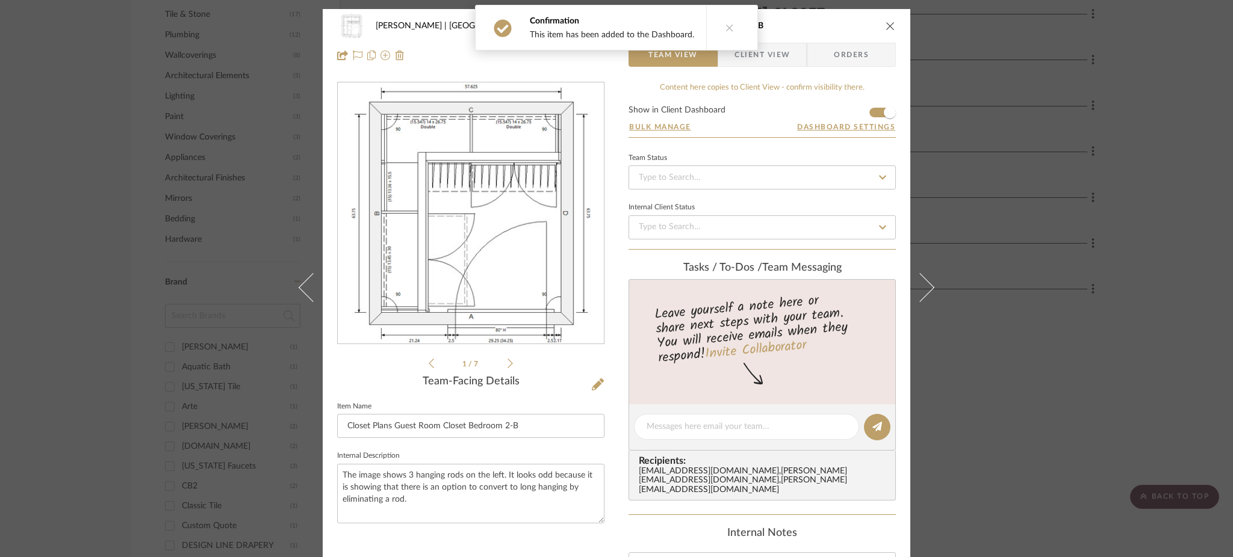
click at [969, 285] on div "[PERSON_NAME] | [GEOGRAPHIC_DATA] Guest Closet Closet Plans Guest Room Closet B…" at bounding box center [616, 278] width 1233 height 557
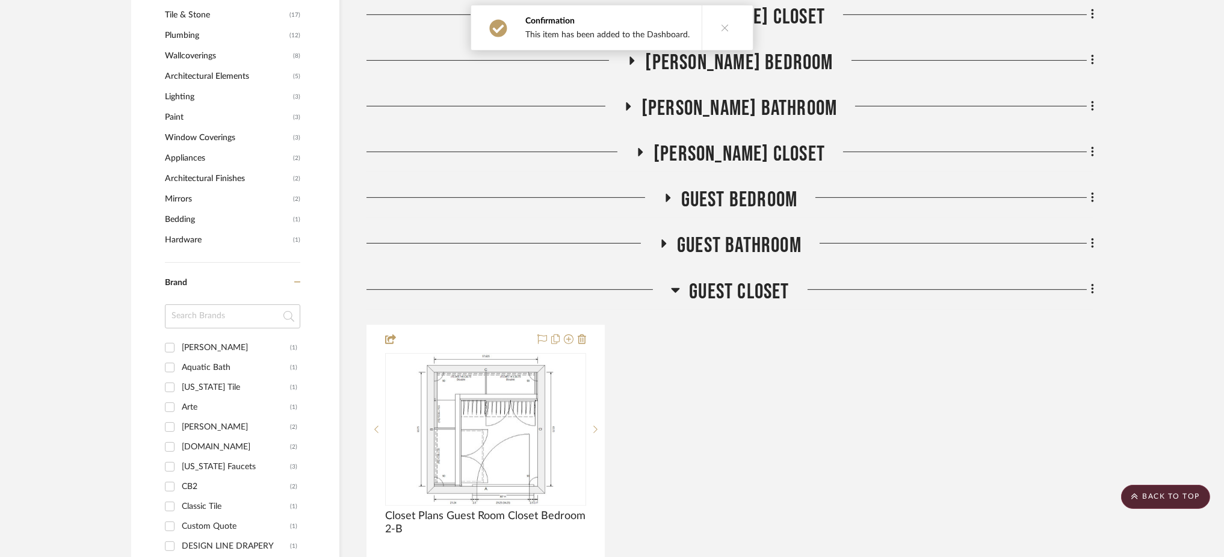
click at [677, 283] on icon at bounding box center [675, 290] width 9 height 14
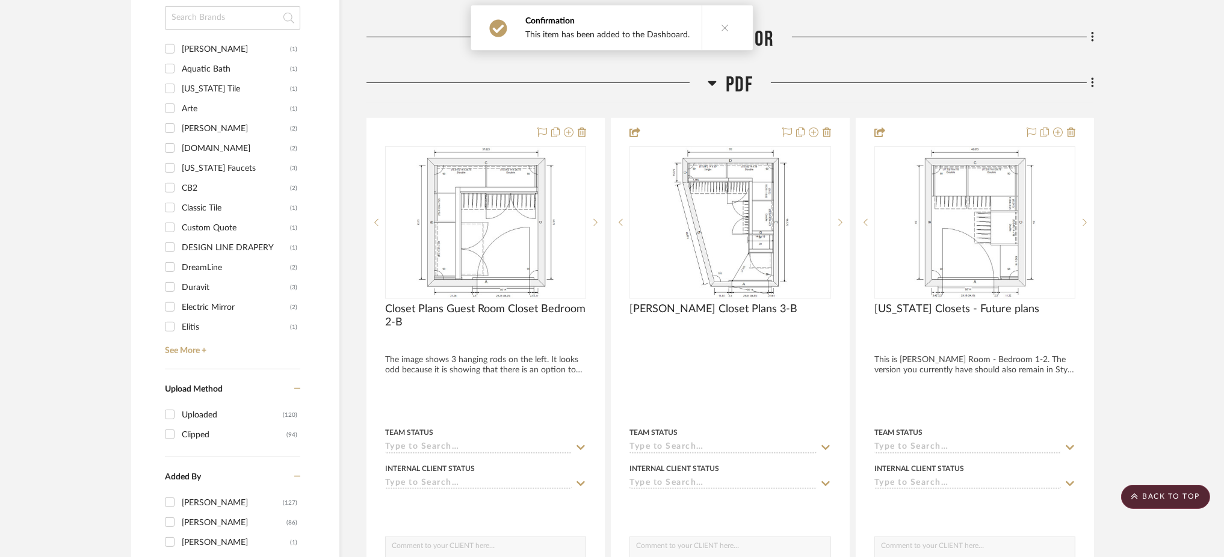
scroll to position [1444, 0]
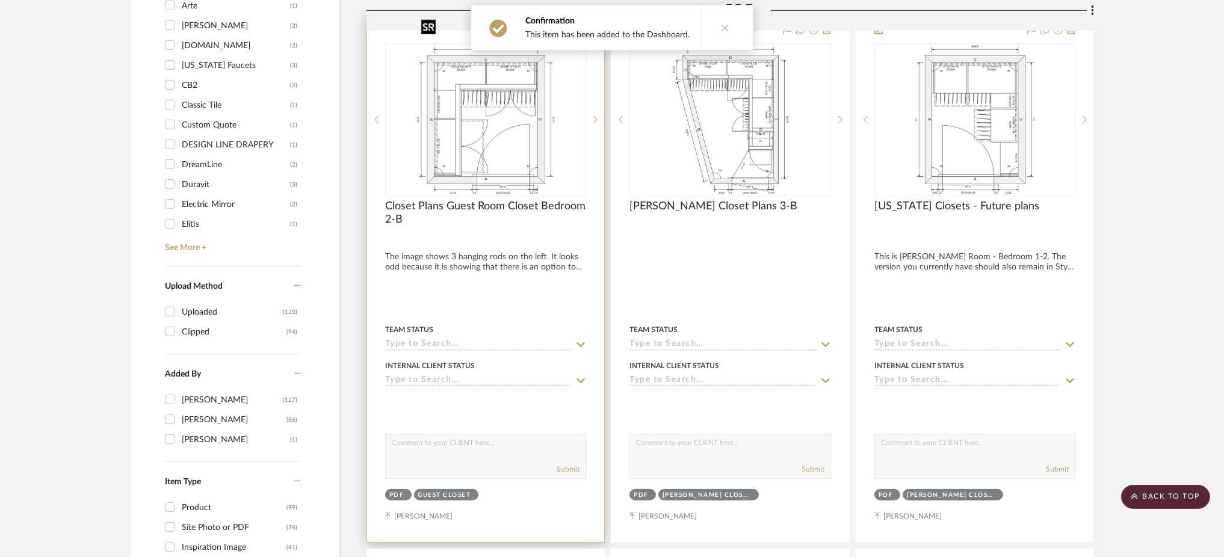
click at [0, 0] on img at bounding box center [0, 0] width 0 height 0
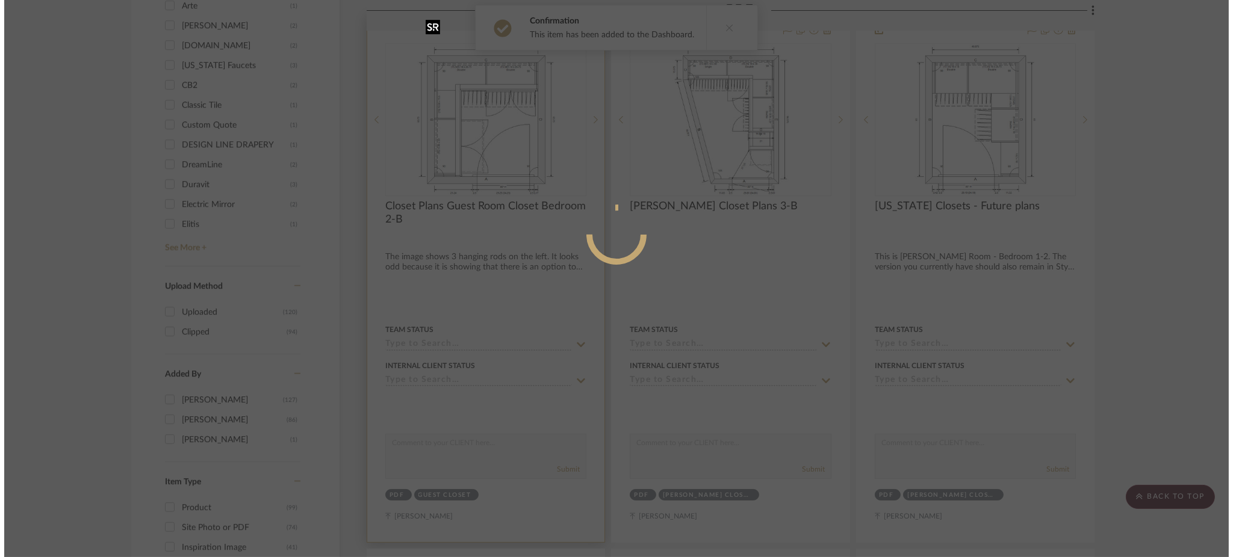
scroll to position [0, 0]
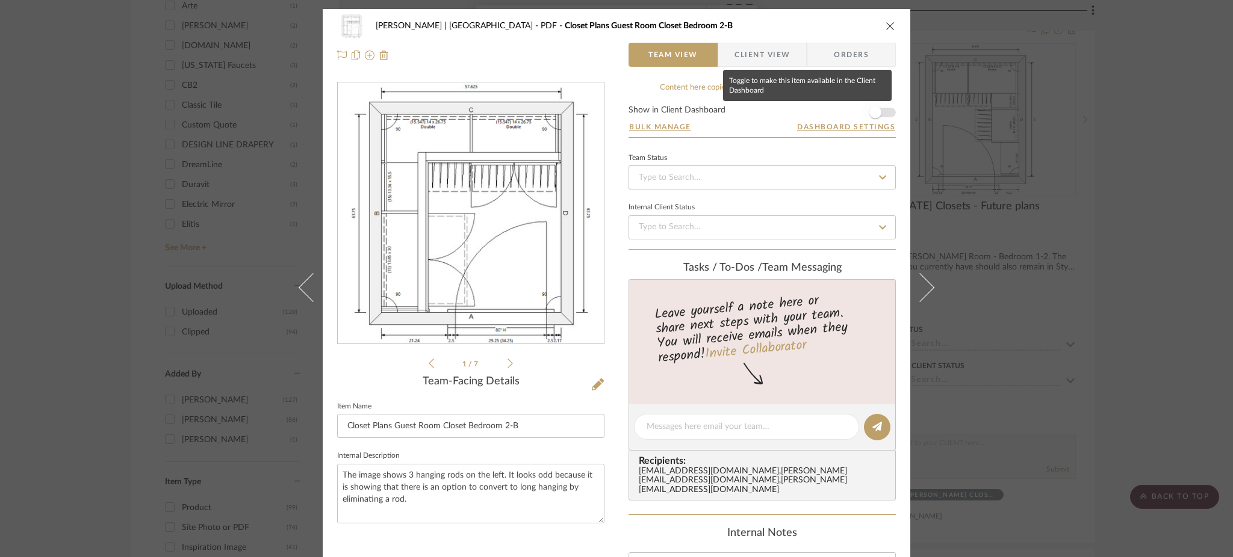
click at [882, 114] on span "button" at bounding box center [875, 112] width 26 height 26
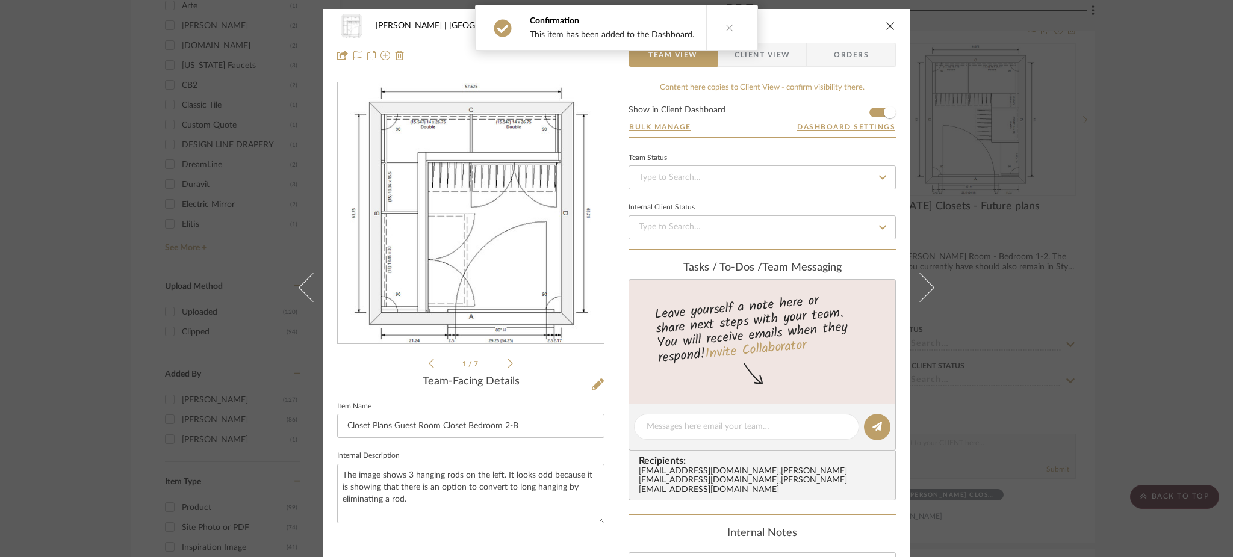
click at [1033, 191] on div "[PERSON_NAME] | [GEOGRAPHIC_DATA] PDF Closet Plans Guest Room Closet Bedroom 2-…" at bounding box center [616, 278] width 1233 height 557
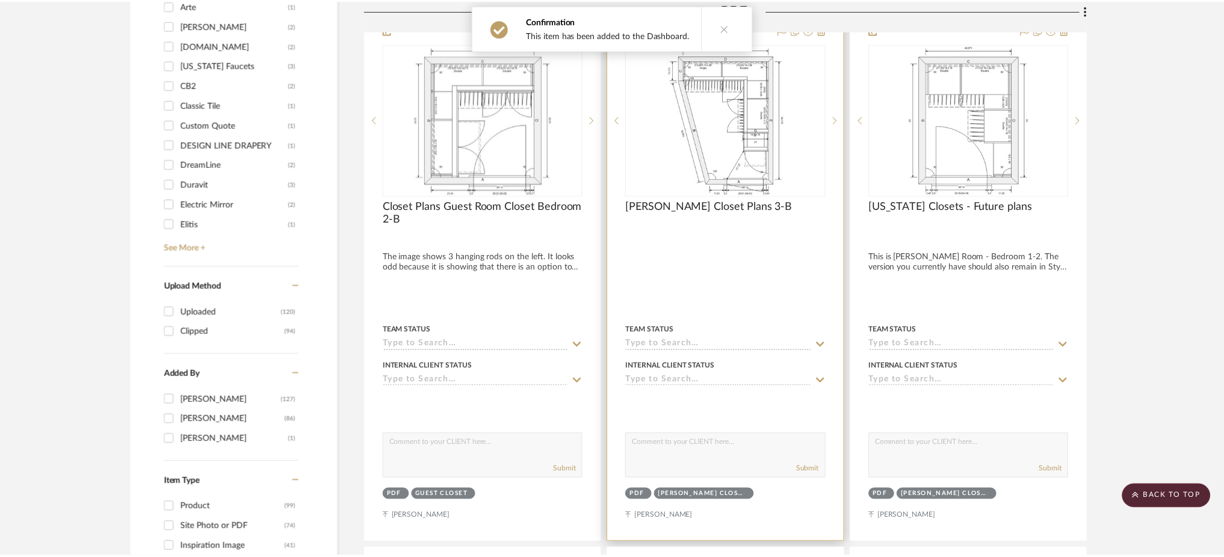
scroll to position [1444, 0]
click at [0, 0] on img at bounding box center [0, 0] width 0 height 0
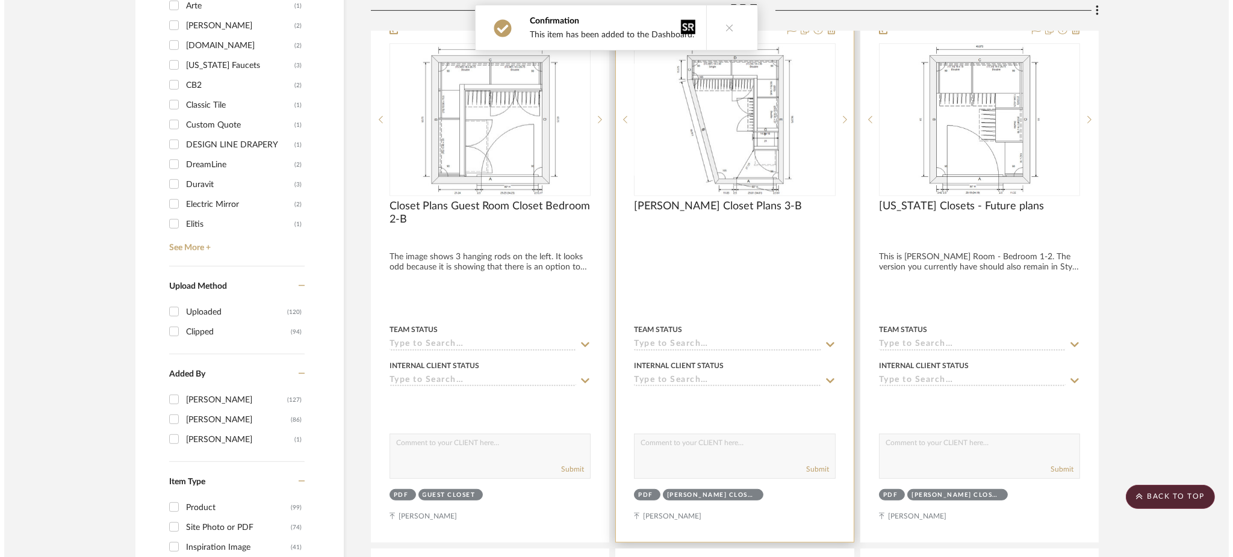
scroll to position [0, 0]
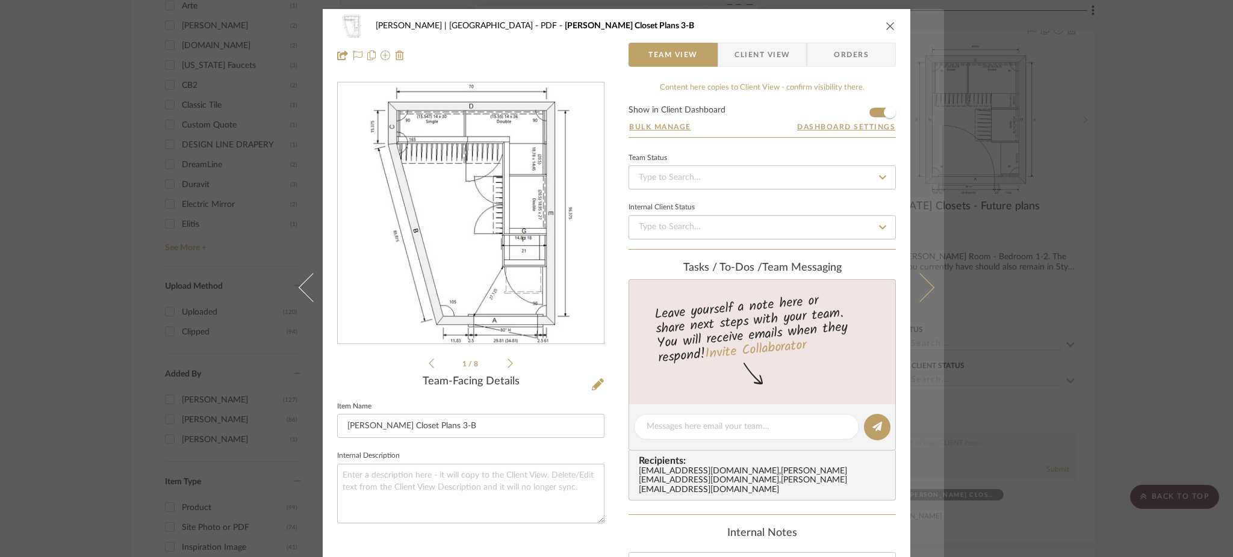
click at [918, 289] on icon at bounding box center [919, 287] width 29 height 29
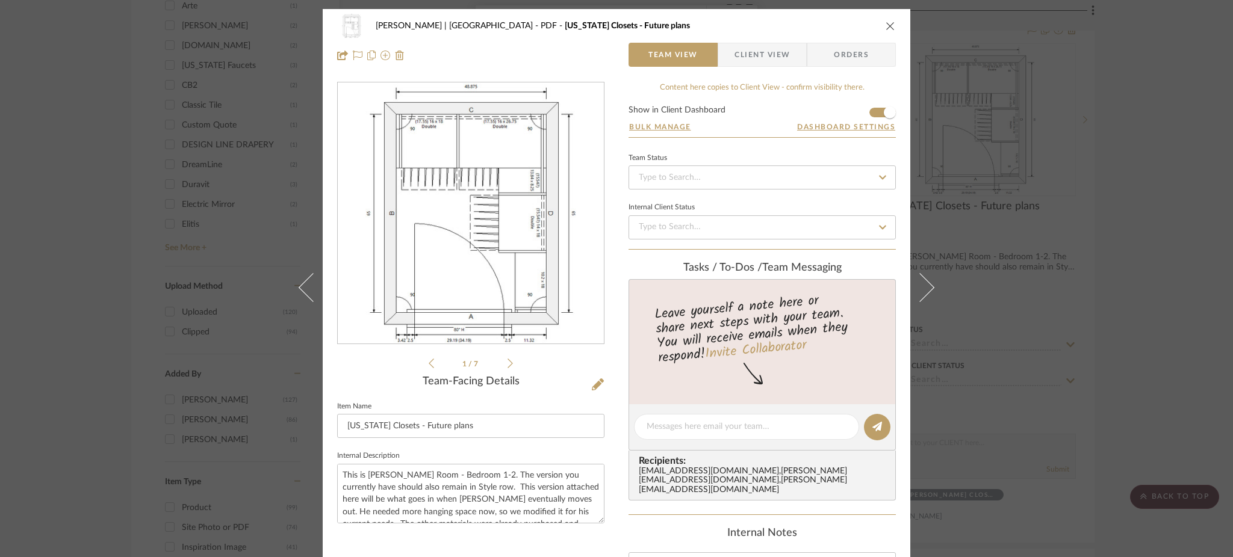
click at [1156, 203] on div "[PERSON_NAME] | [GEOGRAPHIC_DATA] PDF [US_STATE] Closets - Future plans Team Vi…" at bounding box center [616, 278] width 1233 height 557
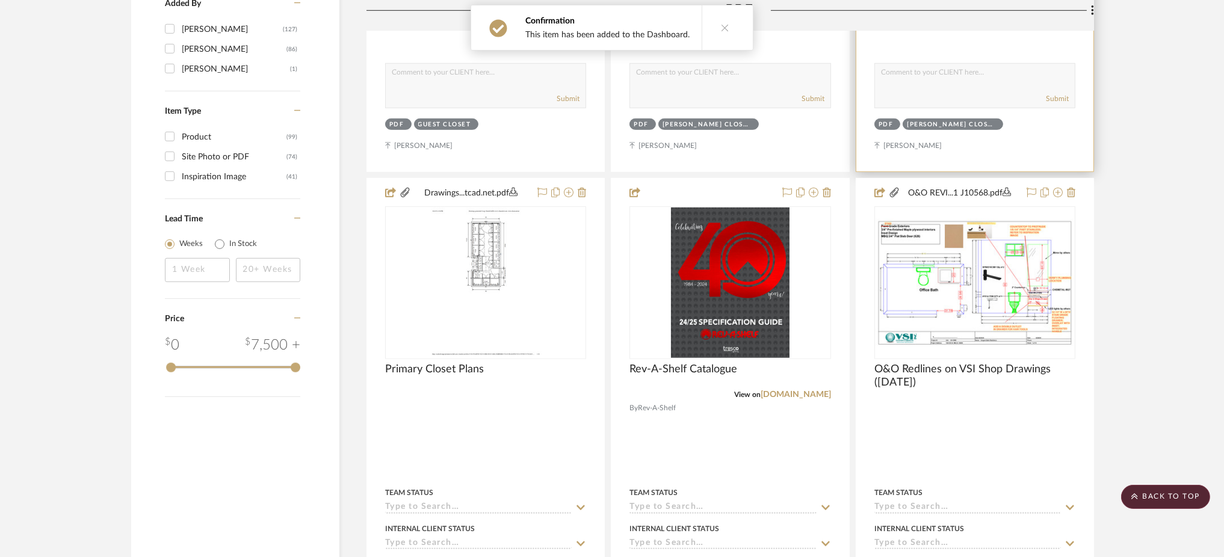
scroll to position [1845, 0]
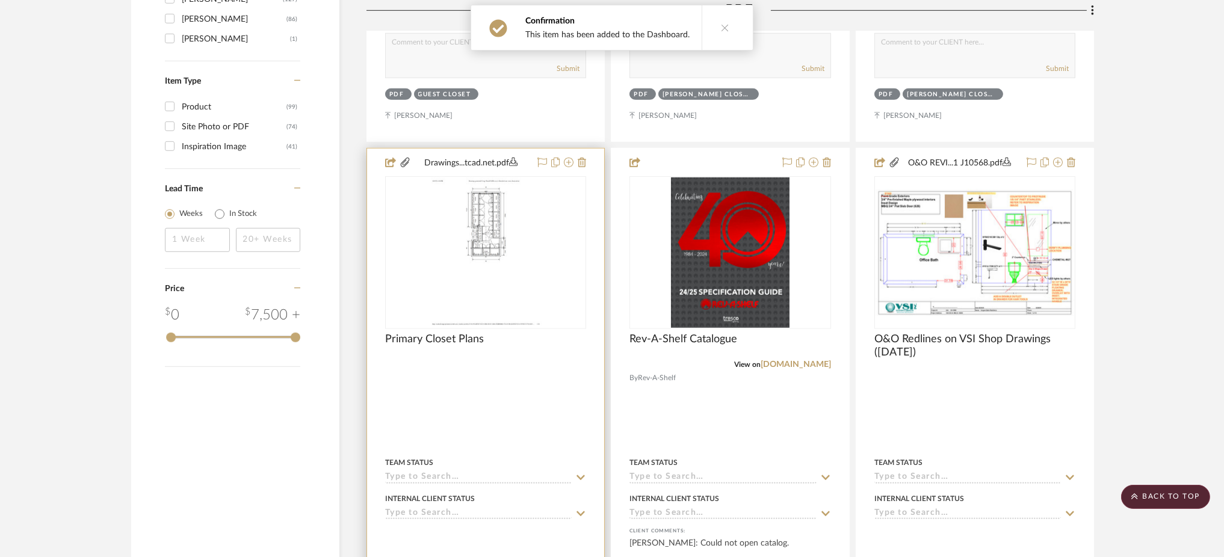
click at [0, 0] on div at bounding box center [0, 0] width 0 height 0
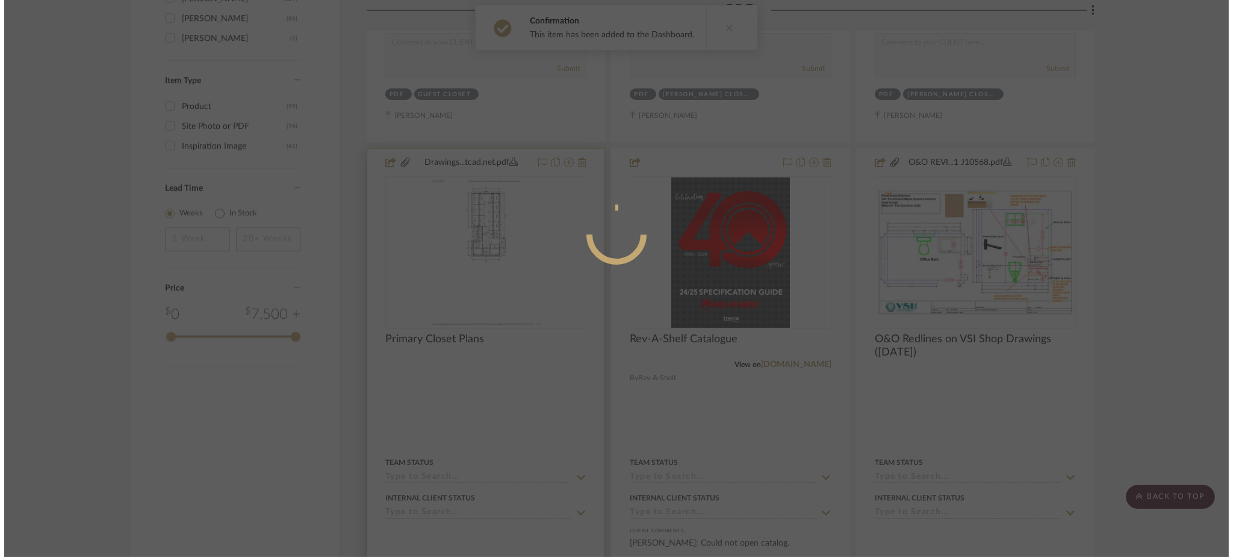
scroll to position [0, 0]
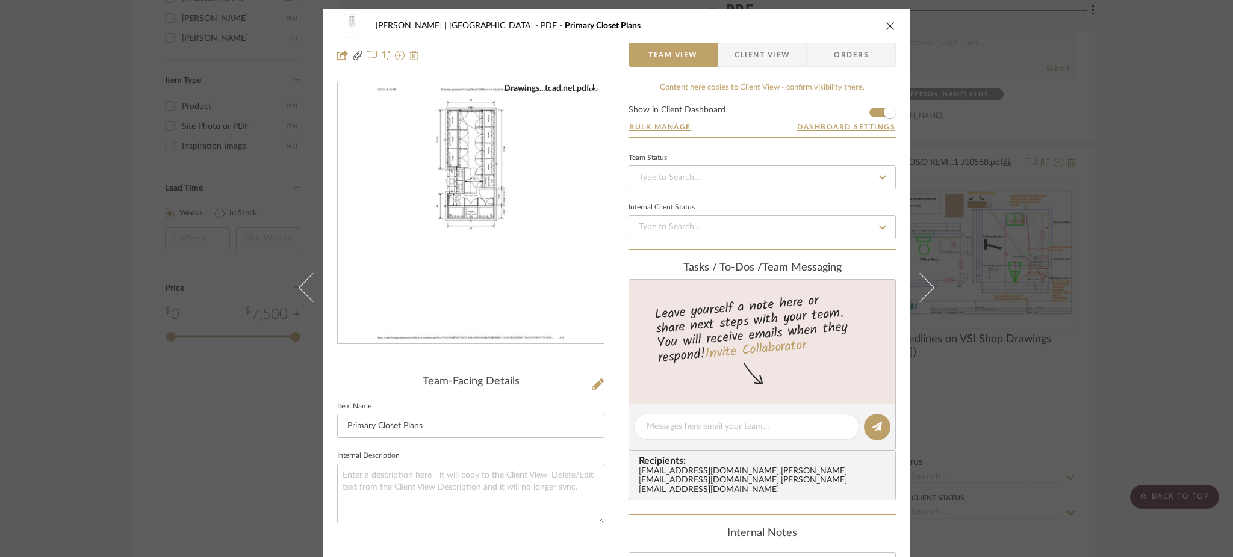
click at [1041, 194] on div "[PERSON_NAME] | [GEOGRAPHIC_DATA] PDF Primary Closet Plans Team View Client Vie…" at bounding box center [616, 278] width 1233 height 557
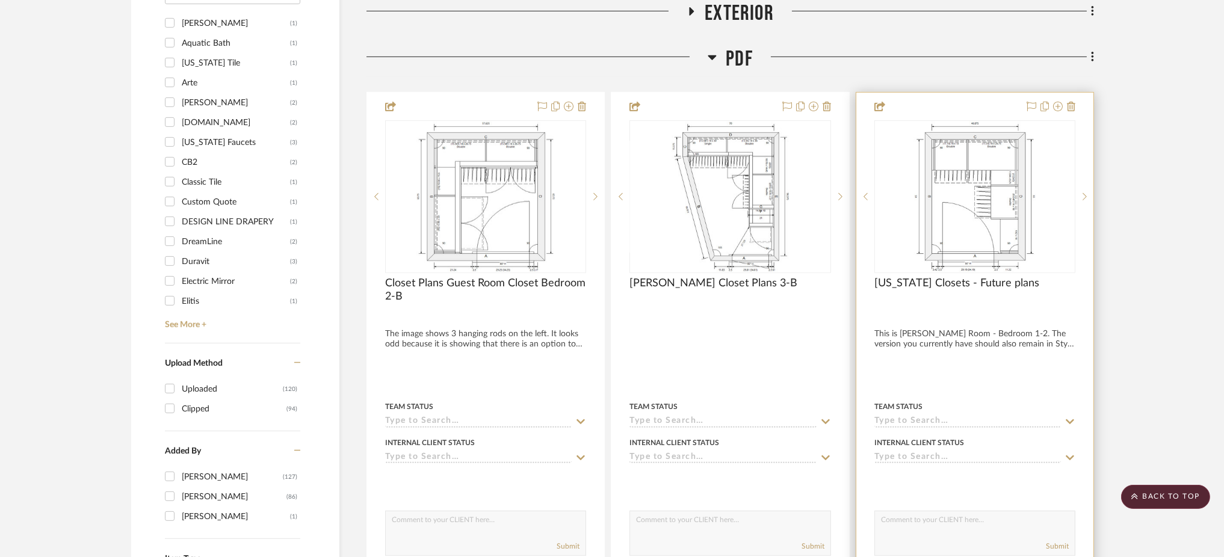
scroll to position [1364, 0]
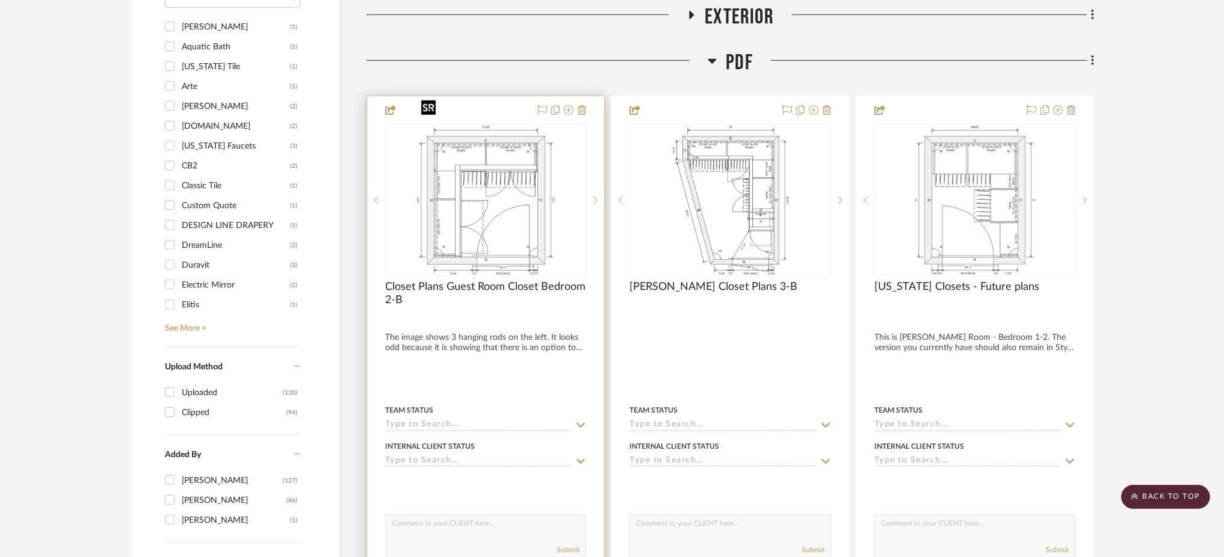
click at [499, 170] on img "0" at bounding box center [485, 200] width 139 height 150
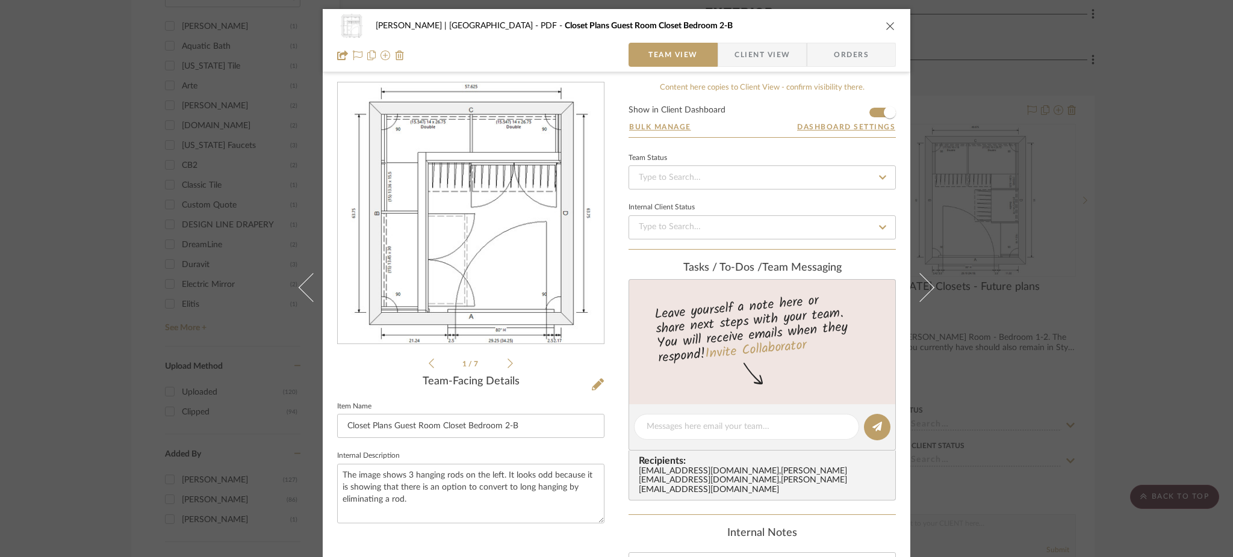
scroll to position [160, 0]
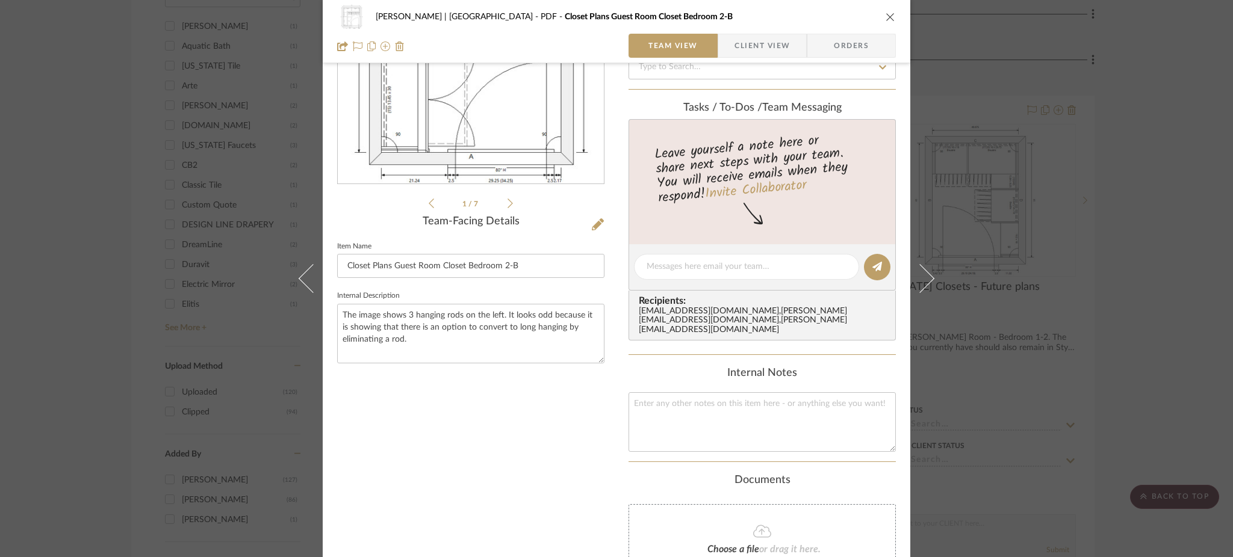
click at [1033, 268] on div "[PERSON_NAME] | [GEOGRAPHIC_DATA] PDF Closet Plans Guest Room Closet Bedroom 2-…" at bounding box center [616, 278] width 1233 height 557
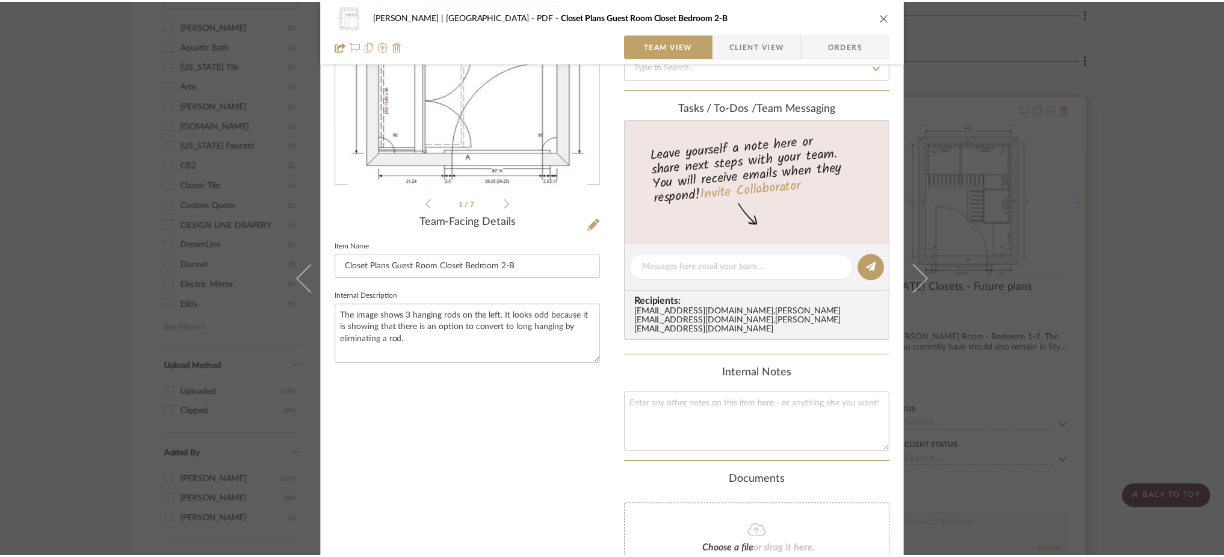
scroll to position [1364, 0]
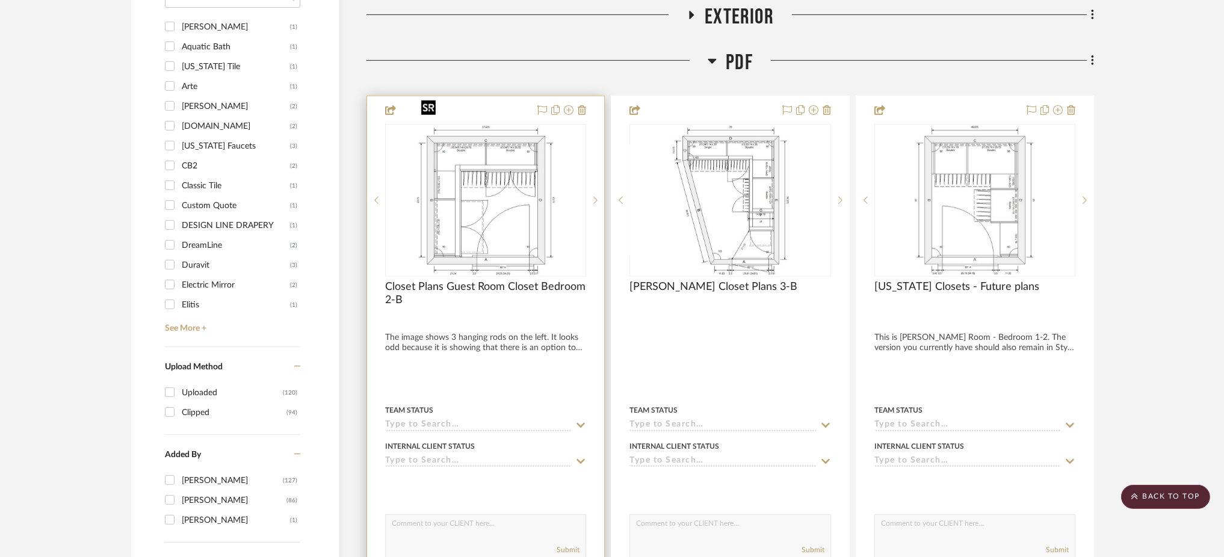
click at [430, 172] on img "0" at bounding box center [485, 200] width 139 height 150
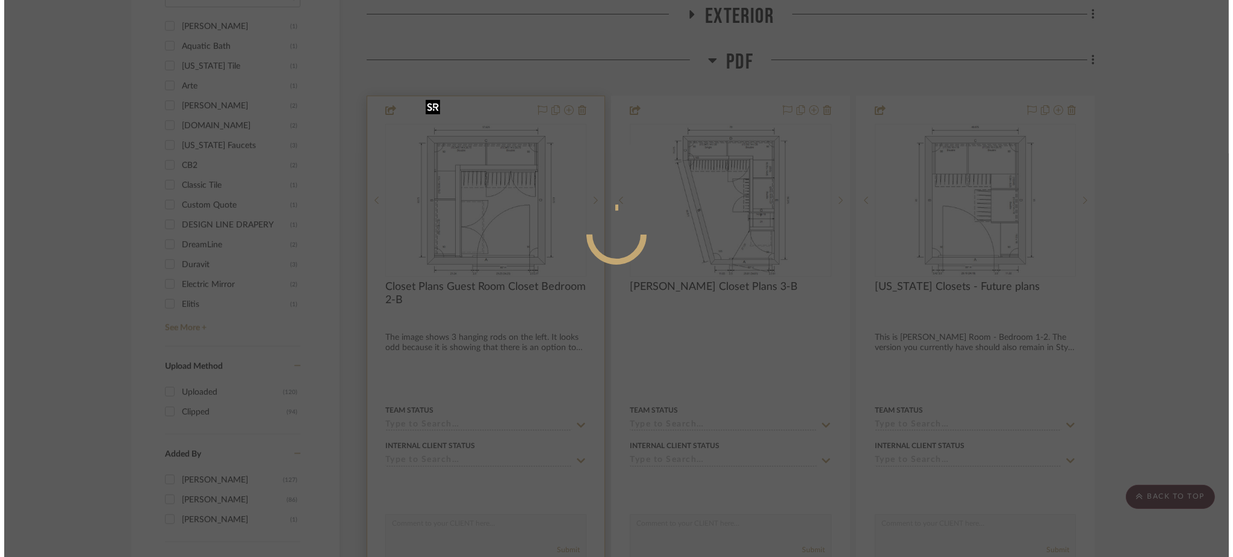
scroll to position [0, 0]
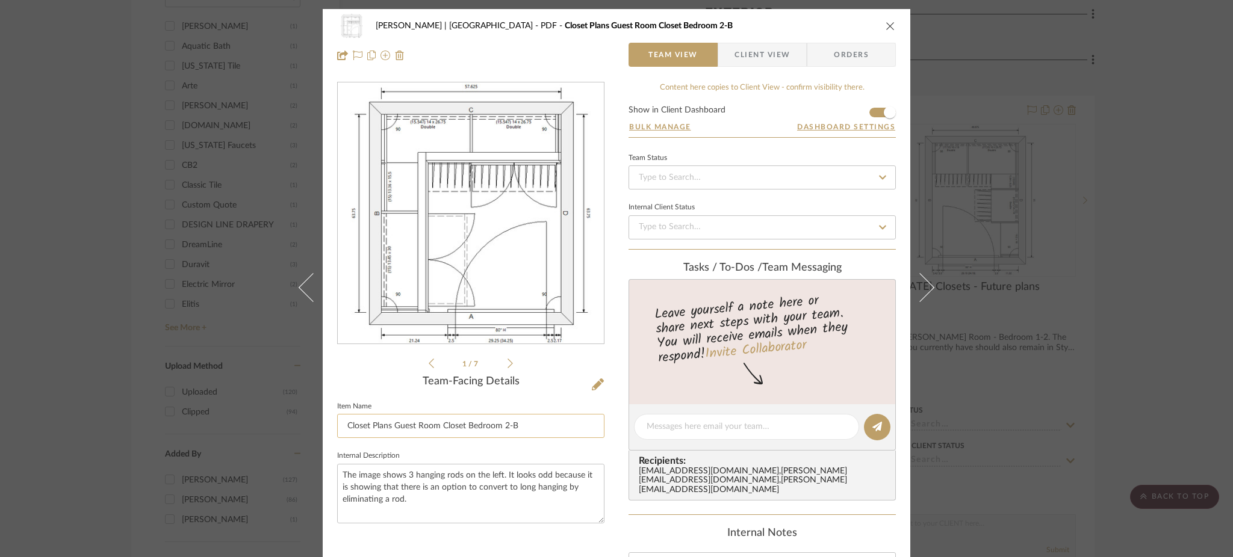
click at [344, 422] on input "Closet Plans Guest Room Closet Bedroom 2-B" at bounding box center [470, 426] width 267 height 24
drag, startPoint x: 413, startPoint y: 424, endPoint x: 523, endPoint y: 420, distance: 110.2
click at [523, 420] on input "Guest Closet Plans Guest Room Closet Bedroom 2-B" at bounding box center [470, 426] width 267 height 24
type input "Guest Closet Plans 2-B"
click at [466, 486] on textarea "The image shows 3 hanging rods on the left. It looks odd because it is showing …" at bounding box center [470, 494] width 267 height 60
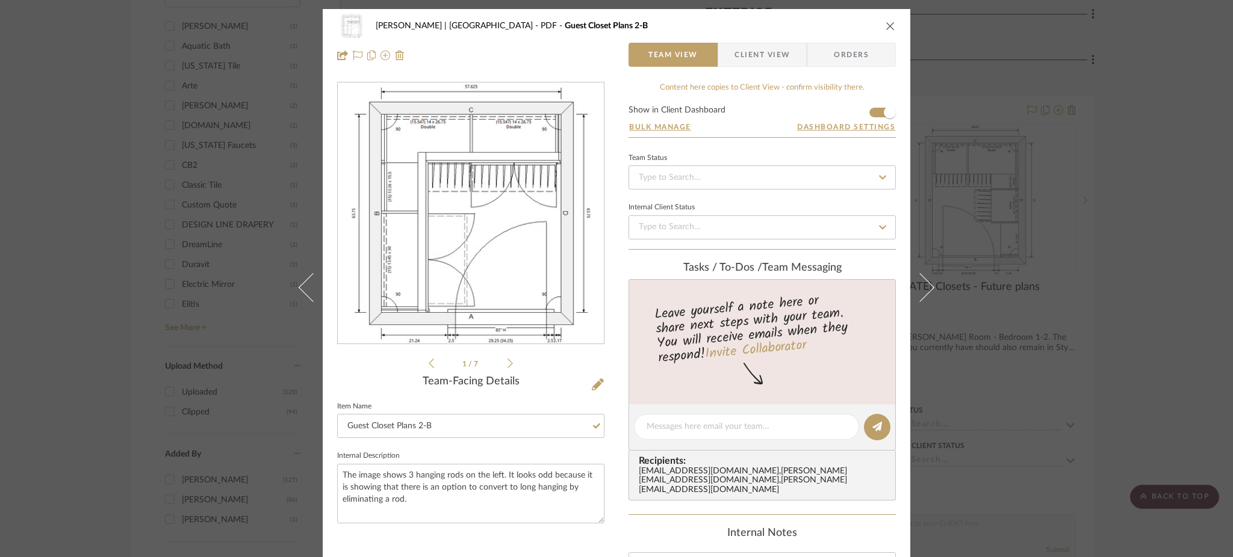
click at [1053, 280] on div "[PERSON_NAME] | [GEOGRAPHIC_DATA] PDF Guest Closet Plans 2-B Team View Client V…" at bounding box center [616, 278] width 1233 height 557
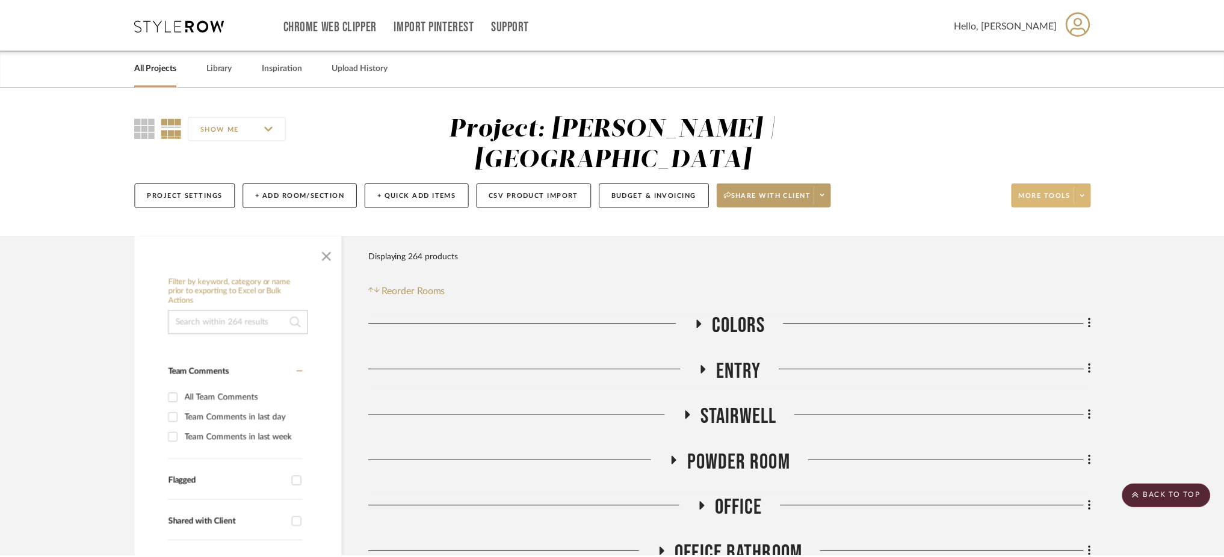
scroll to position [1364, 0]
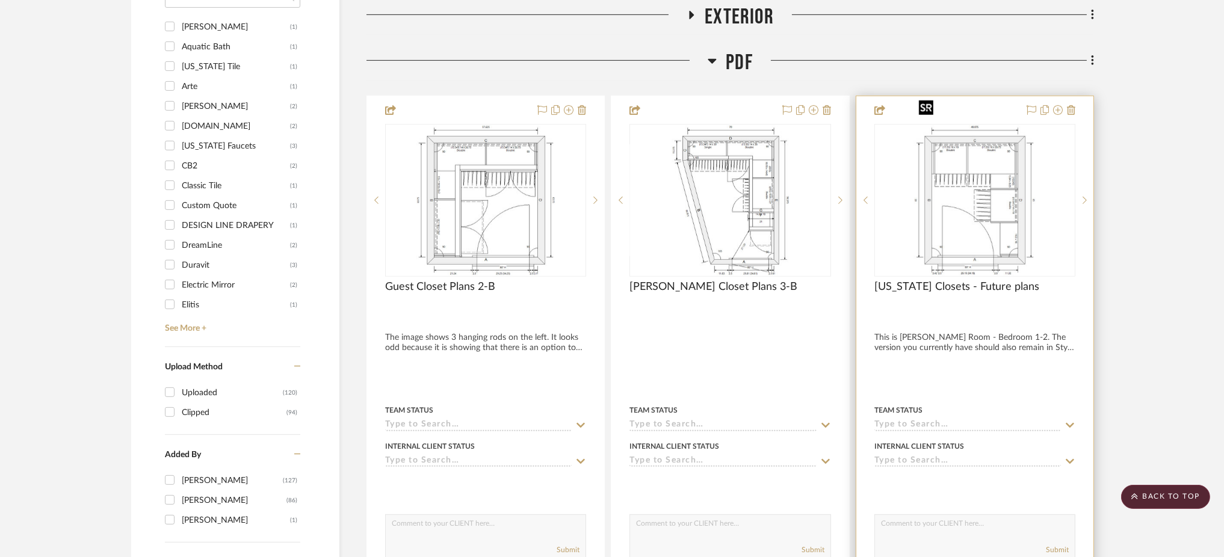
click at [988, 188] on img "0" at bounding box center [975, 200] width 122 height 150
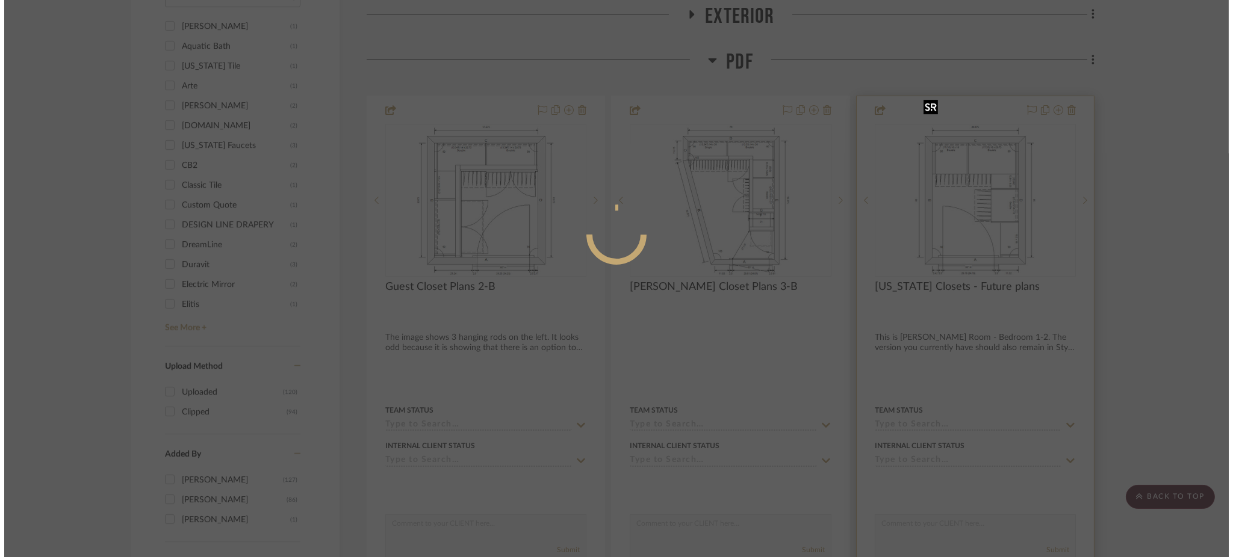
scroll to position [0, 0]
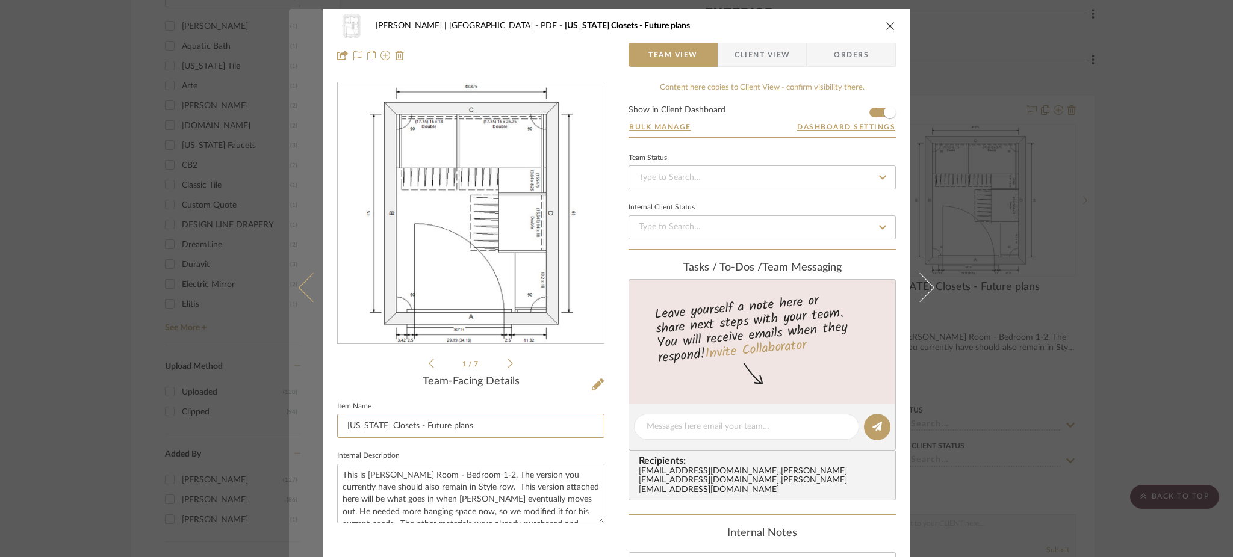
drag, startPoint x: 407, startPoint y: 426, endPoint x: 305, endPoint y: 426, distance: 102.3
click at [305, 426] on mat-dialog-content "[PERSON_NAME] | [GEOGRAPHIC_DATA] PDF [US_STATE] Closets - Future plans Team Vi…" at bounding box center [616, 438] width 655 height 858
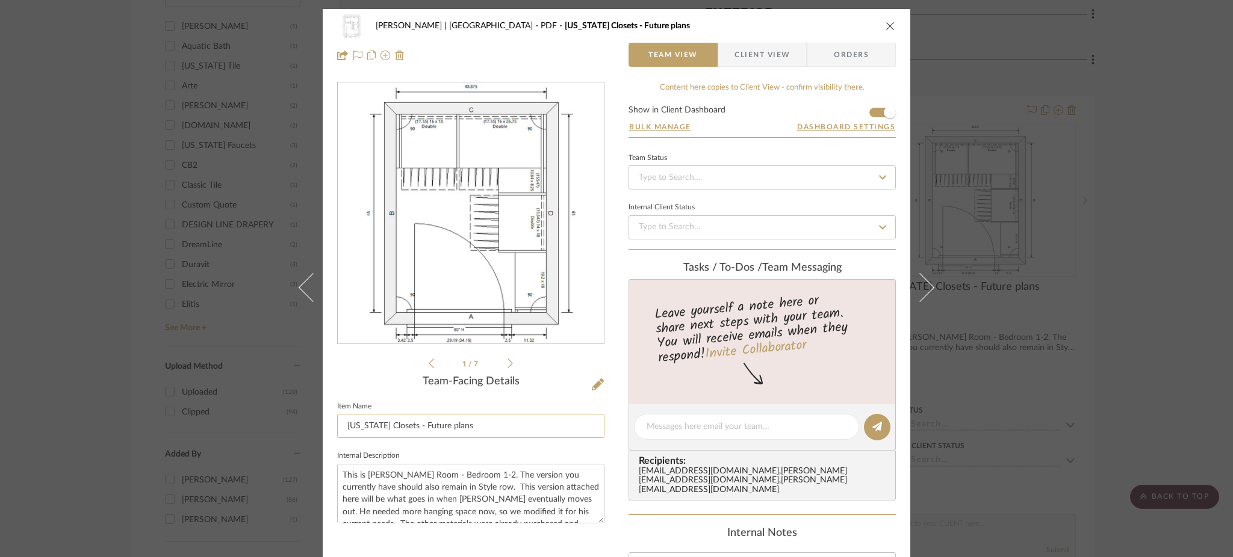
click at [342, 426] on input "[US_STATE] Closets - Future plans" at bounding box center [470, 426] width 267 height 24
drag, startPoint x: 411, startPoint y: 426, endPoint x: 373, endPoint y: 426, distance: 37.9
click at [373, 426] on input "[PERSON_NAME] [US_STATE] Closets - Future plans" at bounding box center [470, 426] width 267 height 24
click at [398, 426] on input "[PERSON_NAME] Closets - Future plans" at bounding box center [470, 426] width 267 height 24
click at [404, 428] on input "[PERSON_NAME] Closet - Future plans" at bounding box center [470, 426] width 267 height 24
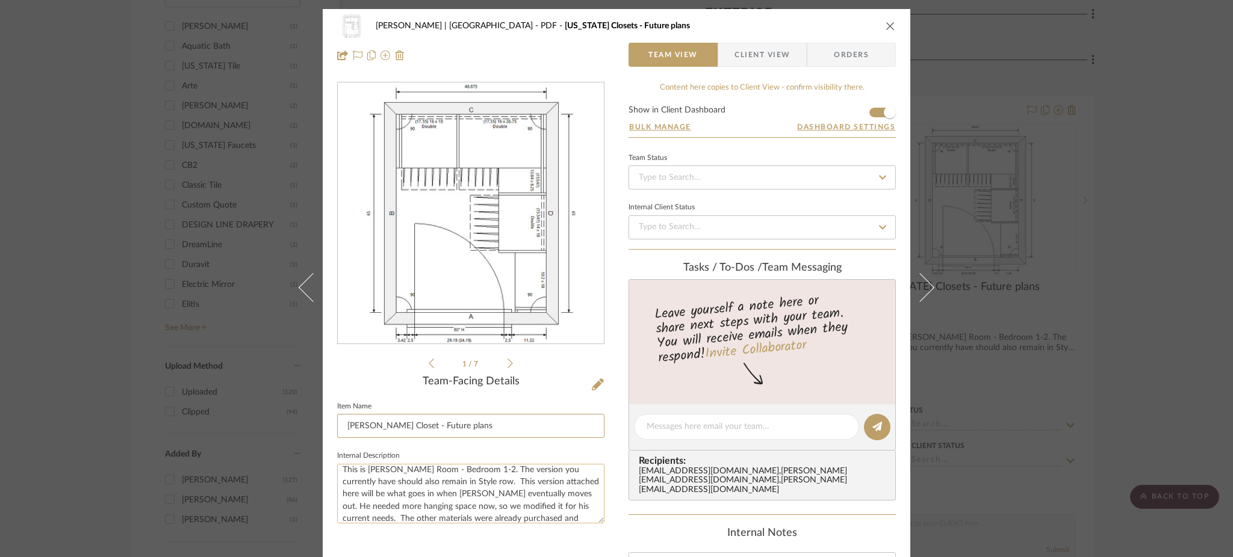
scroll to position [36, 0]
click at [556, 423] on input "[PERSON_NAME] Closet - Future plans" at bounding box center [470, 426] width 267 height 24
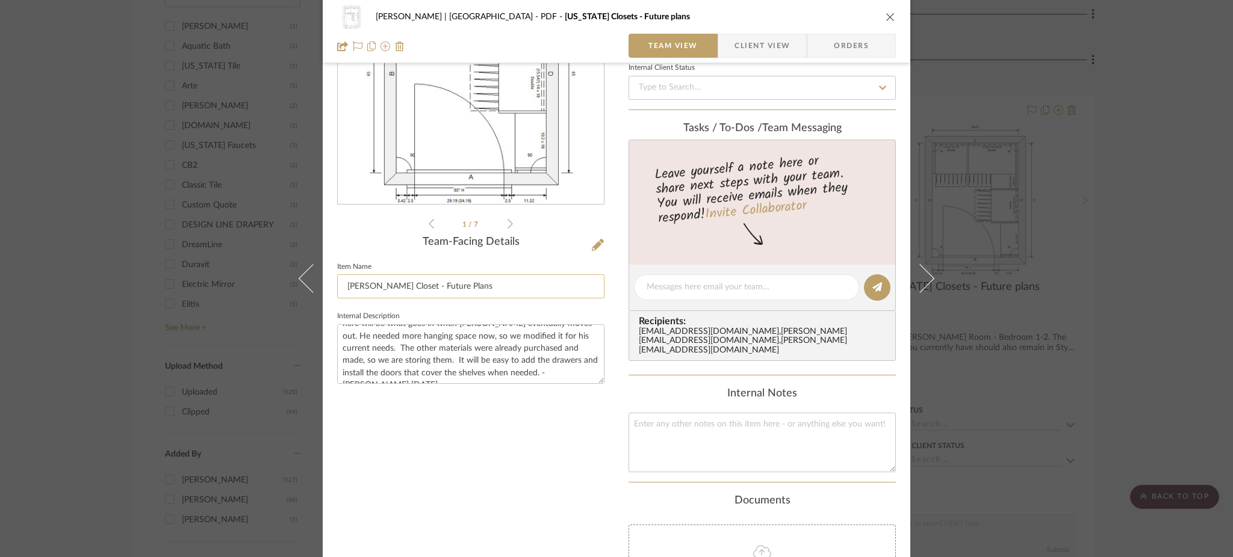
scroll to position [140, 0]
type input "[PERSON_NAME] Closet - Future Plans"
click at [668, 441] on textarea at bounding box center [761, 442] width 267 height 60
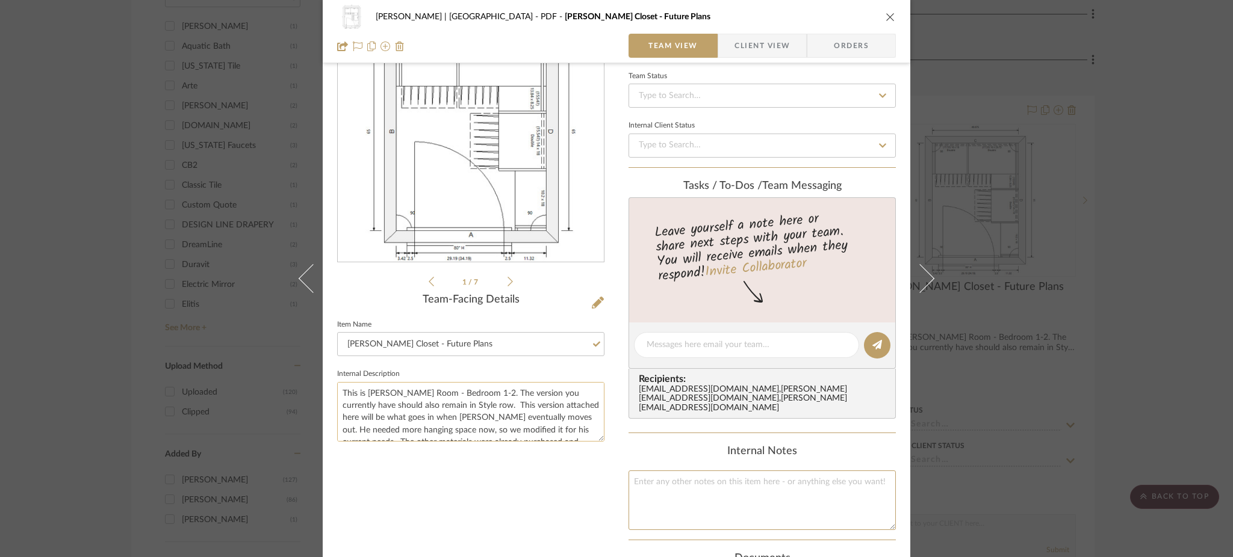
scroll to position [79, 0]
click at [1057, 284] on div "[PERSON_NAME] | [GEOGRAPHIC_DATA] PDF [PERSON_NAME] Closet - Future Plans Team …" at bounding box center [616, 278] width 1233 height 557
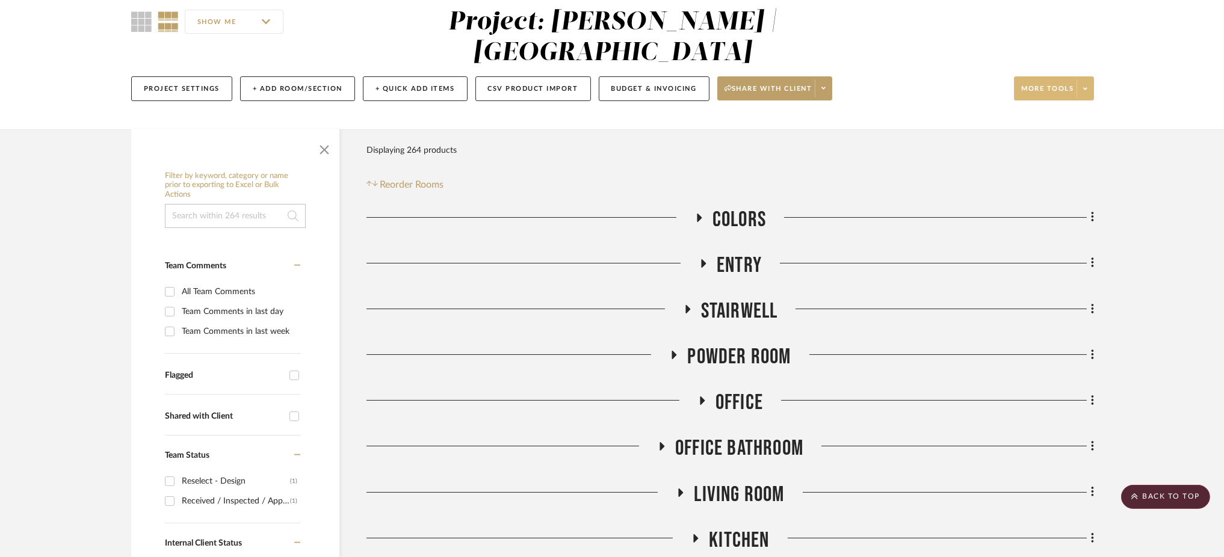
scroll to position [0, 0]
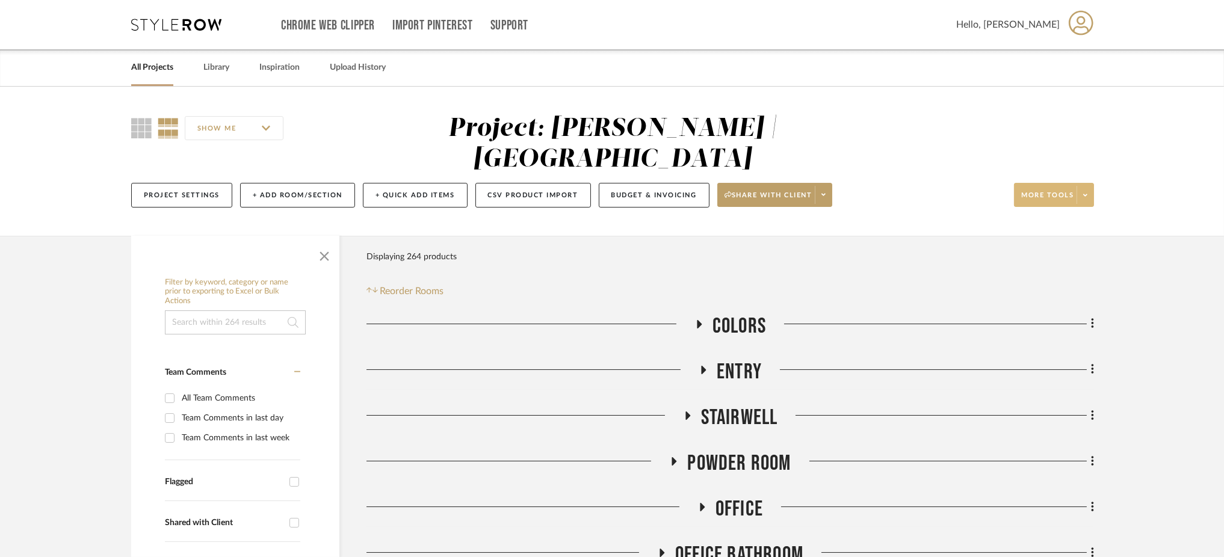
click at [835, 175] on div "Project Settings + Add Room/Section + Quick Add Items CSV Product Import Budget…" at bounding box center [612, 195] width 963 height 40
click at [821, 186] on span at bounding box center [823, 195] width 17 height 18
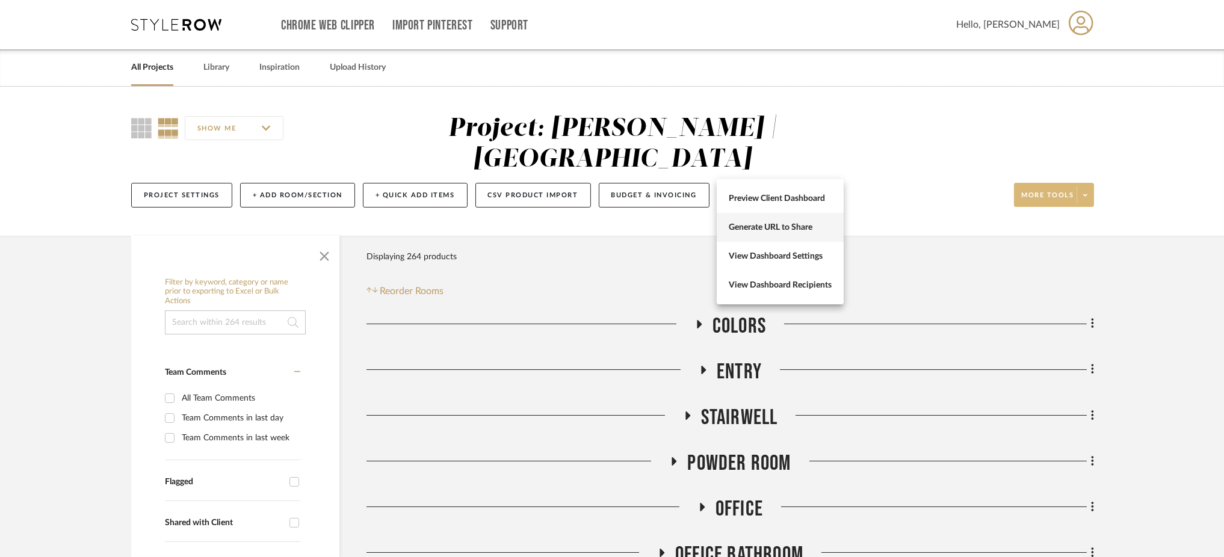
click at [783, 228] on span "Generate URL to Share" at bounding box center [780, 228] width 103 height 10
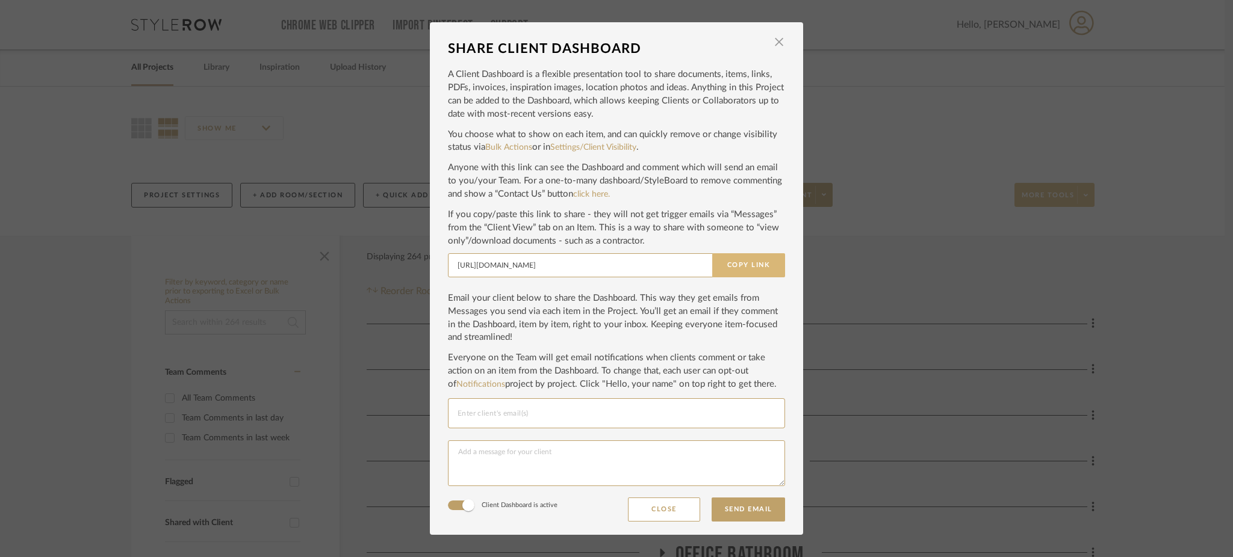
click at [760, 266] on button "Copy Link" at bounding box center [748, 265] width 73 height 24
click at [908, 327] on div "SHARE CLIENT DASHBOARD × A Client Dashboard is a flexible presentation tool to …" at bounding box center [616, 278] width 1233 height 557
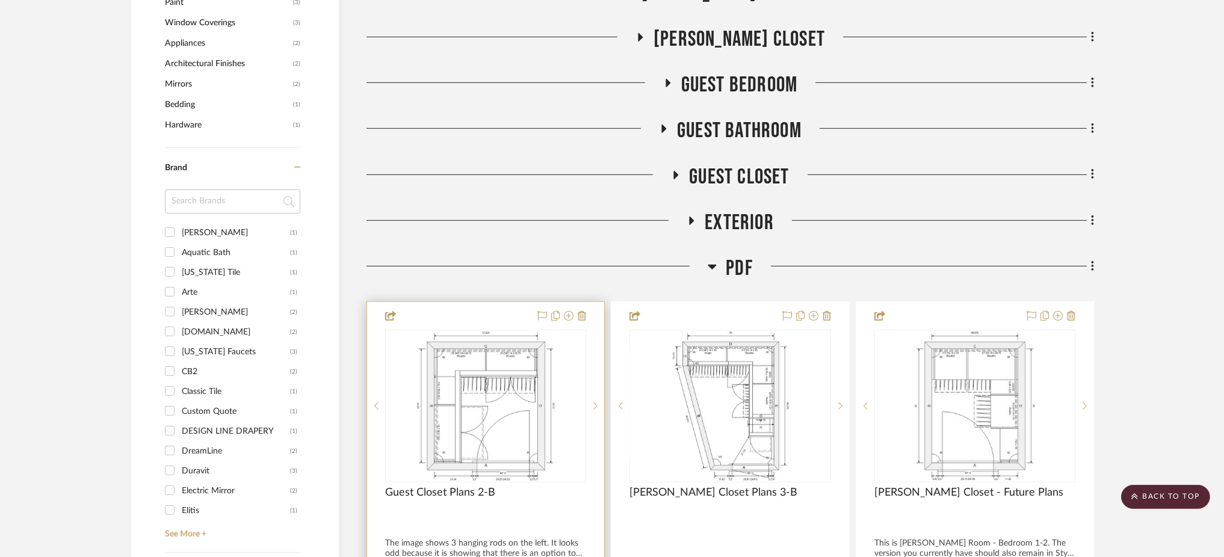
scroll to position [1154, 0]
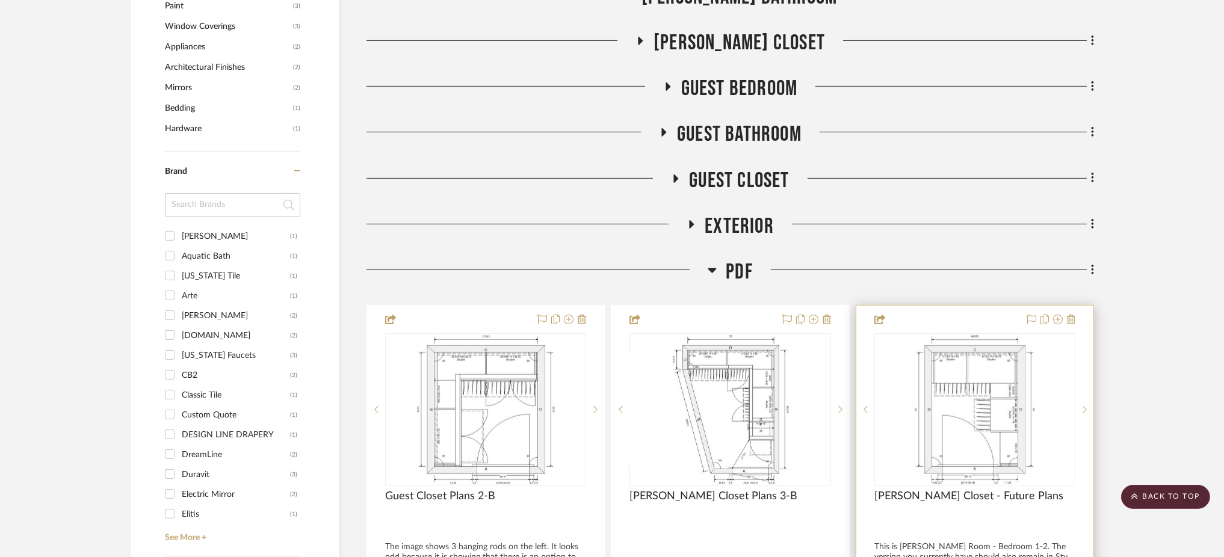
click at [910, 420] on div "0" at bounding box center [975, 410] width 200 height 152
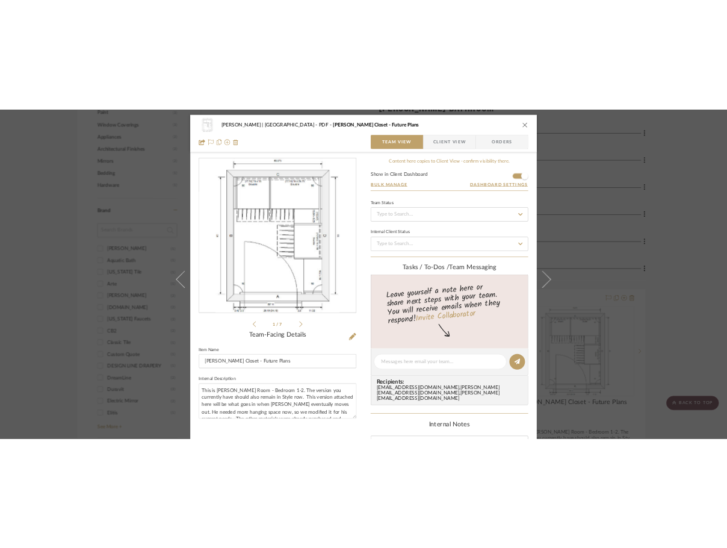
scroll to position [80, 0]
